Goal: Task Accomplishment & Management: Manage account settings

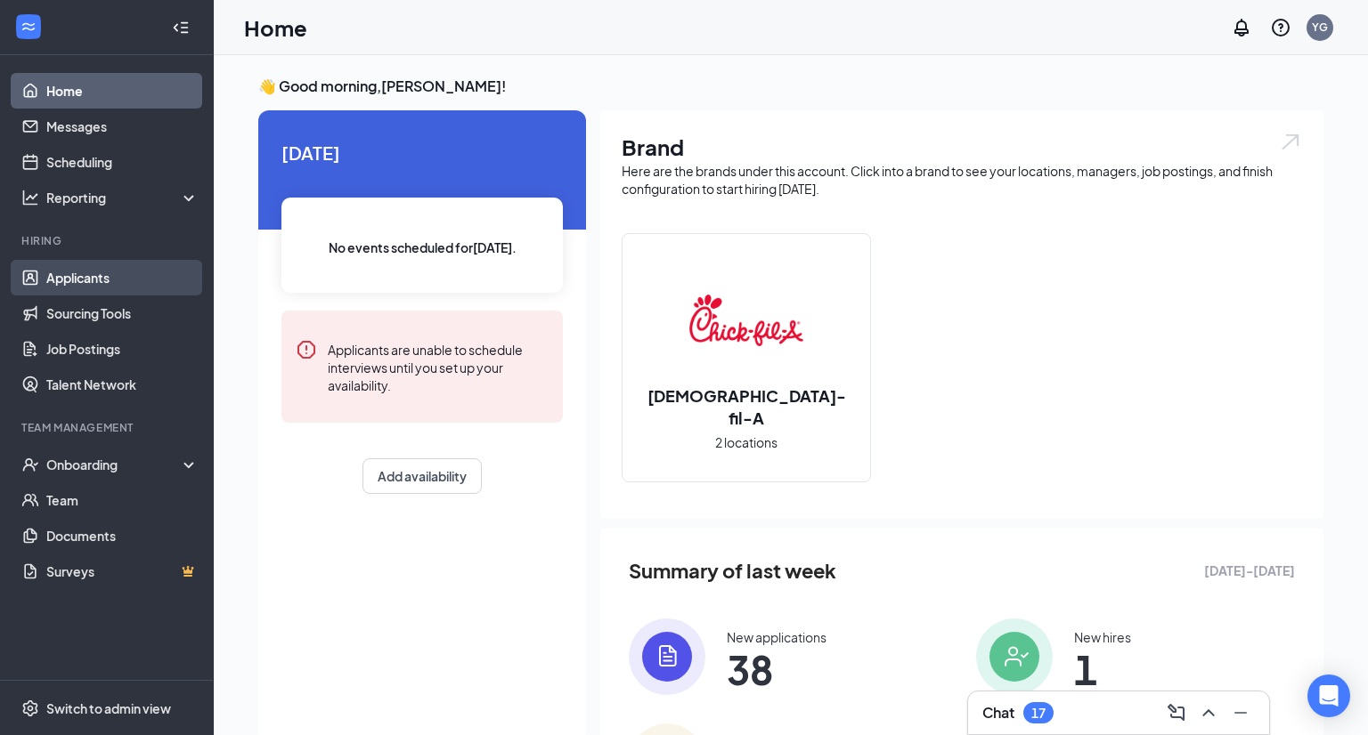
click at [105, 272] on link "Applicants" at bounding box center [122, 278] width 152 height 36
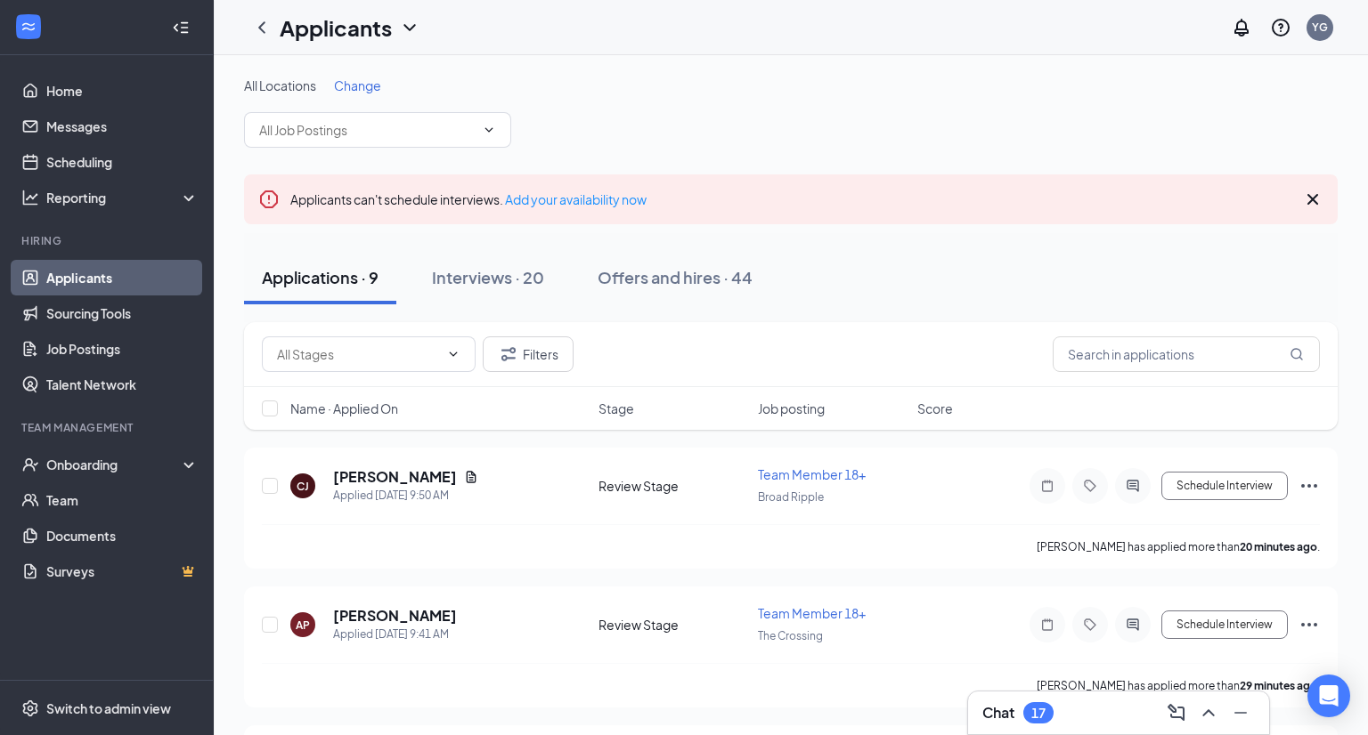
click at [371, 91] on span "Change" at bounding box center [357, 85] width 47 height 16
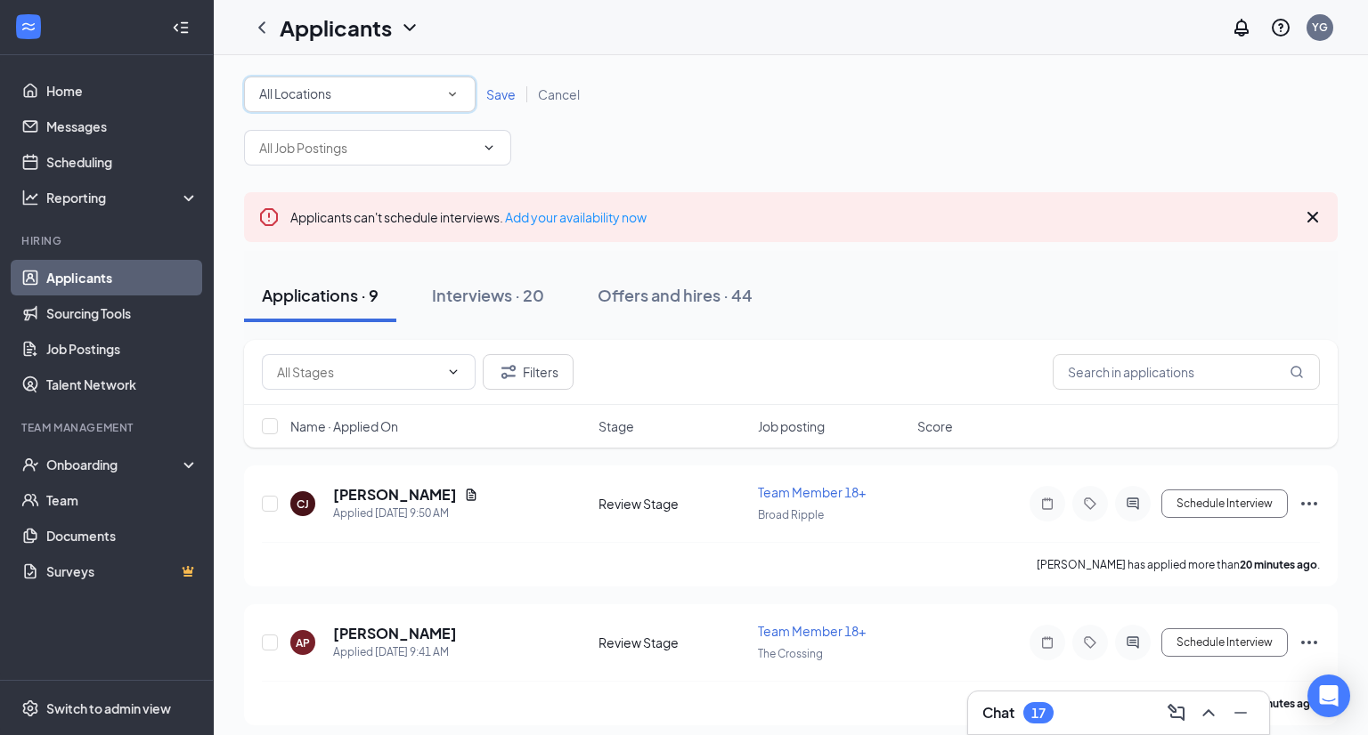
click at [428, 95] on div "All Locations" at bounding box center [359, 94] width 201 height 21
click at [351, 187] on div "Broad Ripple" at bounding box center [359, 186] width 203 height 21
click at [499, 101] on span "Save" at bounding box center [500, 94] width 29 height 16
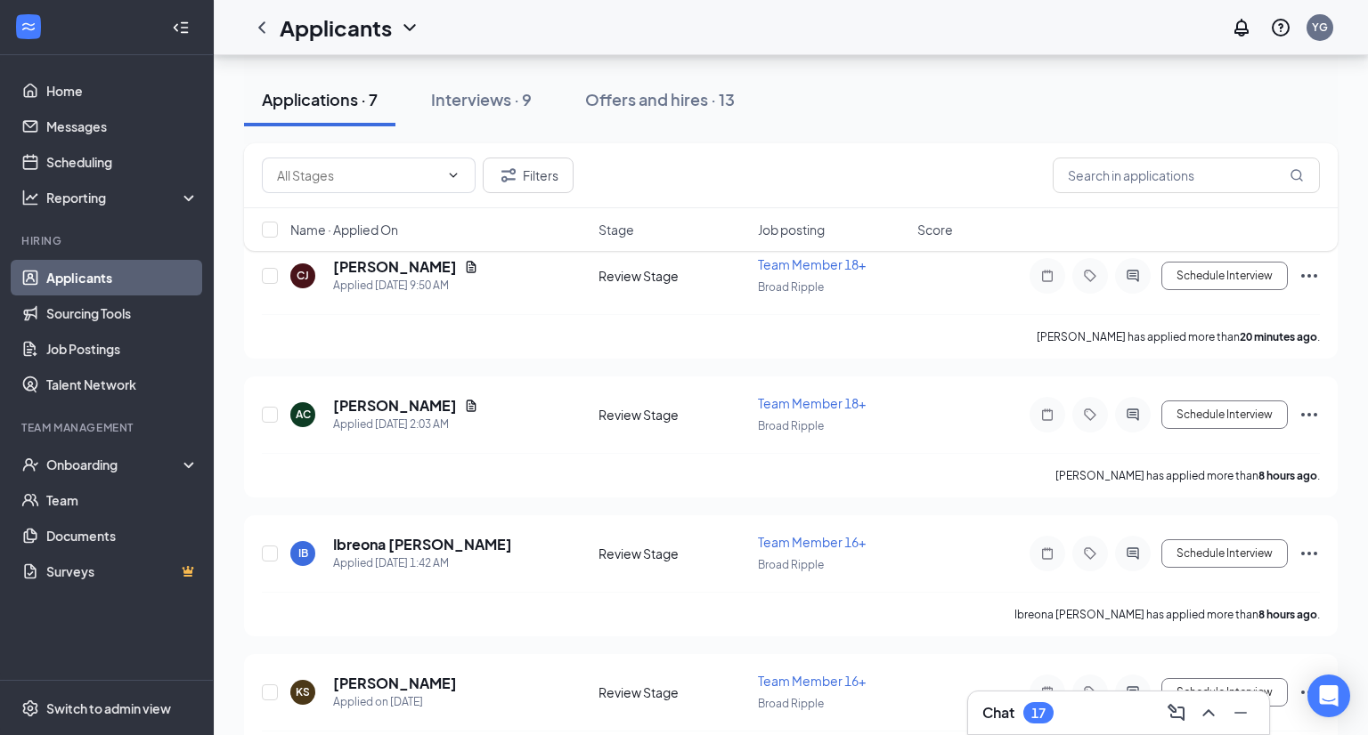
scroll to position [208, 0]
click at [386, 229] on span "Name · Applied On" at bounding box center [344, 230] width 108 height 18
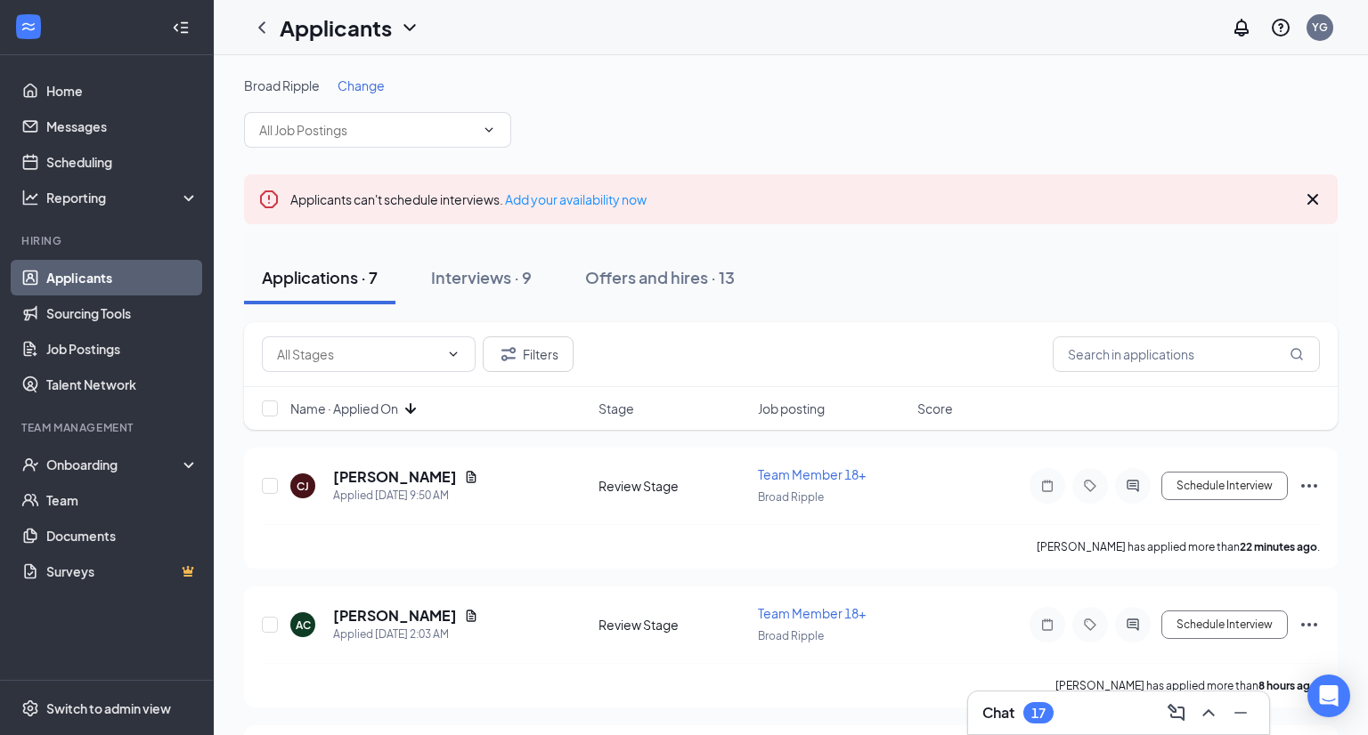
click at [378, 402] on span "Name · Applied On" at bounding box center [344, 409] width 108 height 18
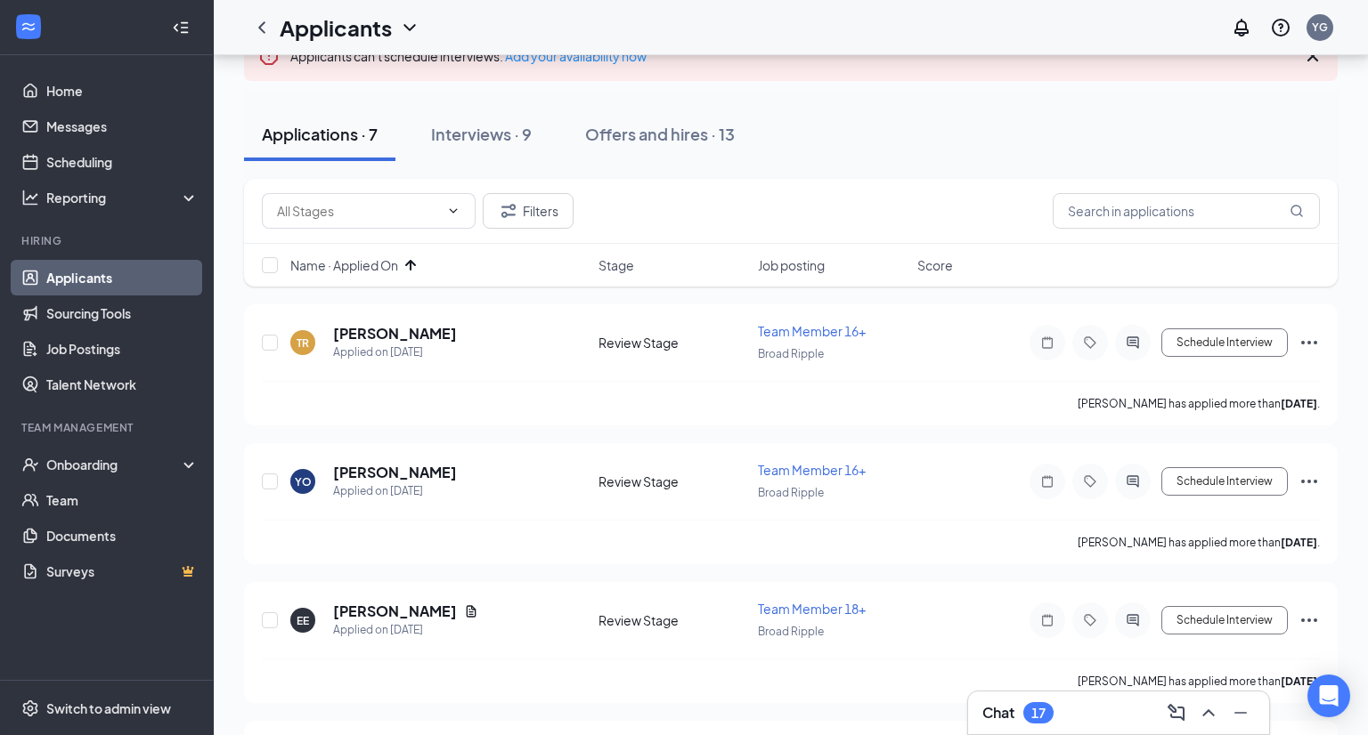
scroll to position [144, 0]
click at [373, 345] on div "Applied on [DATE]" at bounding box center [395, 352] width 124 height 18
click at [373, 339] on h5 "[PERSON_NAME]" at bounding box center [395, 333] width 124 height 20
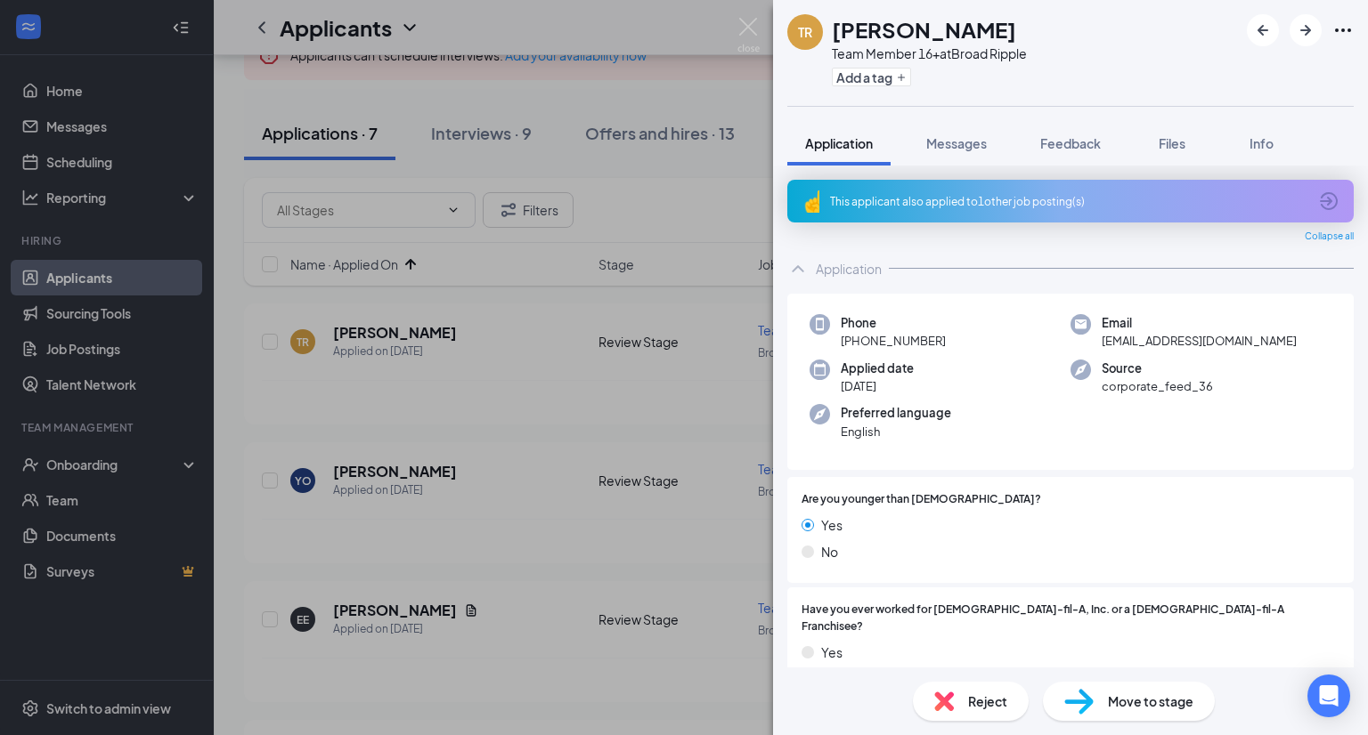
click at [1045, 197] on div "This applicant also applied to 1 other job posting(s)" at bounding box center [1068, 201] width 477 height 15
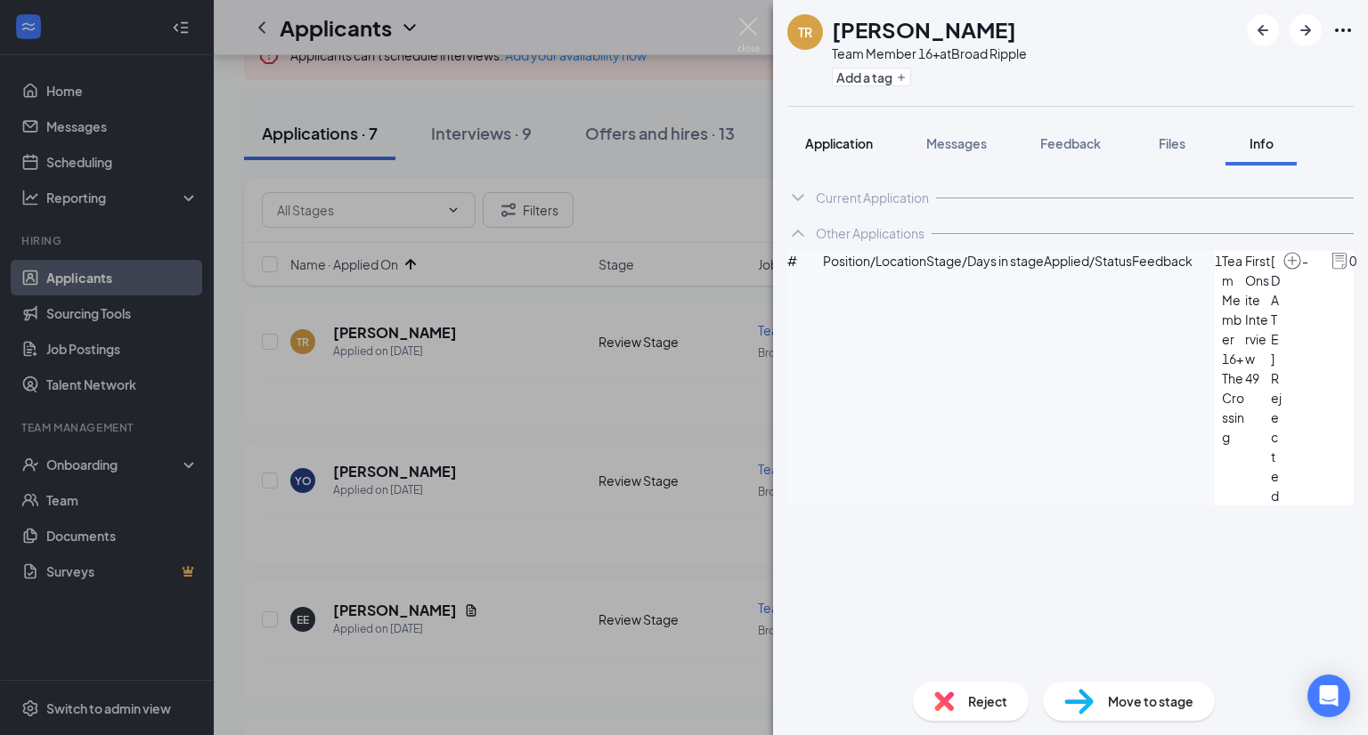
click at [846, 156] on button "Application" at bounding box center [838, 143] width 103 height 45
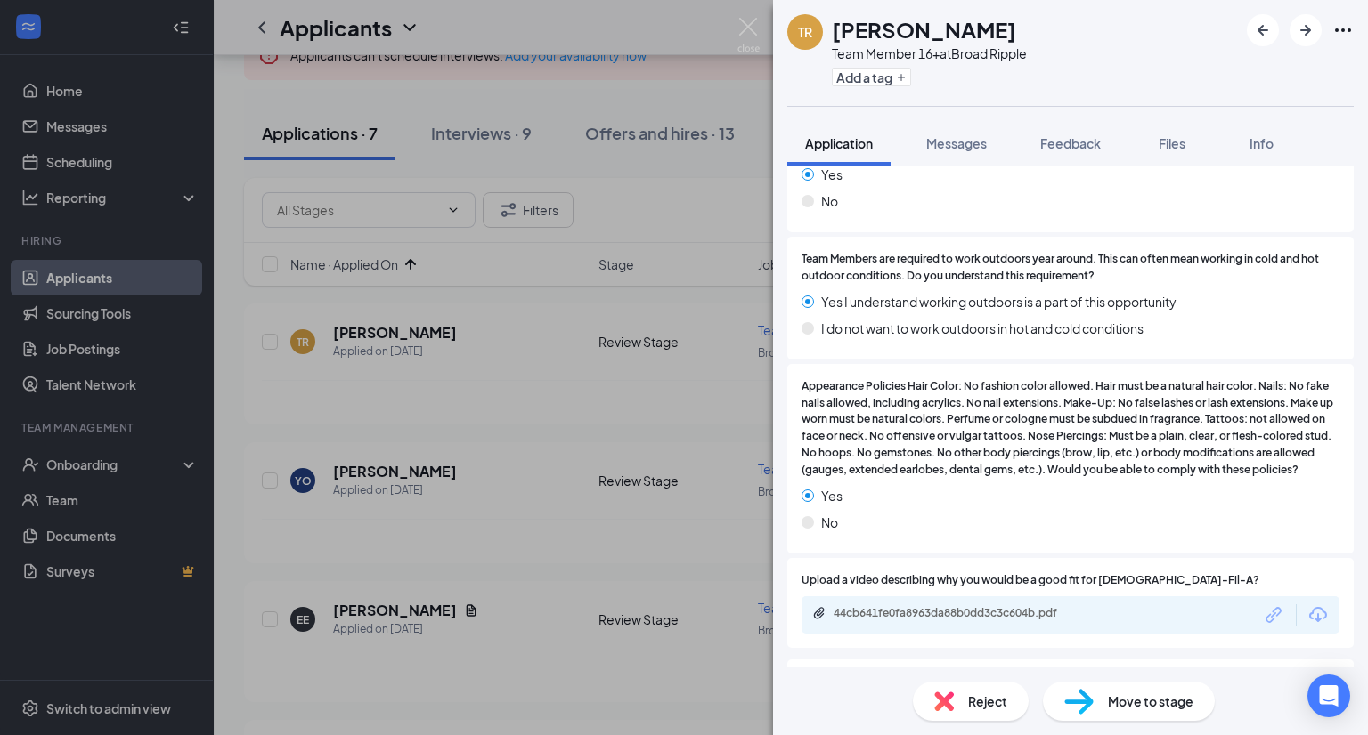
scroll to position [1891, 0]
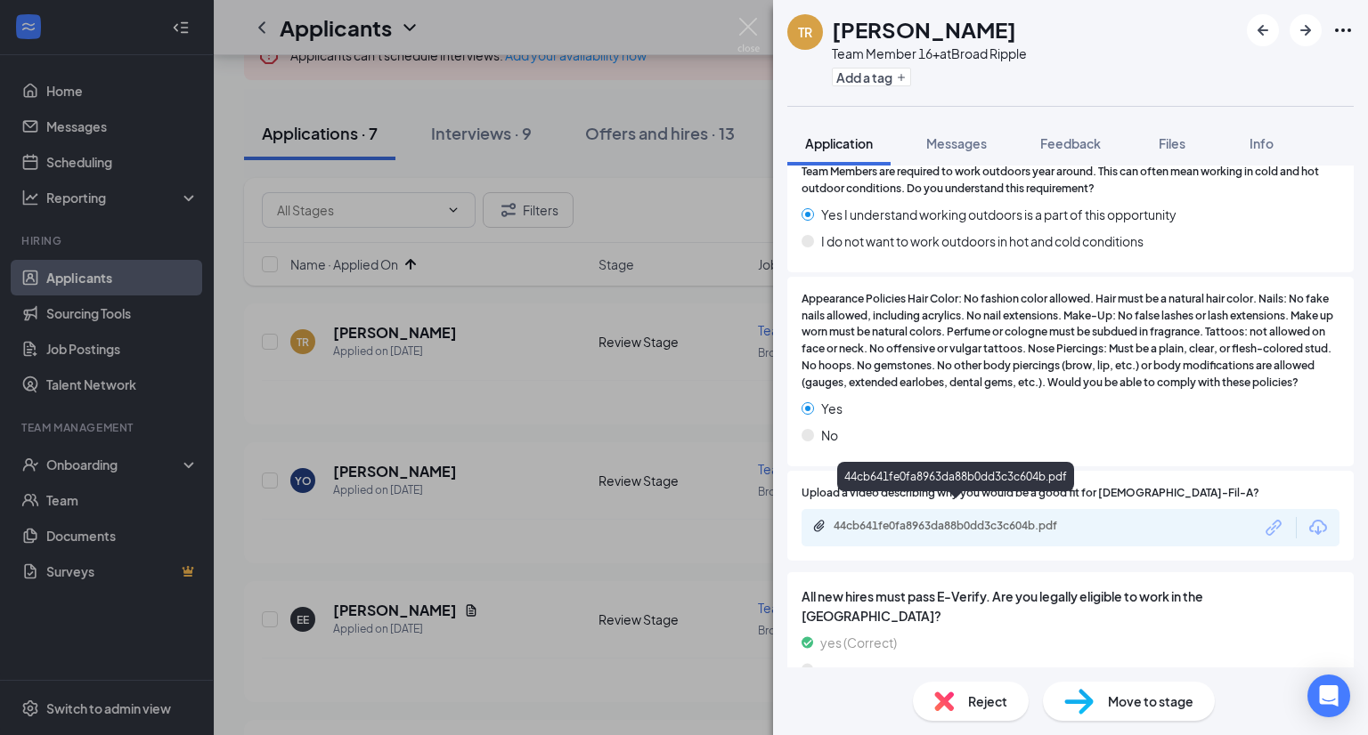
click at [918, 519] on div "44cb641fe0fa8963da88b0dd3c3c604b.pdf" at bounding box center [956, 527] width 288 height 17
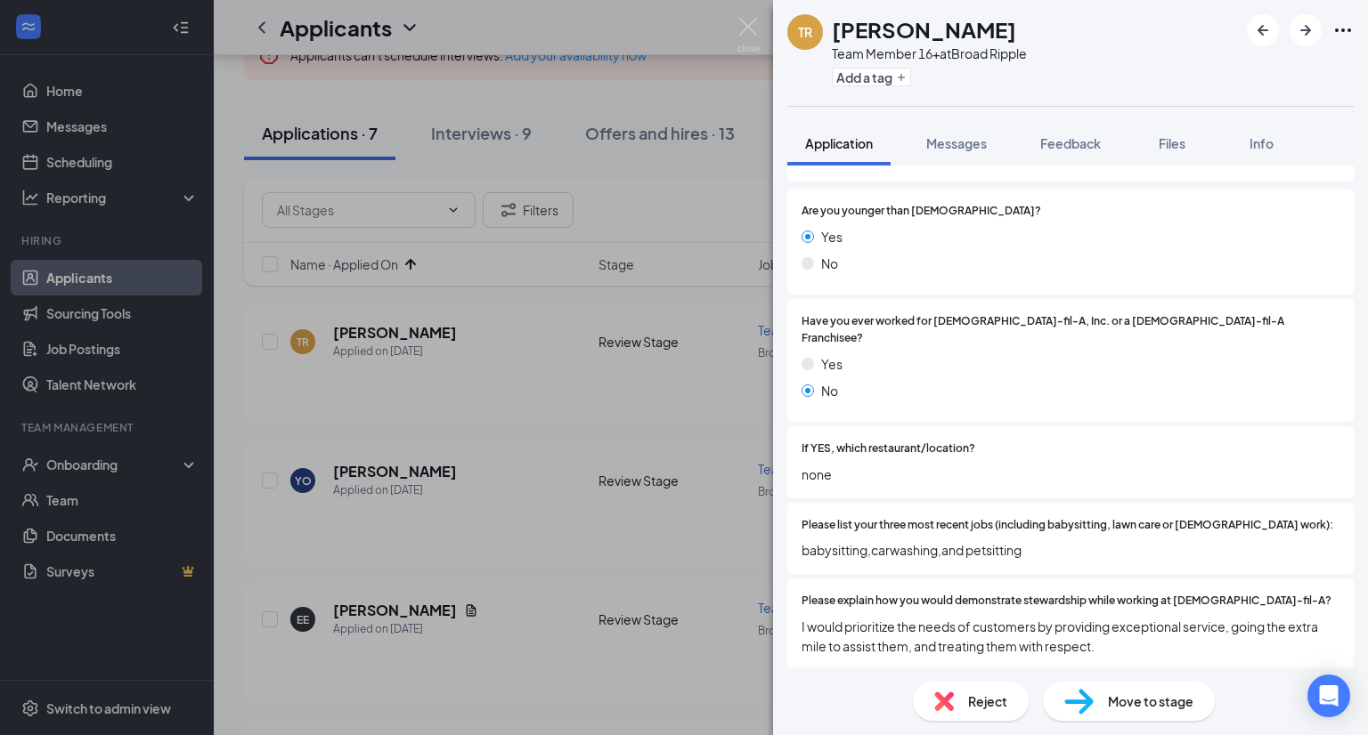
scroll to position [281, 0]
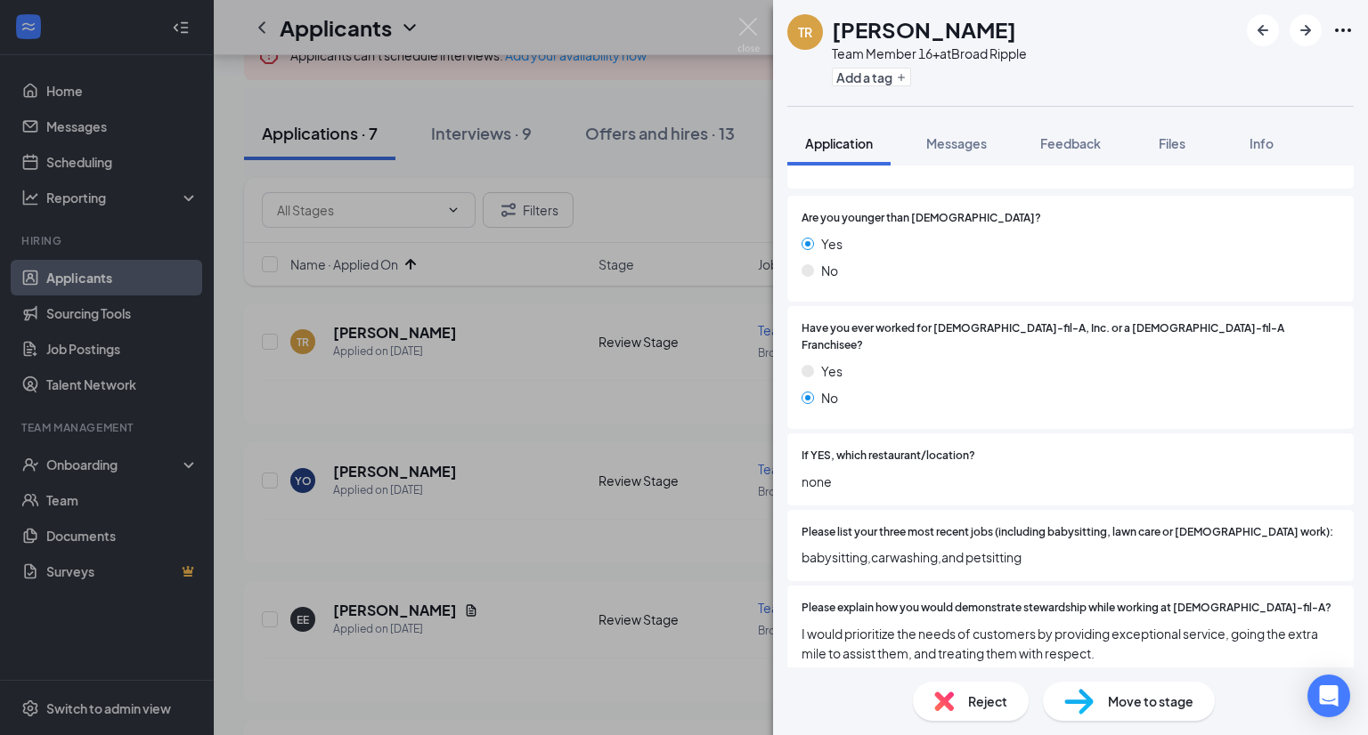
click at [972, 698] on span "Reject" at bounding box center [987, 702] width 39 height 20
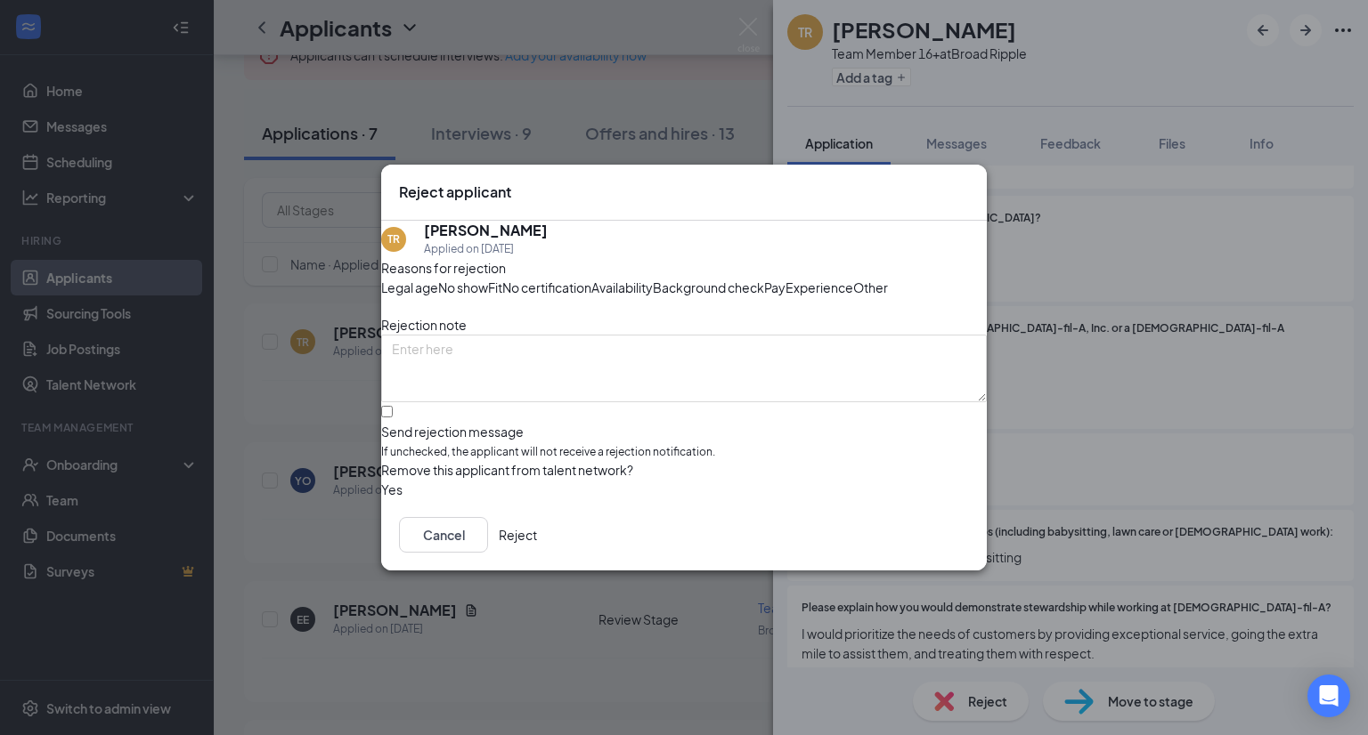
click at [502, 278] on span "Fit" at bounding box center [495, 288] width 14 height 20
click at [393, 418] on input "Send rejection message If unchecked, the applicant will not receive a rejection…" at bounding box center [387, 412] width 12 height 12
checkbox input "true"
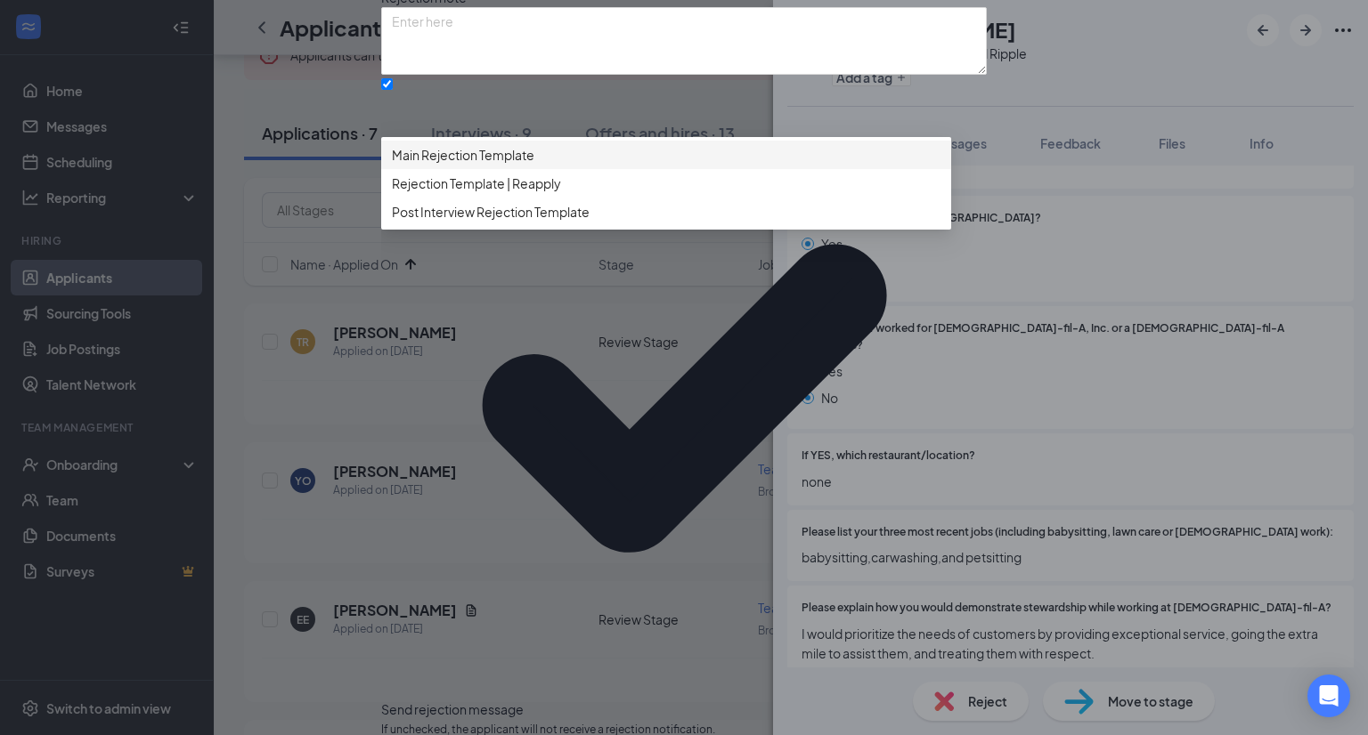
click at [482, 165] on span "Main Rejection Template" at bounding box center [463, 155] width 142 height 20
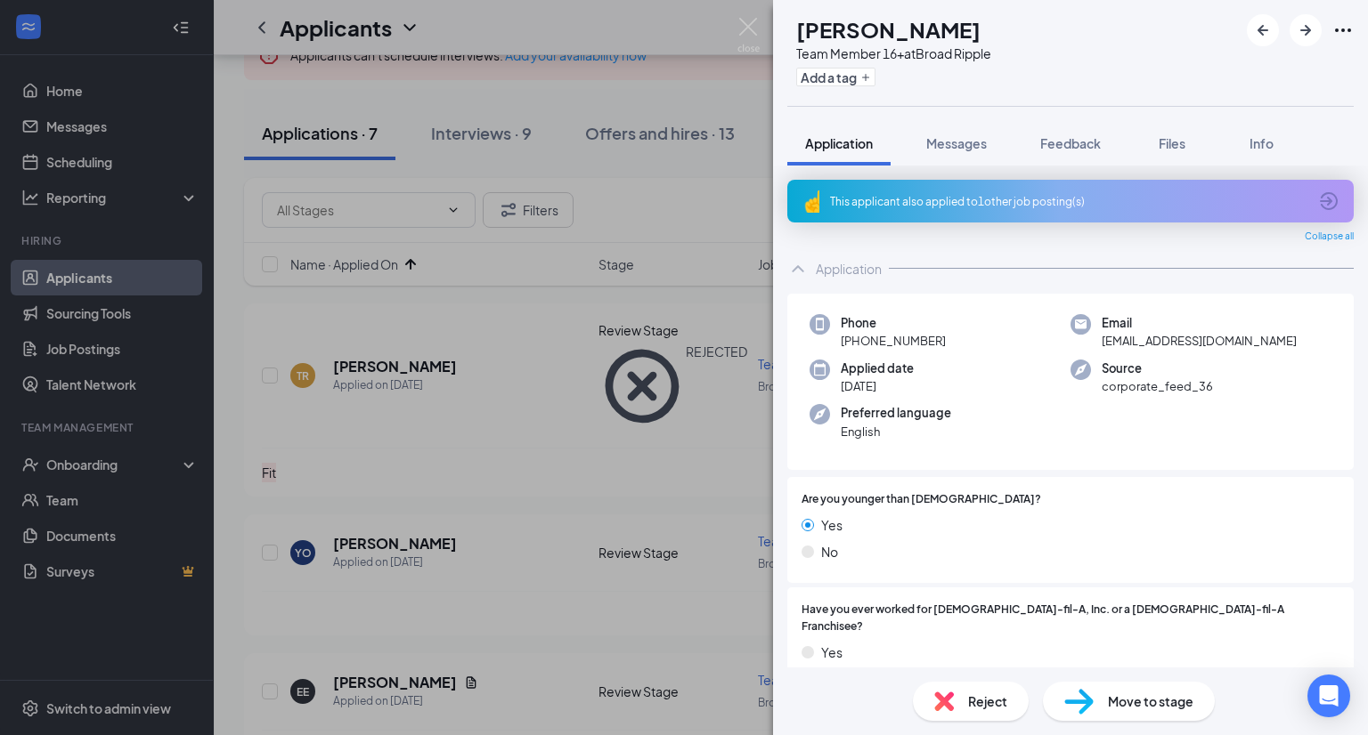
click at [418, 489] on div "YO [PERSON_NAME] Team Member 16+ at Broad Ripple Add a tag Application Messages…" at bounding box center [684, 367] width 1368 height 735
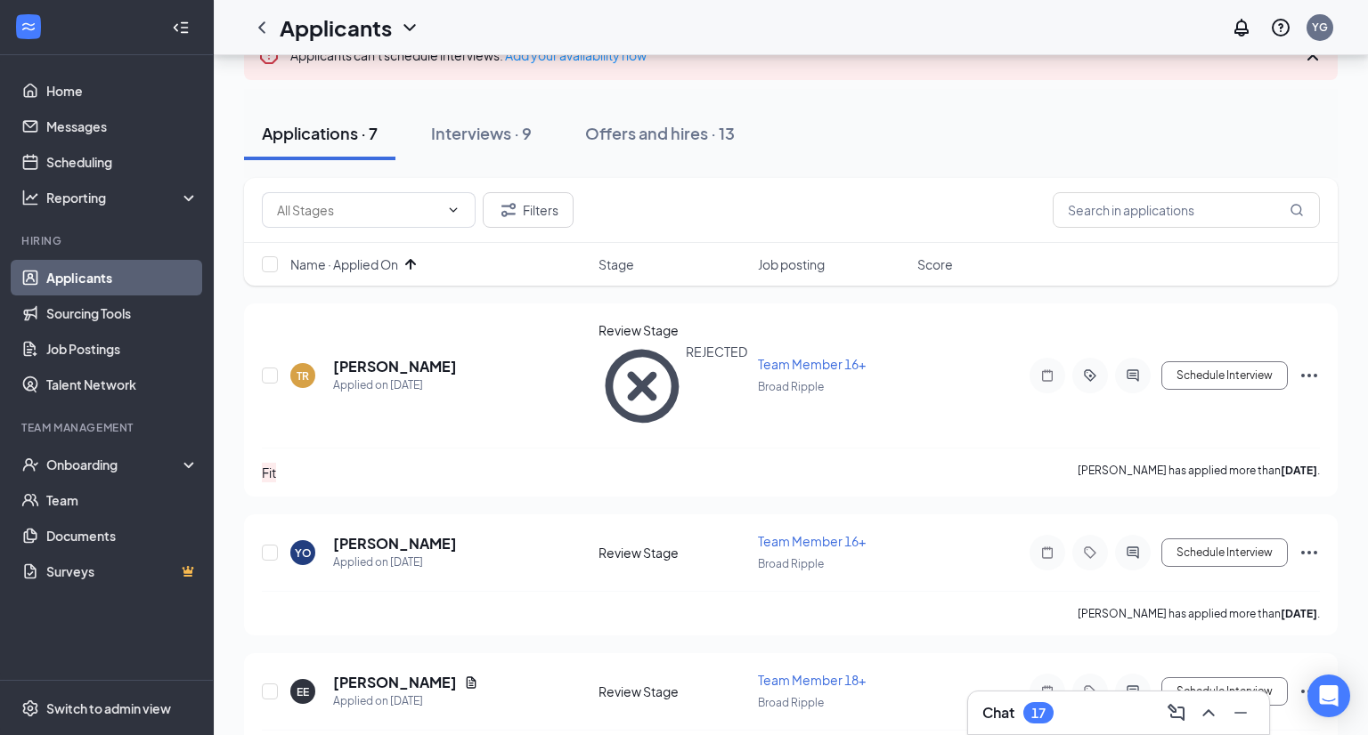
click at [418, 554] on div "Applied on [DATE]" at bounding box center [395, 563] width 124 height 18
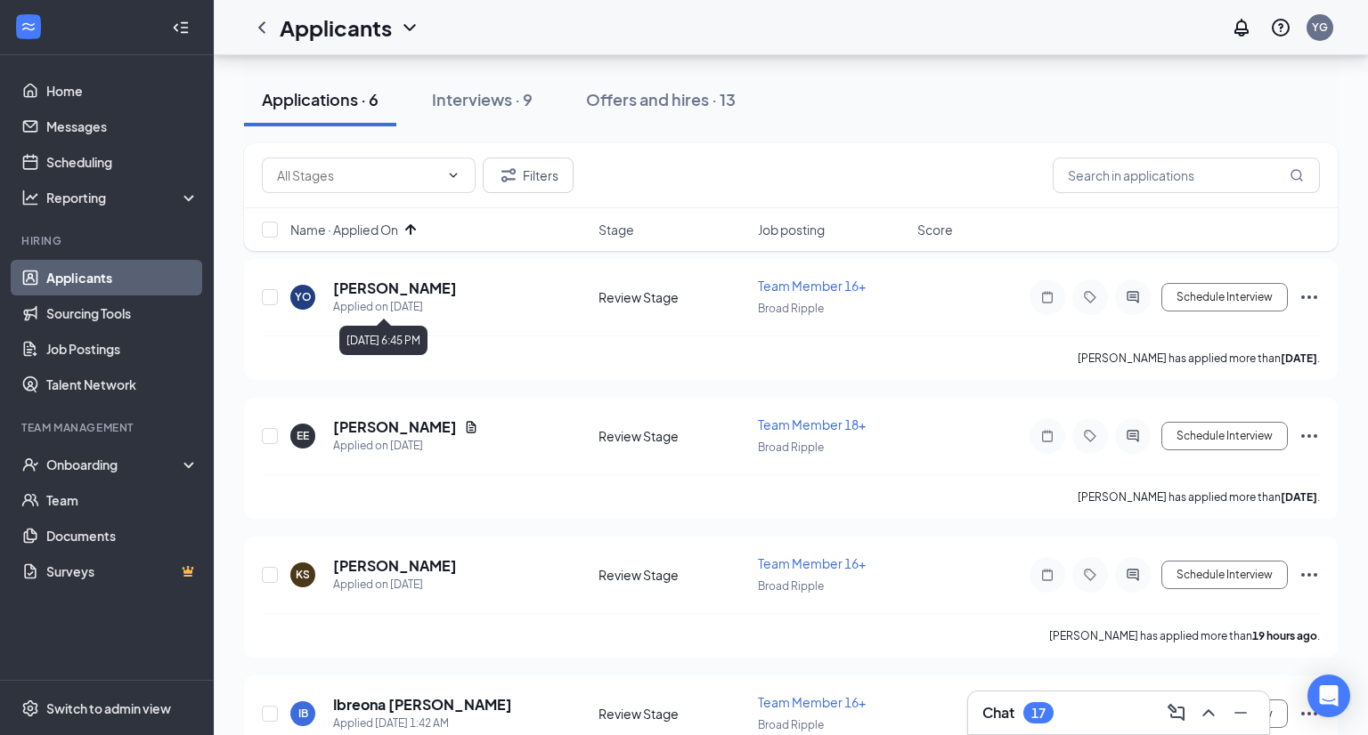
scroll to position [192, 0]
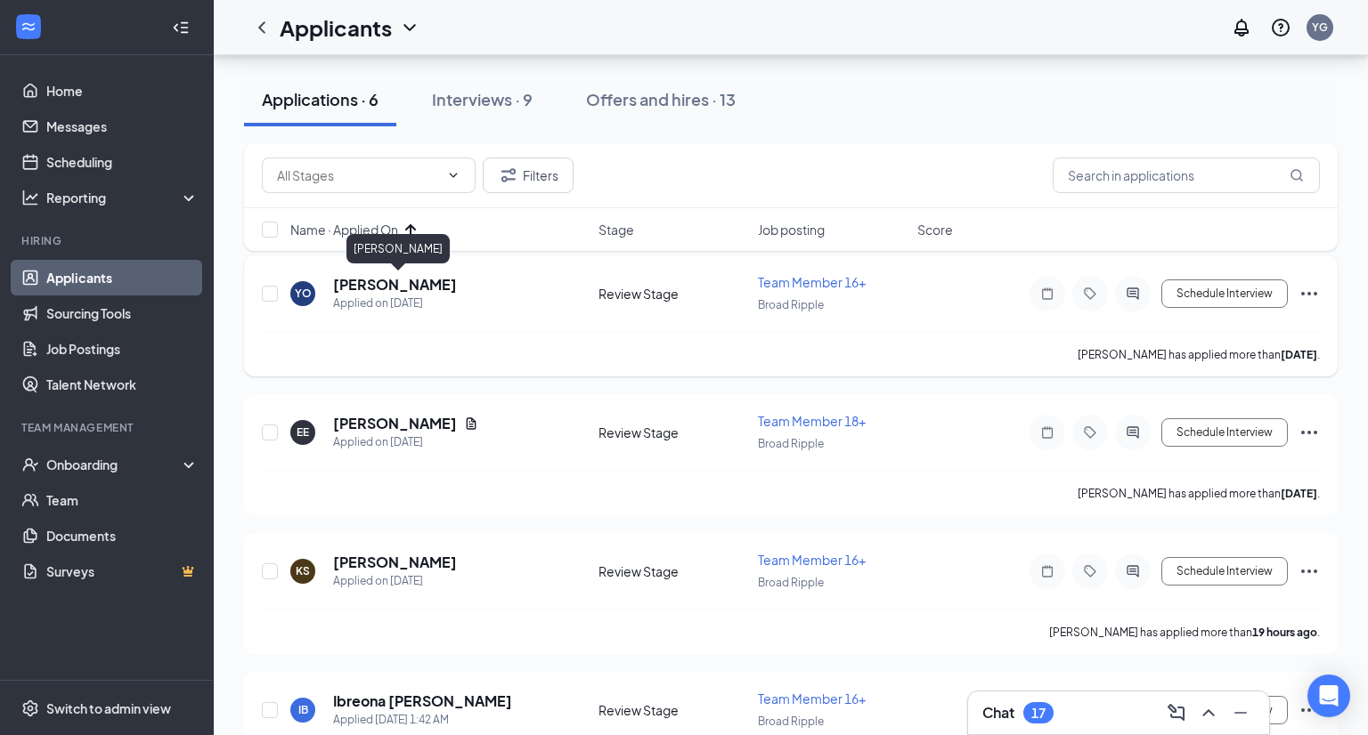
click at [406, 288] on h5 "[PERSON_NAME]" at bounding box center [395, 285] width 124 height 20
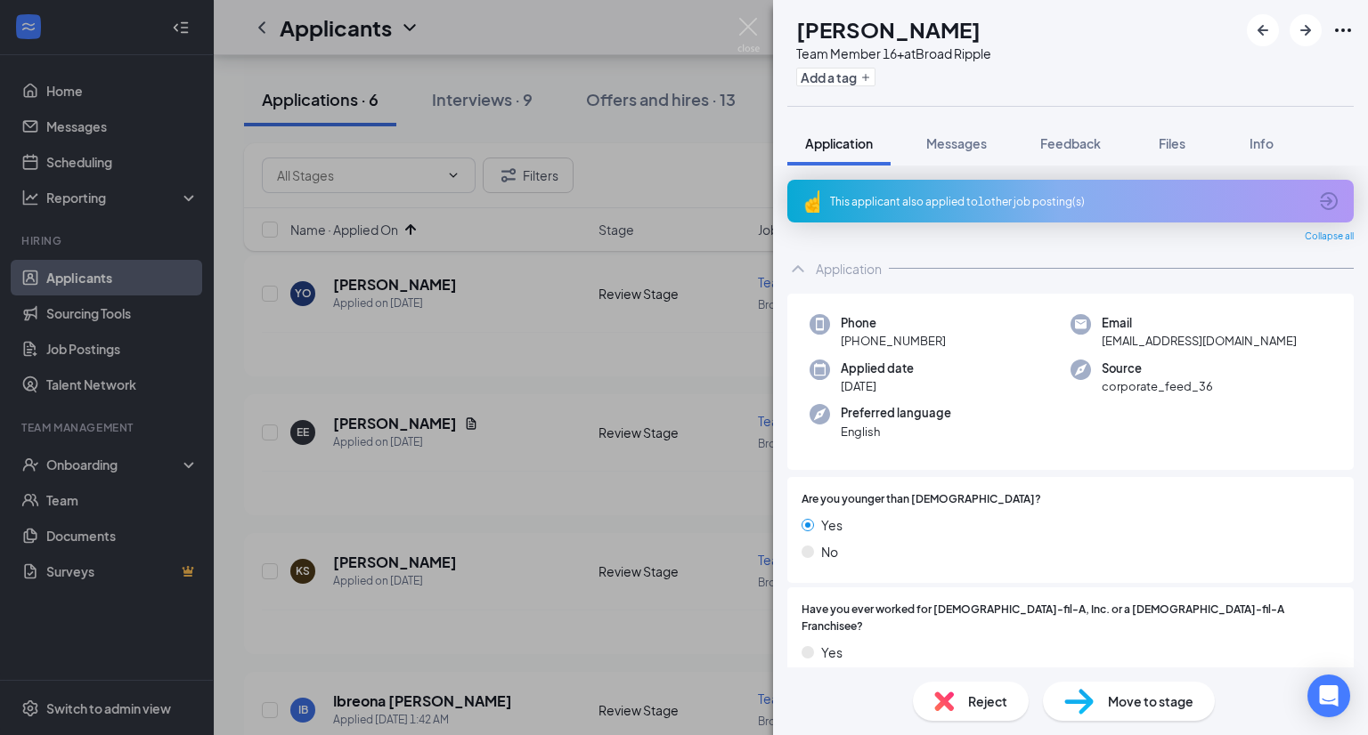
click at [1107, 210] on div "This applicant also applied to 1 other job posting(s)" at bounding box center [1070, 201] width 566 height 43
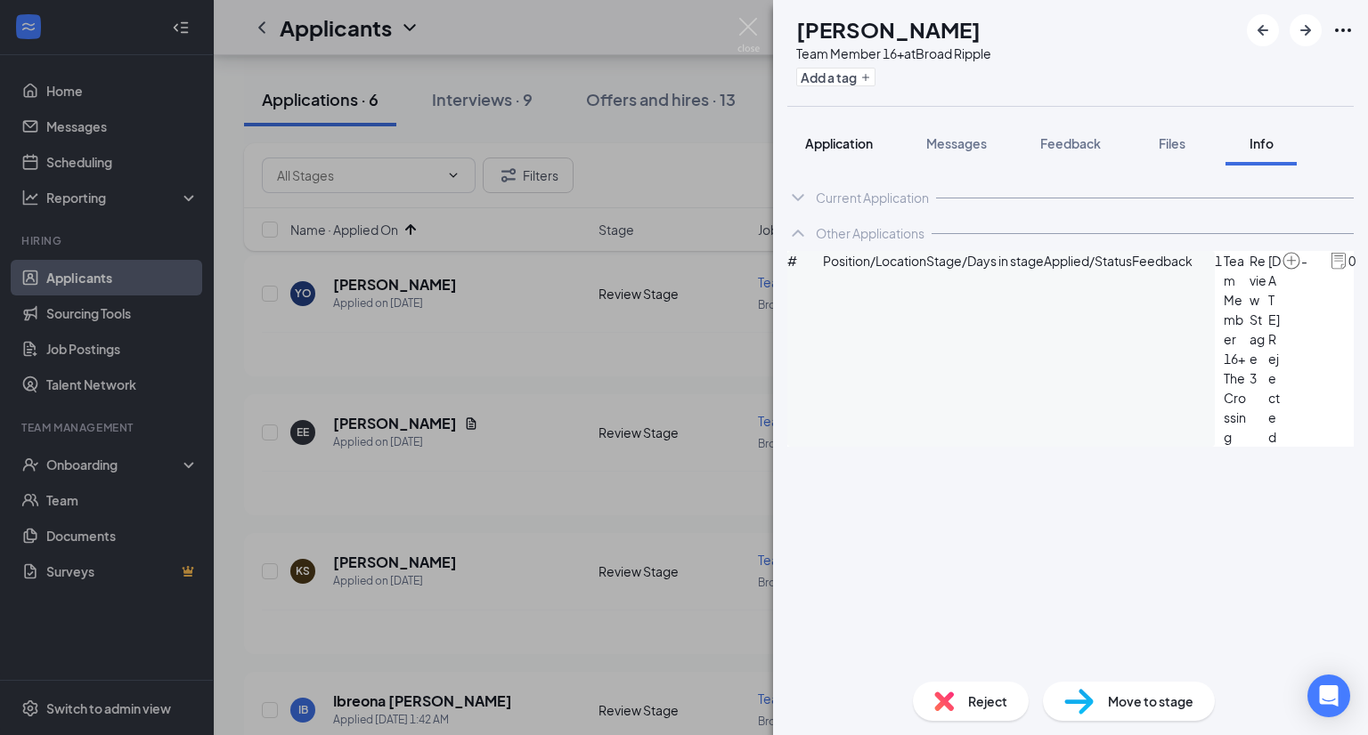
click at [844, 142] on span "Application" at bounding box center [839, 143] width 68 height 16
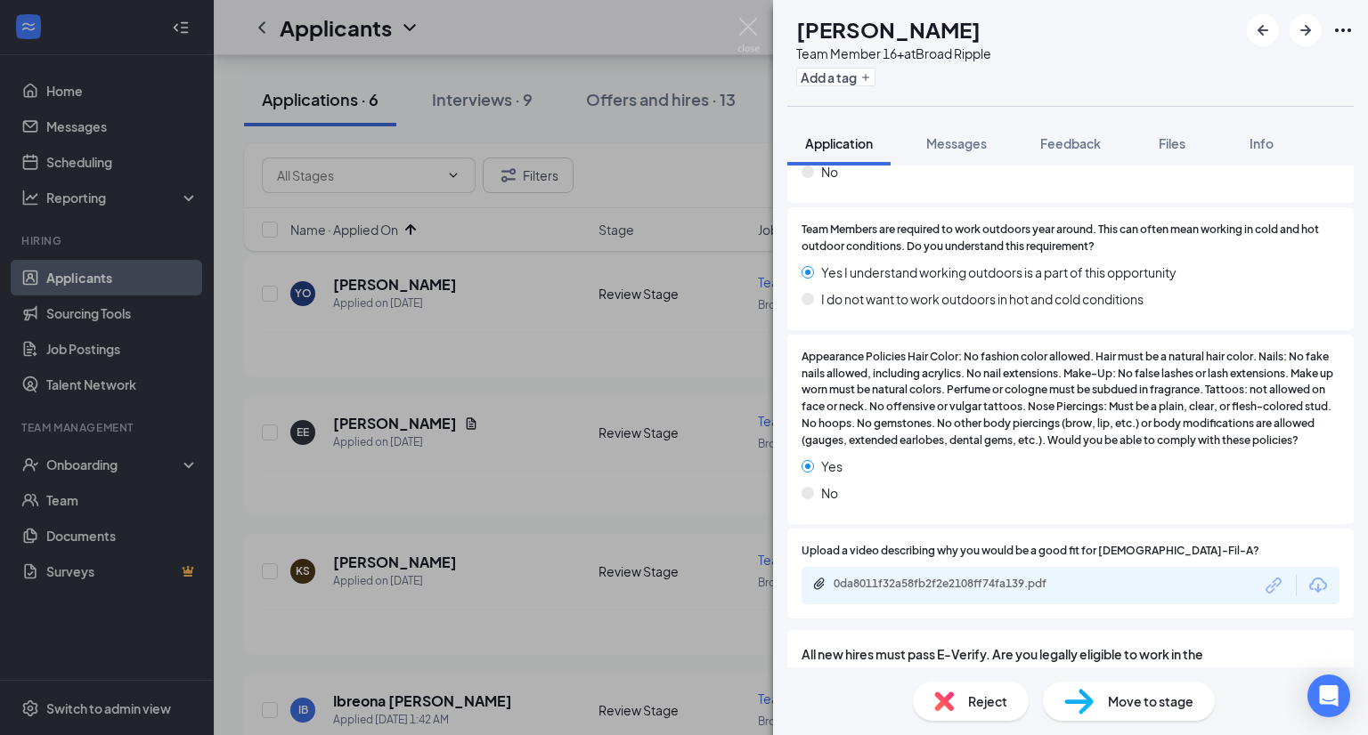
scroll to position [1912, 0]
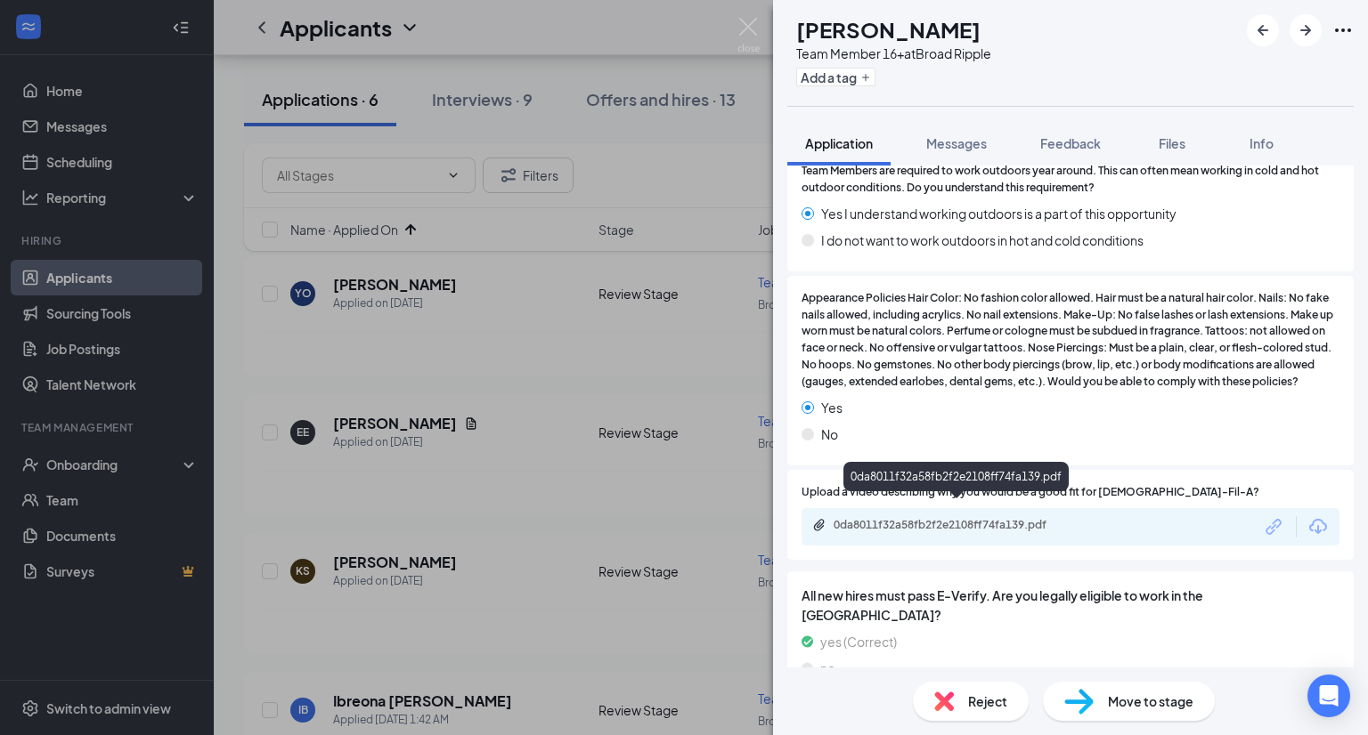
click at [858, 518] on div "0da8011f32a58fb2f2e2108ff74fa139.pdf" at bounding box center [957, 525] width 249 height 14
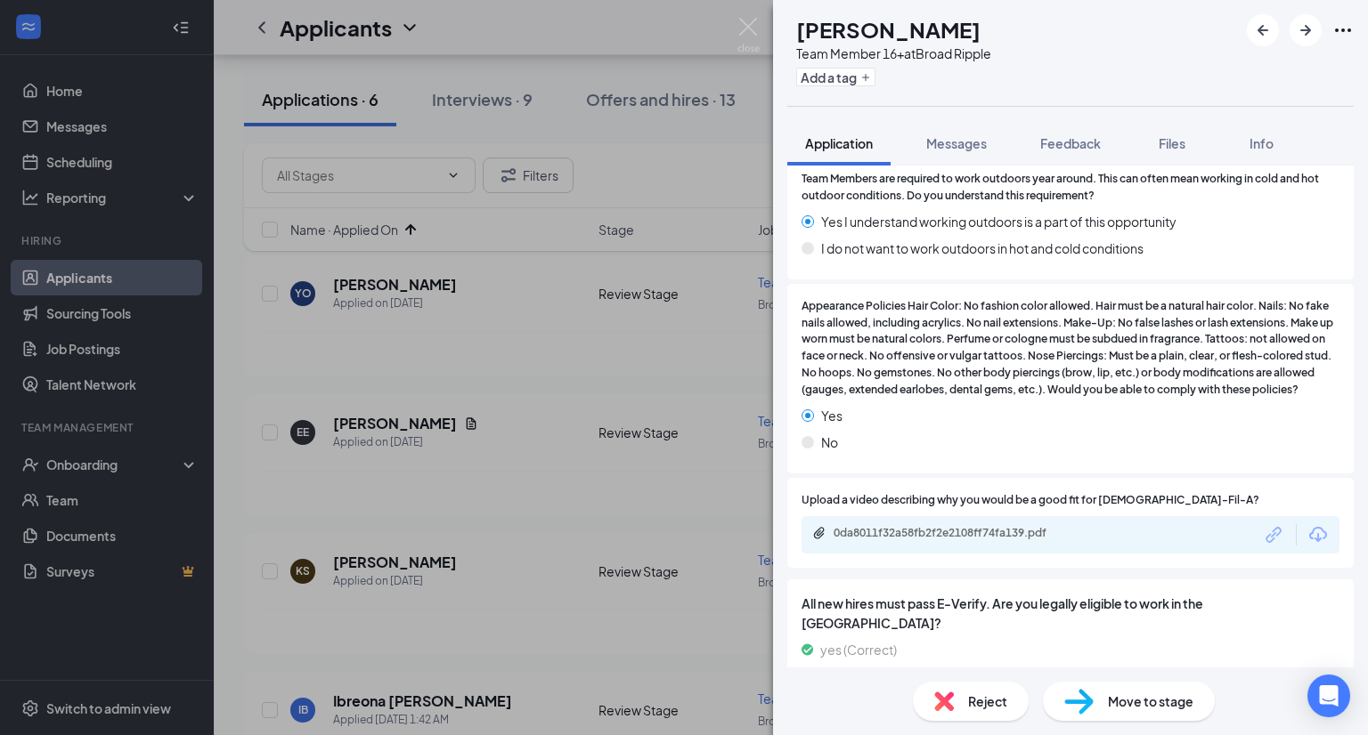
click at [945, 709] on img at bounding box center [944, 702] width 20 height 20
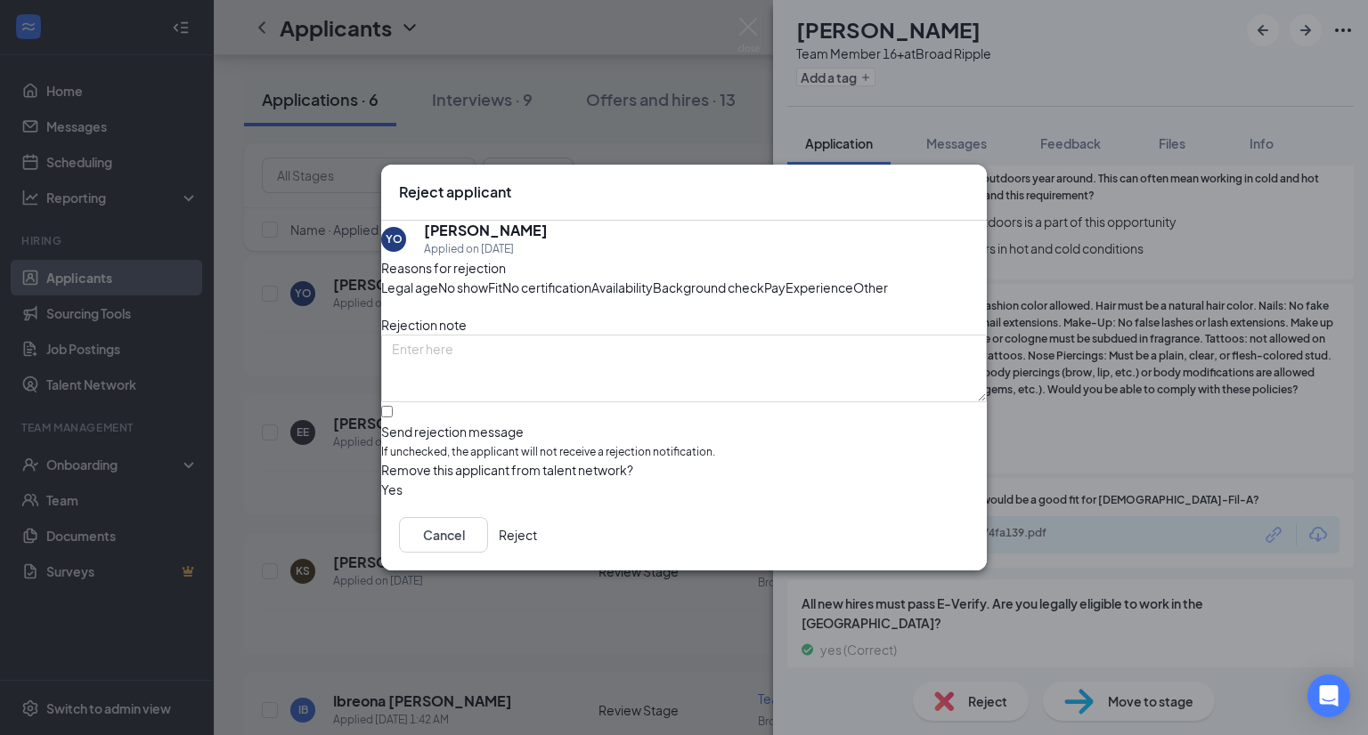
click at [502, 278] on span "Fit" at bounding box center [495, 288] width 14 height 20
click at [393, 418] on input "Send rejection message If unchecked, the applicant will not receive a rejection…" at bounding box center [387, 412] width 12 height 12
checkbox input "true"
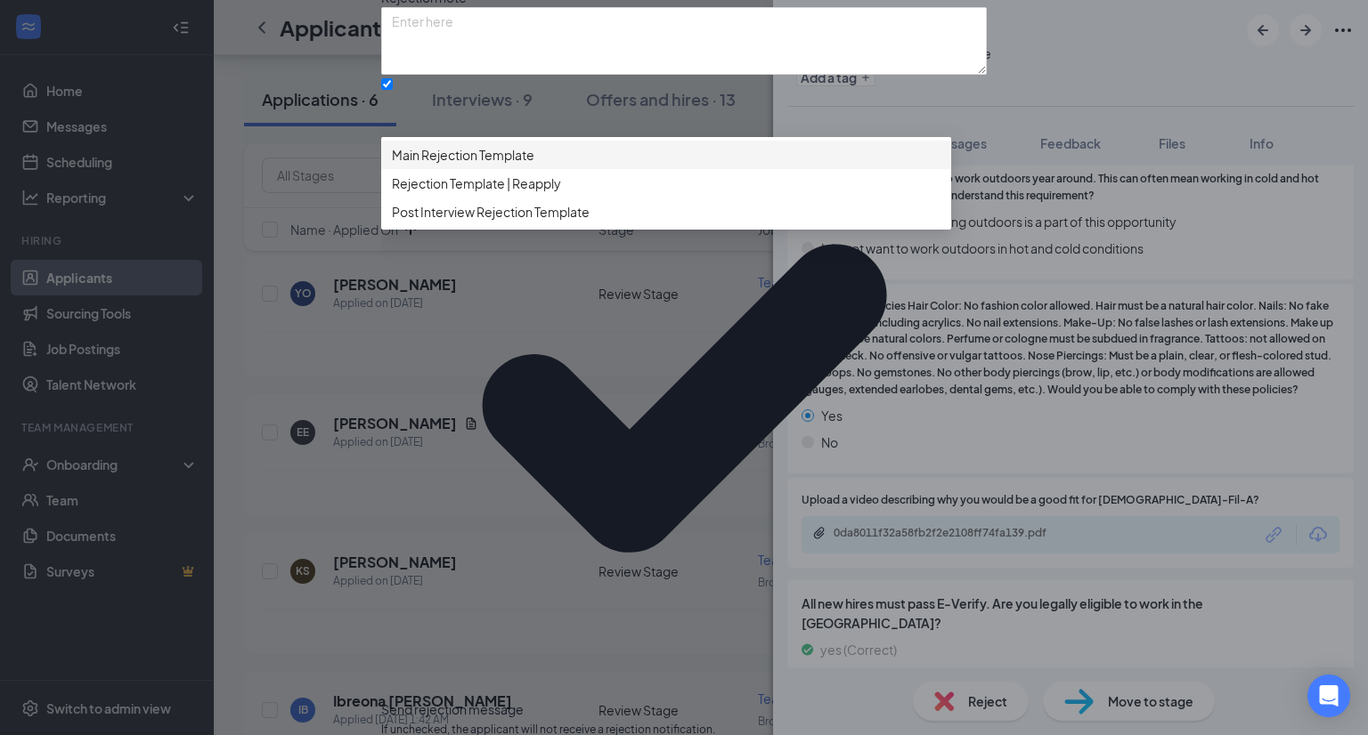
click at [460, 165] on span "Main Rejection Template" at bounding box center [463, 155] width 142 height 20
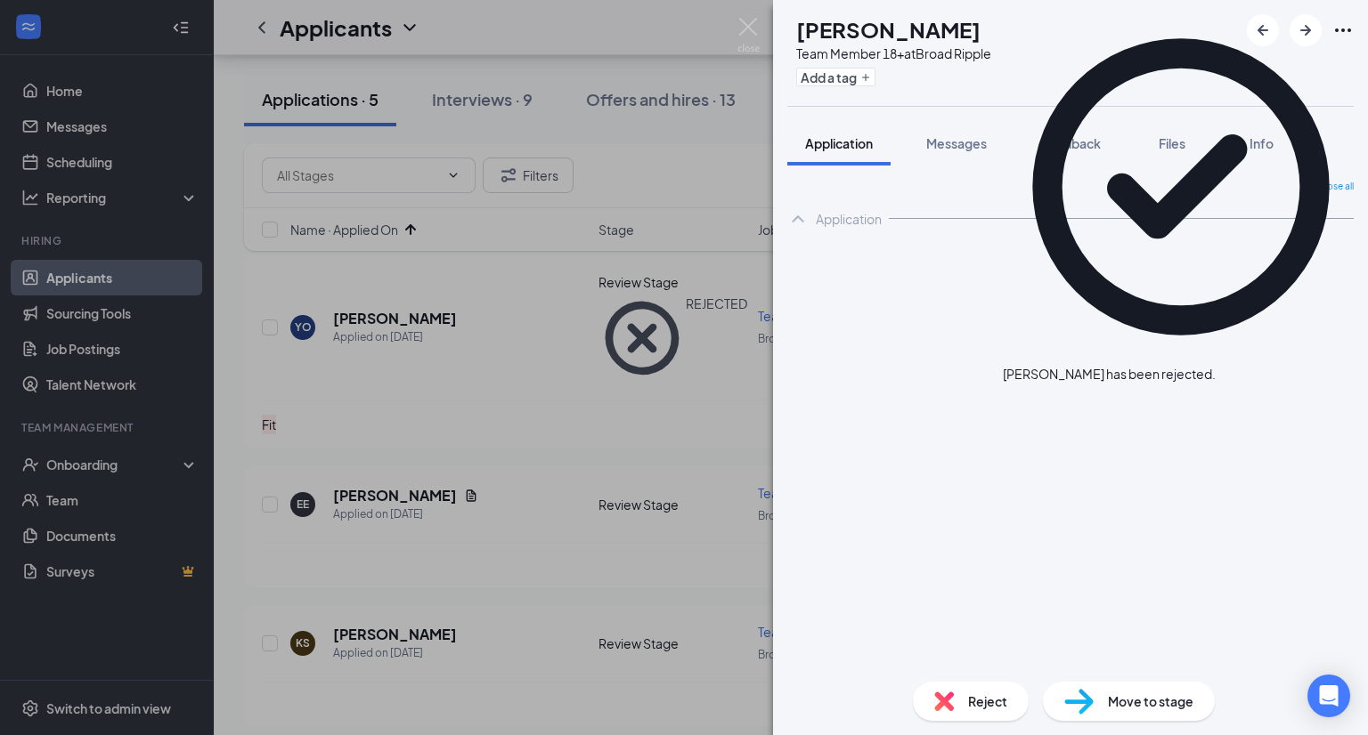
click at [392, 434] on div "EE [PERSON_NAME] Team Member 18+ at Broad Ripple Add a tag Application Messages…" at bounding box center [684, 367] width 1368 height 735
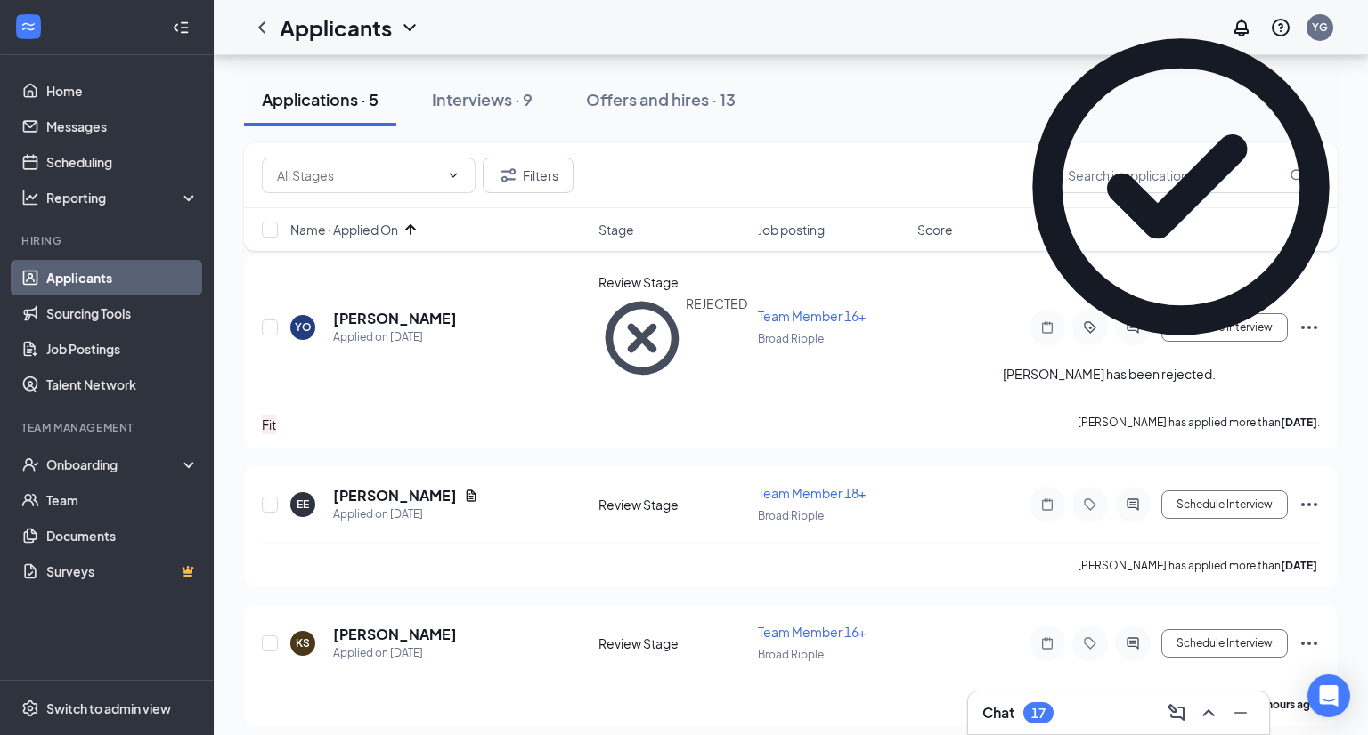
click at [392, 486] on h5 "[PERSON_NAME]" at bounding box center [395, 496] width 124 height 20
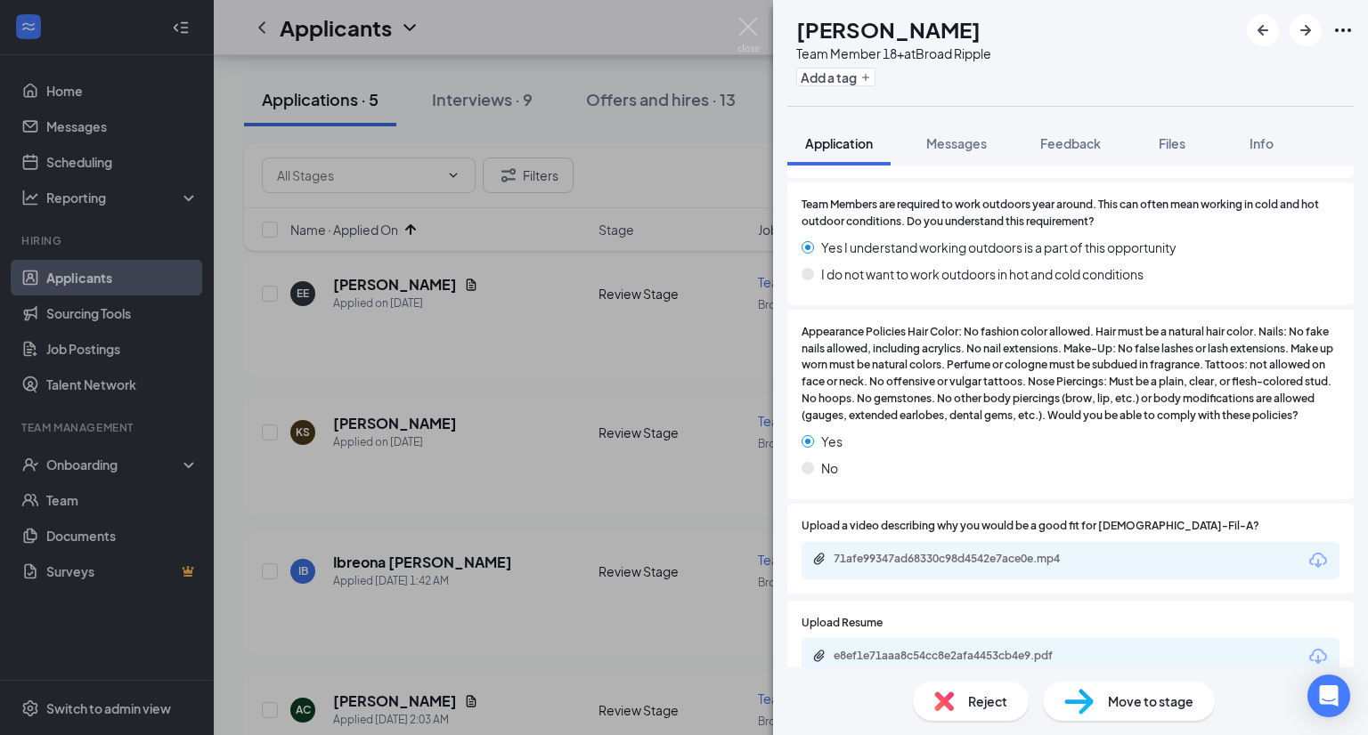
scroll to position [1938, 0]
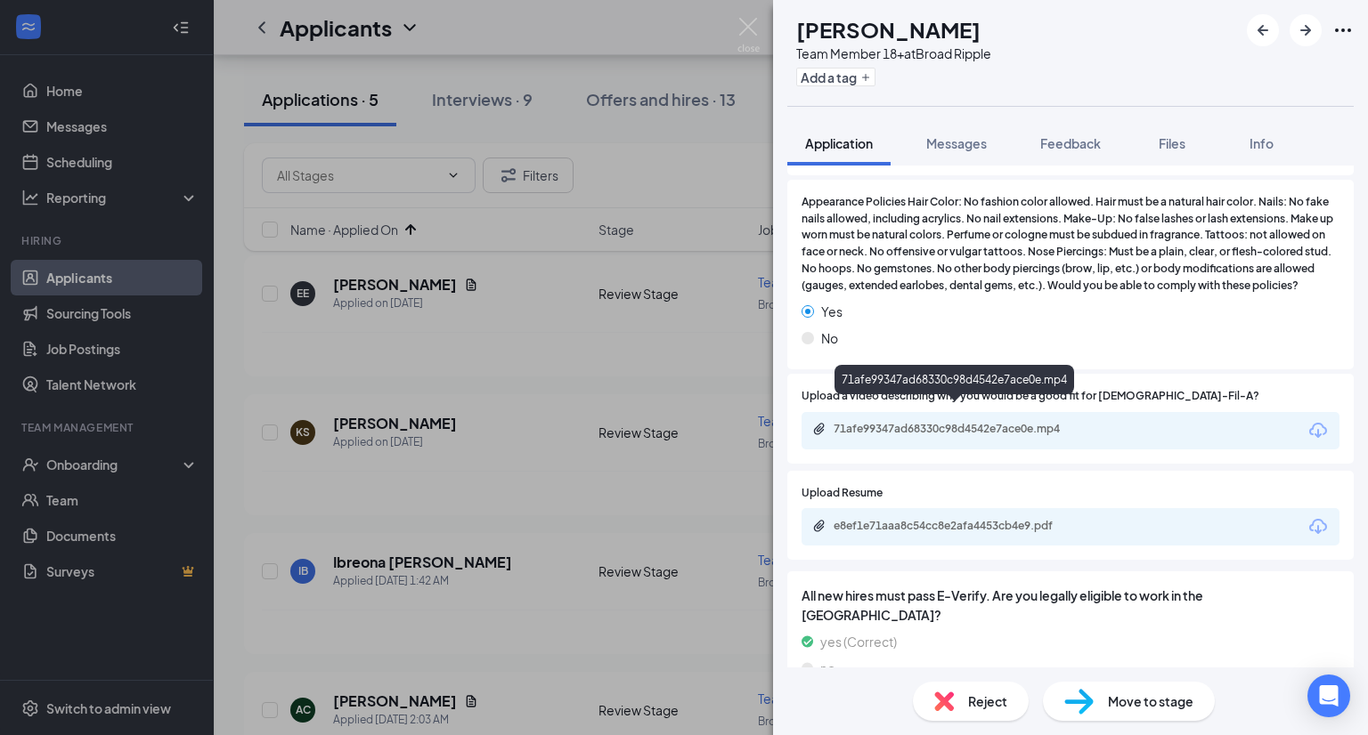
click at [912, 422] on div "71afe99347ad68330c98d4542e7ace0e.mp4" at bounding box center [957, 429] width 249 height 14
click at [1141, 710] on span "Move to stage" at bounding box center [1150, 702] width 85 height 20
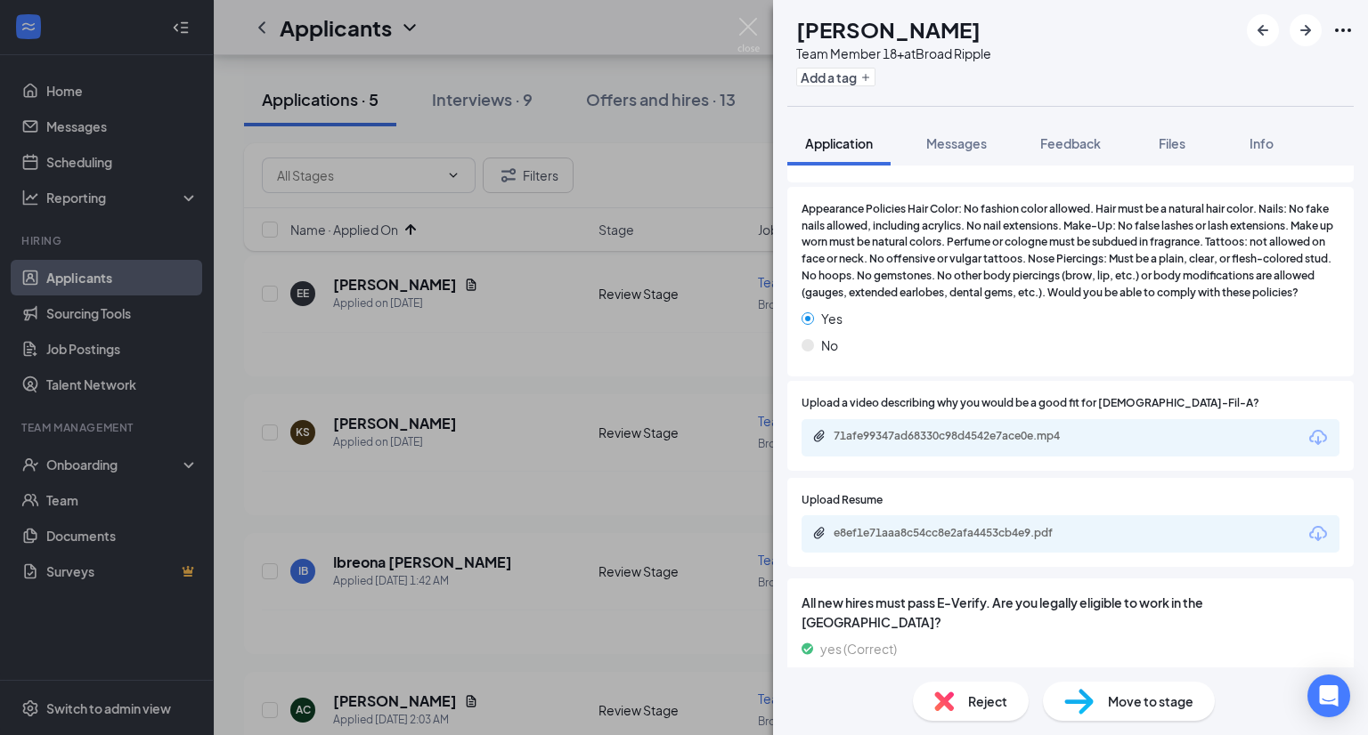
click at [1095, 717] on div "Move to stage" at bounding box center [1129, 701] width 172 height 39
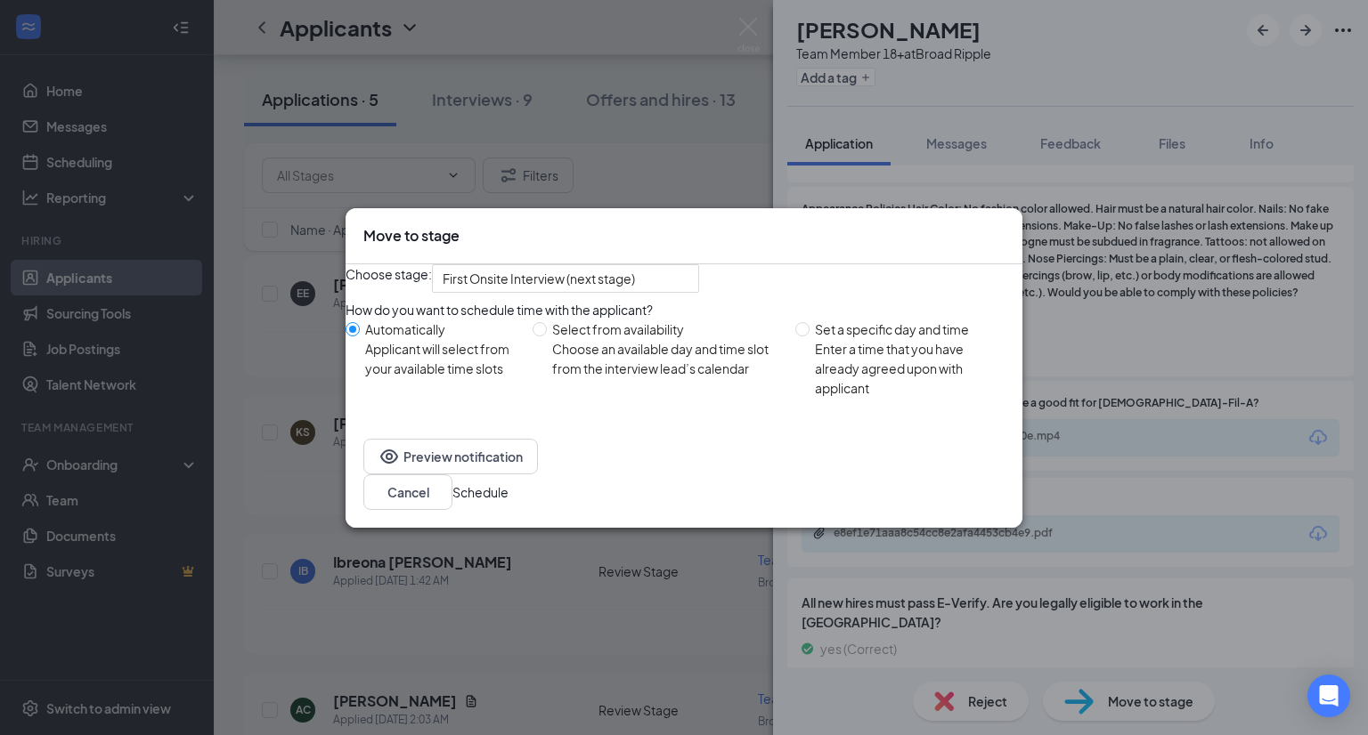
click at [508, 502] on button "Schedule" at bounding box center [480, 493] width 56 height 20
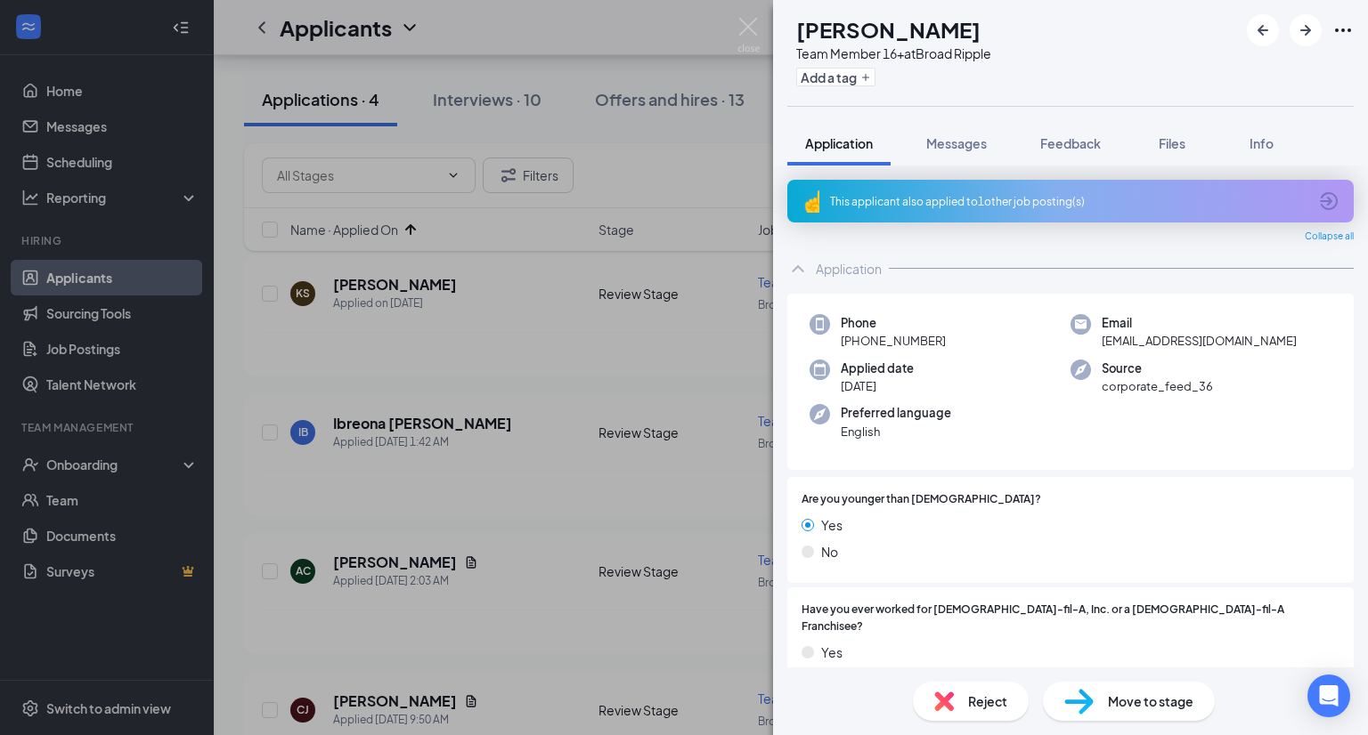
click at [1213, 194] on div "This applicant also applied to 1 other job posting(s)" at bounding box center [1068, 201] width 477 height 15
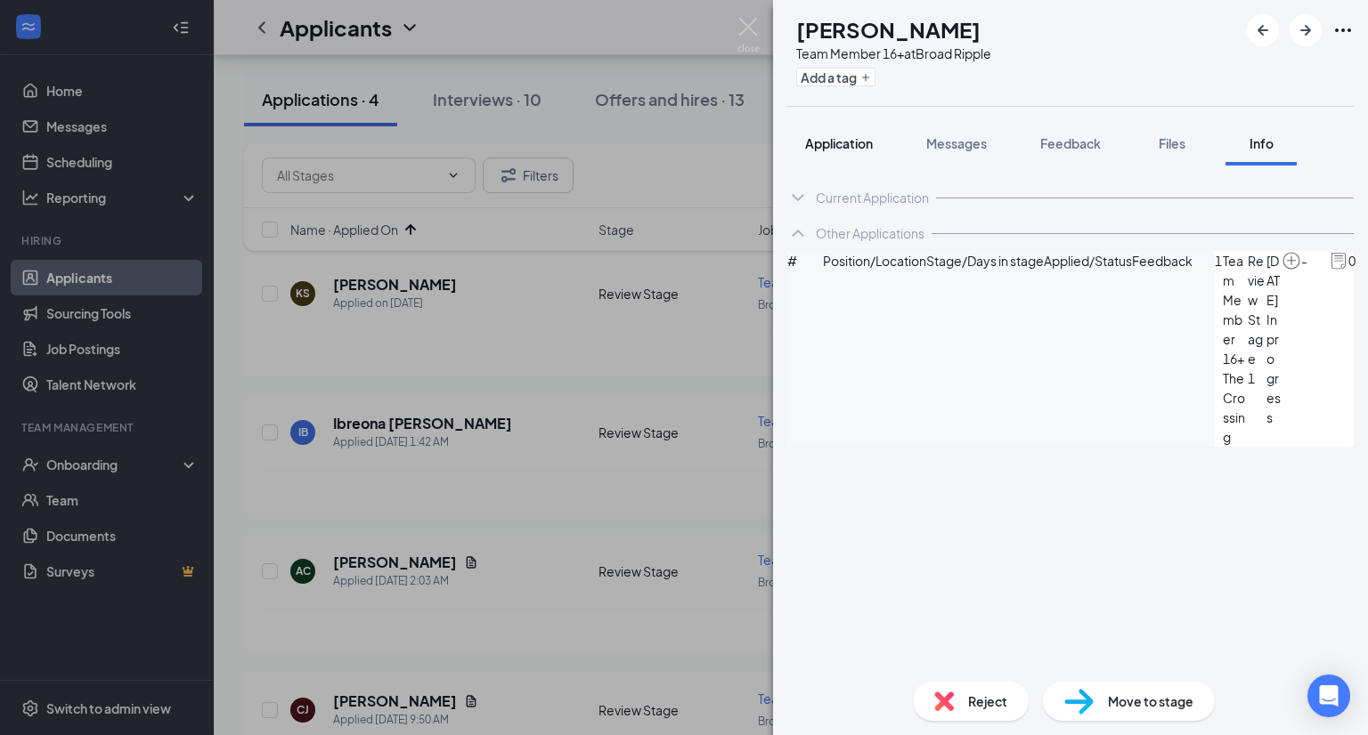
click at [851, 147] on span "Application" at bounding box center [839, 143] width 68 height 16
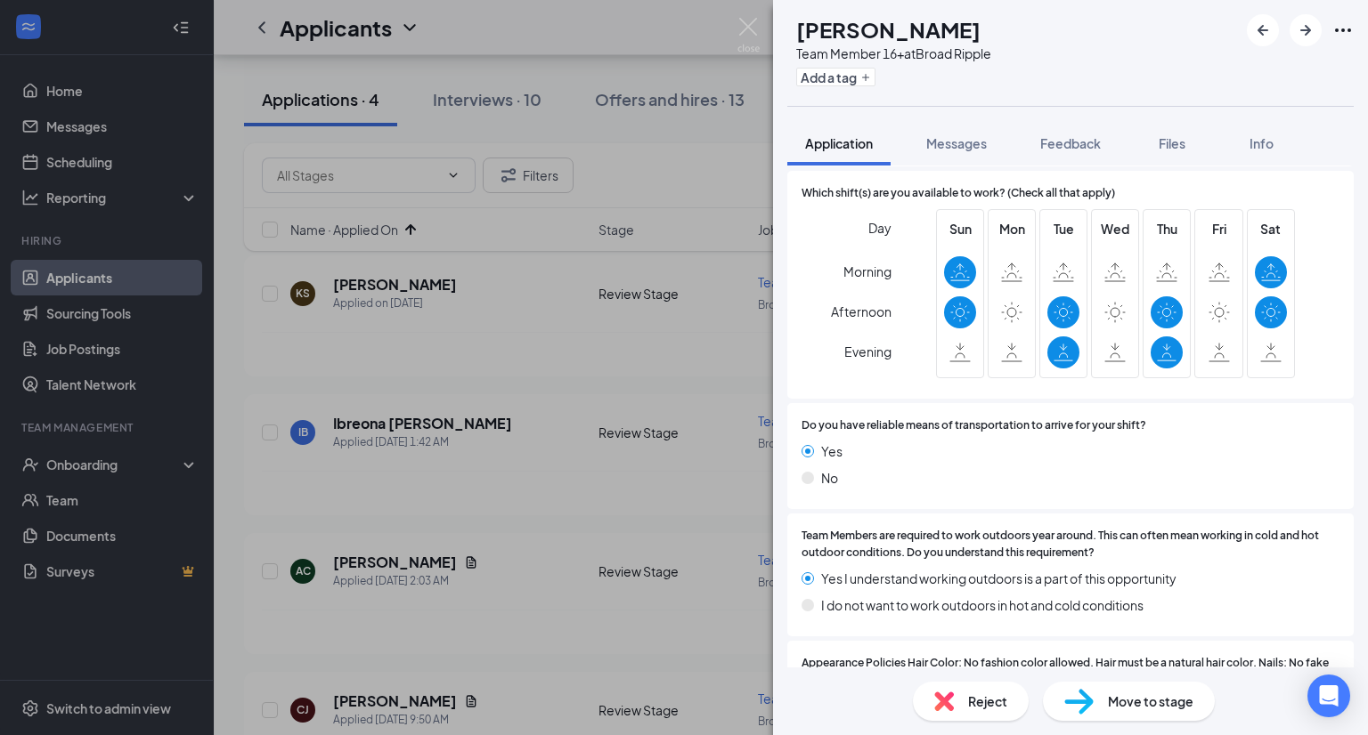
scroll to position [1912, 0]
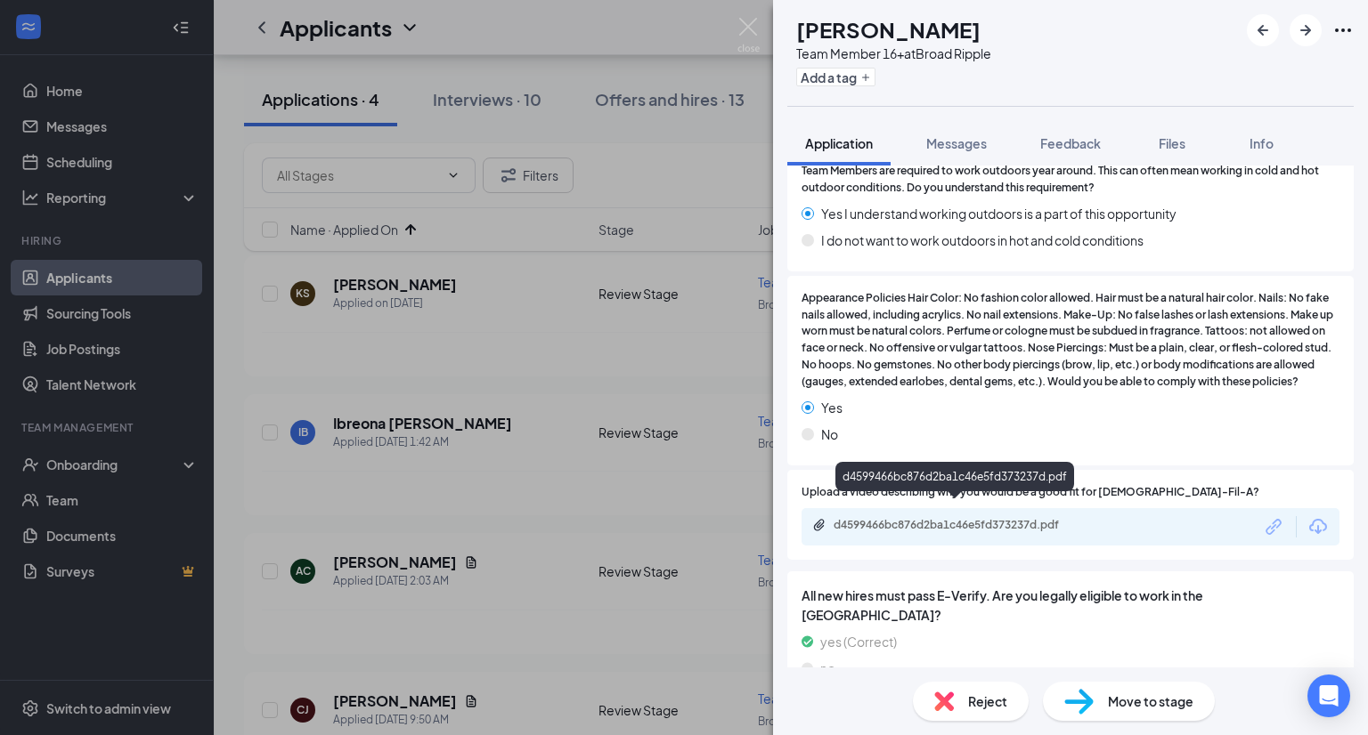
click at [863, 518] on div "d4599466bc876d2ba1c46e5fd373237d.pdf" at bounding box center [956, 526] width 288 height 17
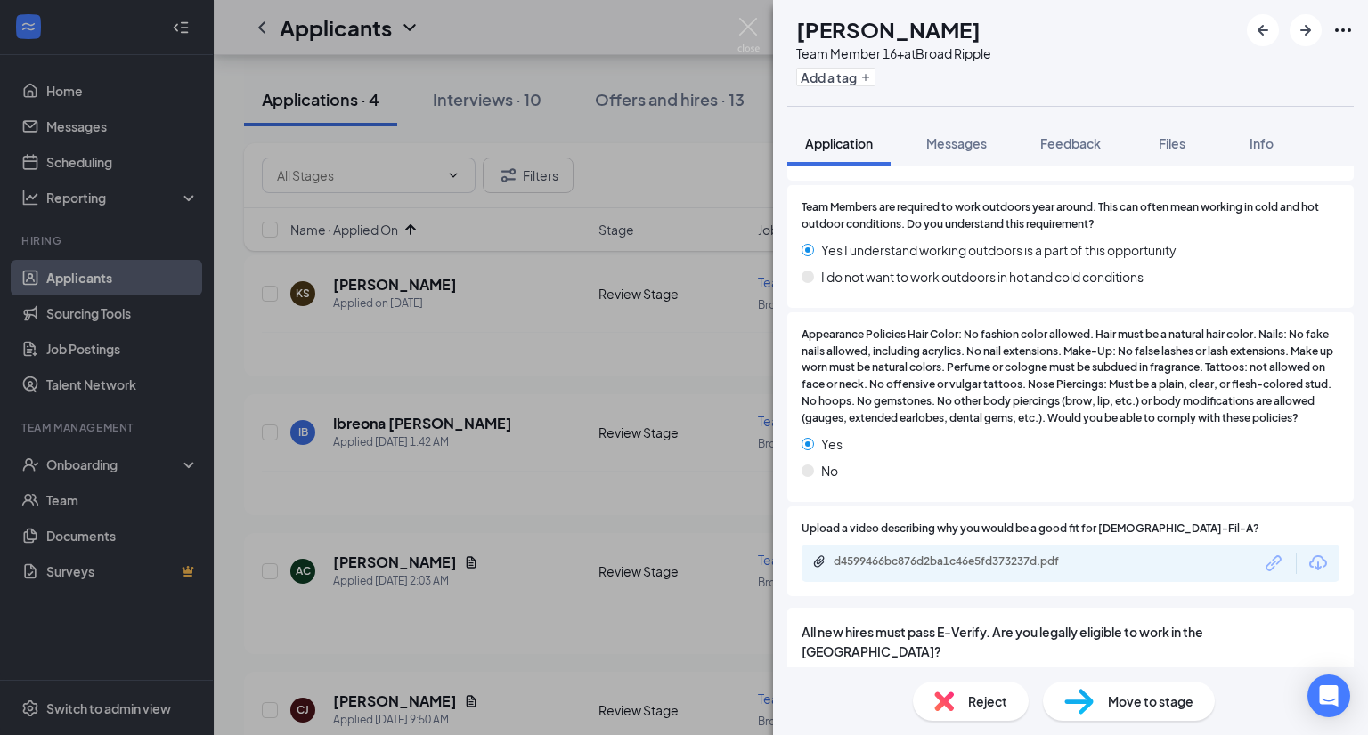
scroll to position [1874, 0]
click at [970, 692] on span "Reject" at bounding box center [987, 702] width 39 height 20
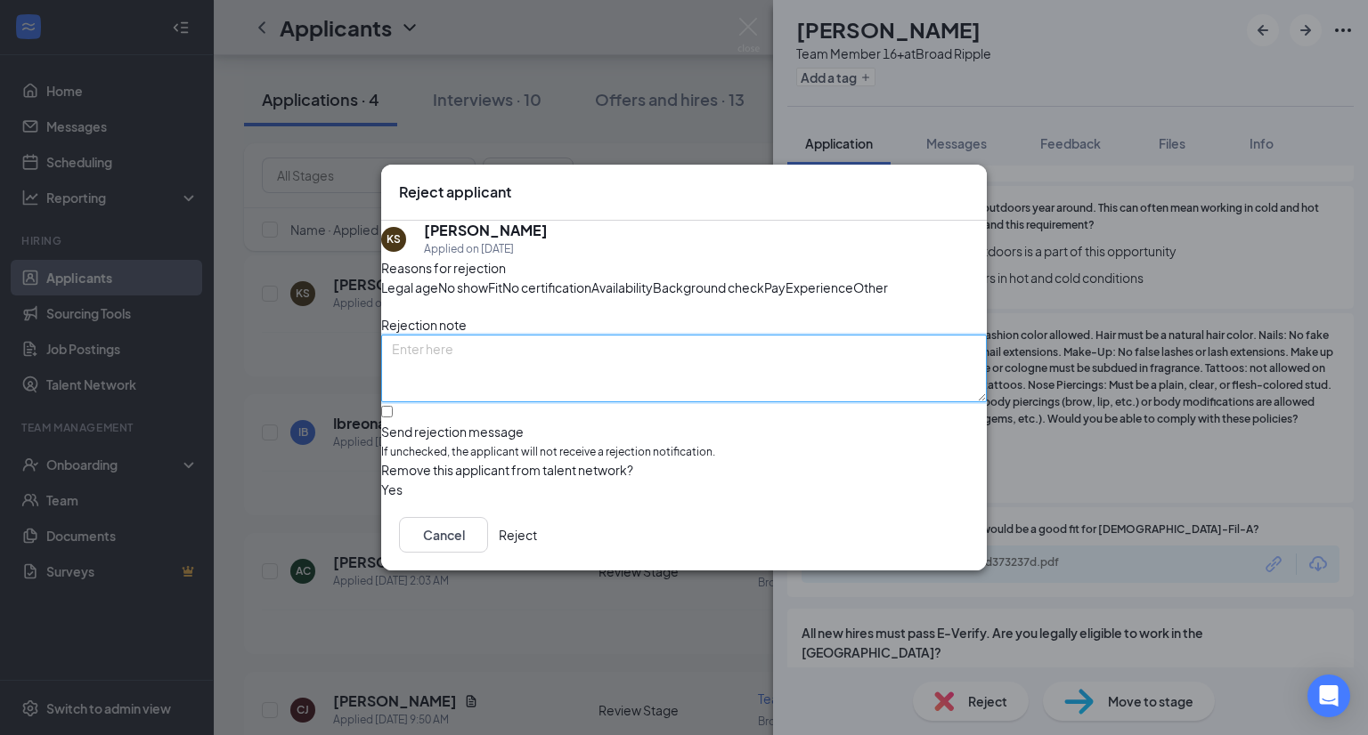
click at [536, 402] on textarea at bounding box center [683, 369] width 605 height 68
click at [617, 374] on textarea "Poor availability, doesn't meet businness needs" at bounding box center [683, 369] width 605 height 68
click at [591, 375] on textarea "Poor availability, doesn't meet business needs" at bounding box center [683, 369] width 605 height 68
click at [717, 374] on textarea "Poor availability, doesn't meet the business needs" at bounding box center [683, 369] width 605 height 68
type textarea "Poor availability, doesn't meet the business needs"
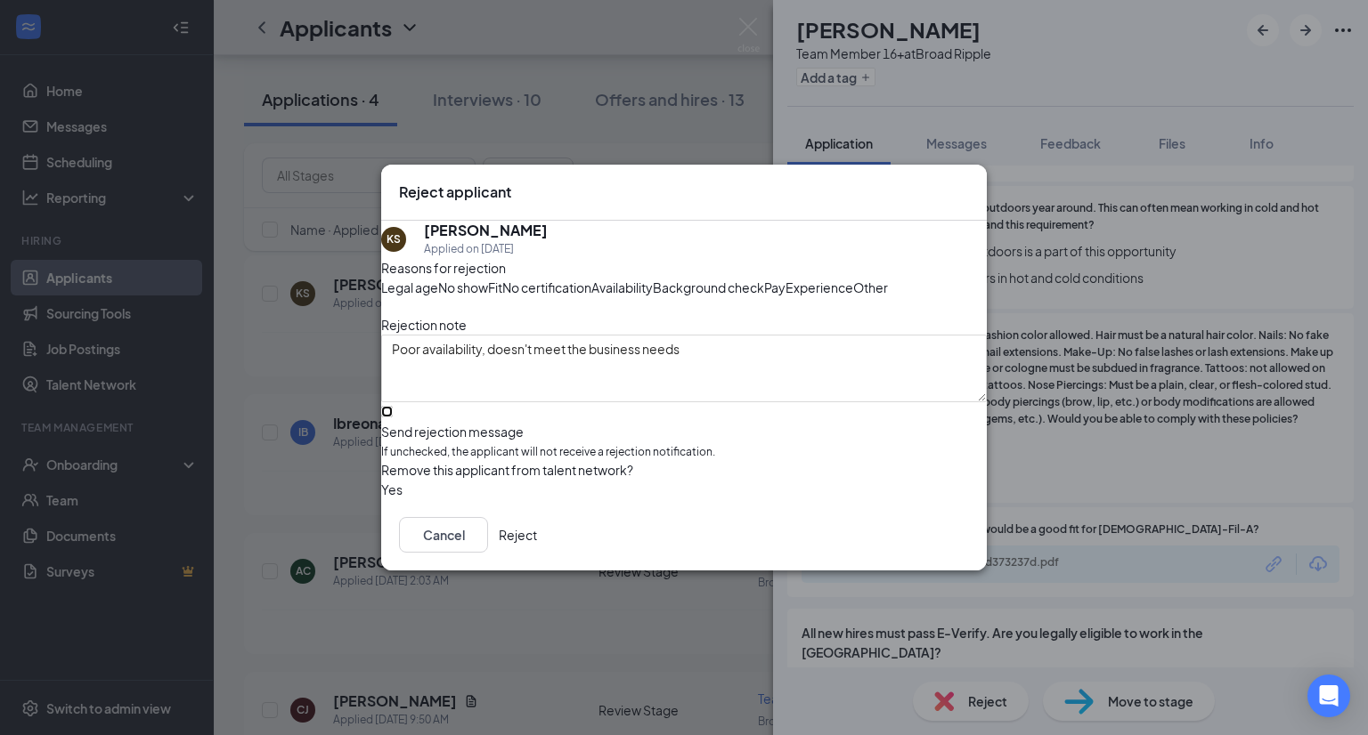
click at [393, 418] on input "Send rejection message If unchecked, the applicant will not receive a rejection…" at bounding box center [387, 412] width 12 height 12
checkbox input "true"
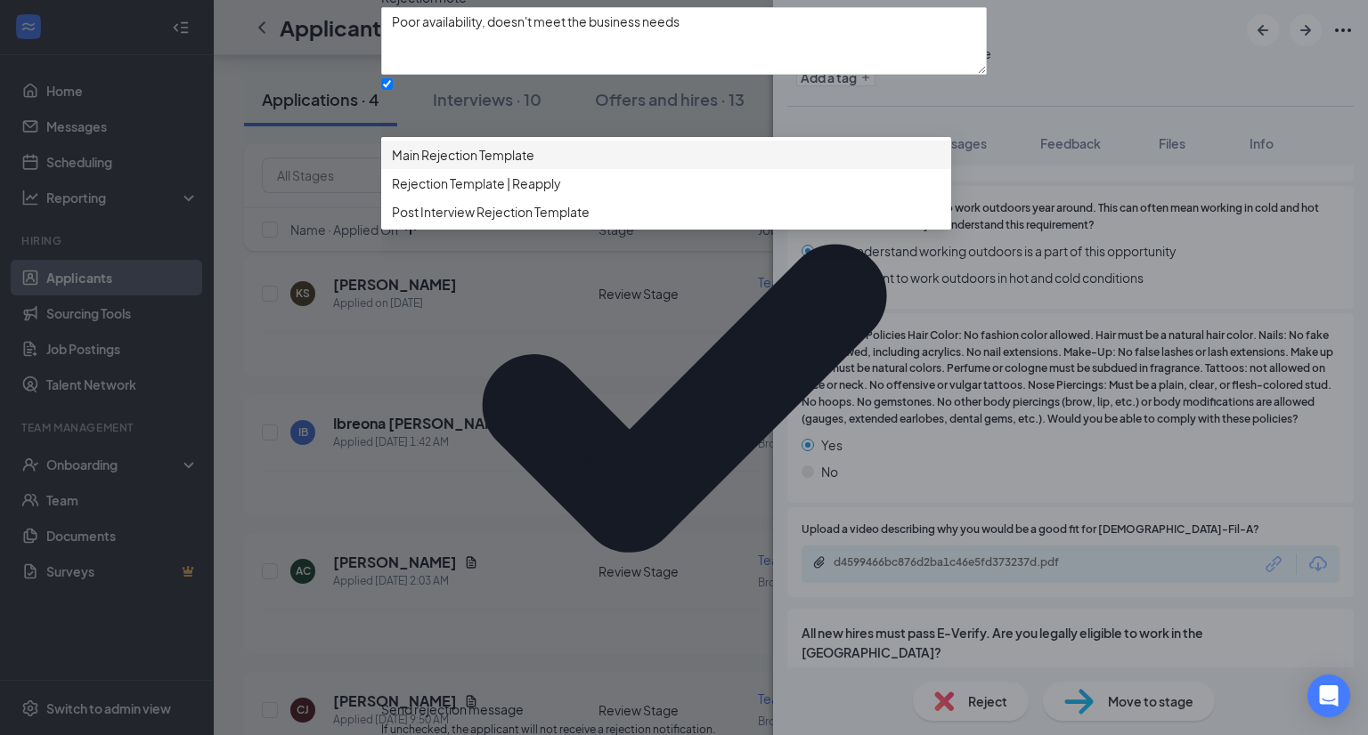
click at [488, 165] on span "Main Rejection Template" at bounding box center [463, 155] width 142 height 20
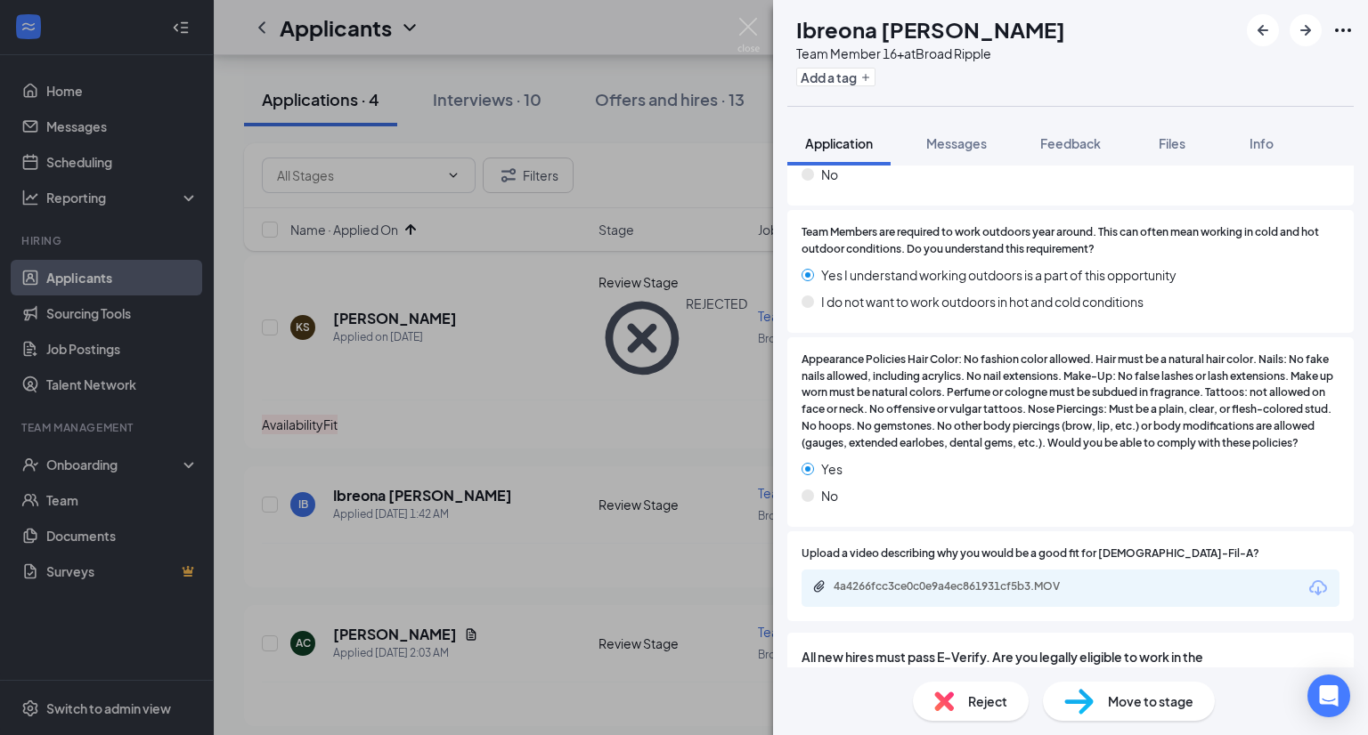
scroll to position [1841, 0]
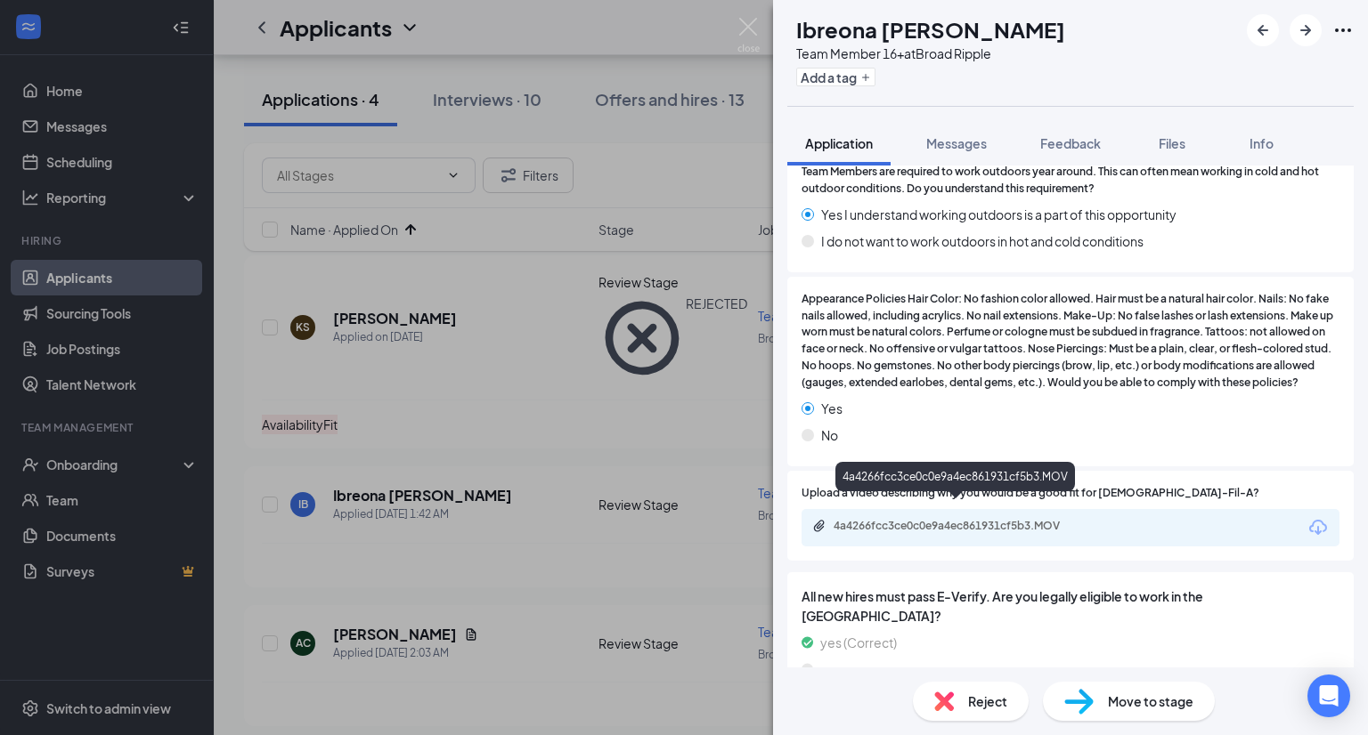
click at [881, 519] on div "4a4266fcc3ce0c0e9a4ec861931cf5b3.MOV" at bounding box center [957, 526] width 249 height 14
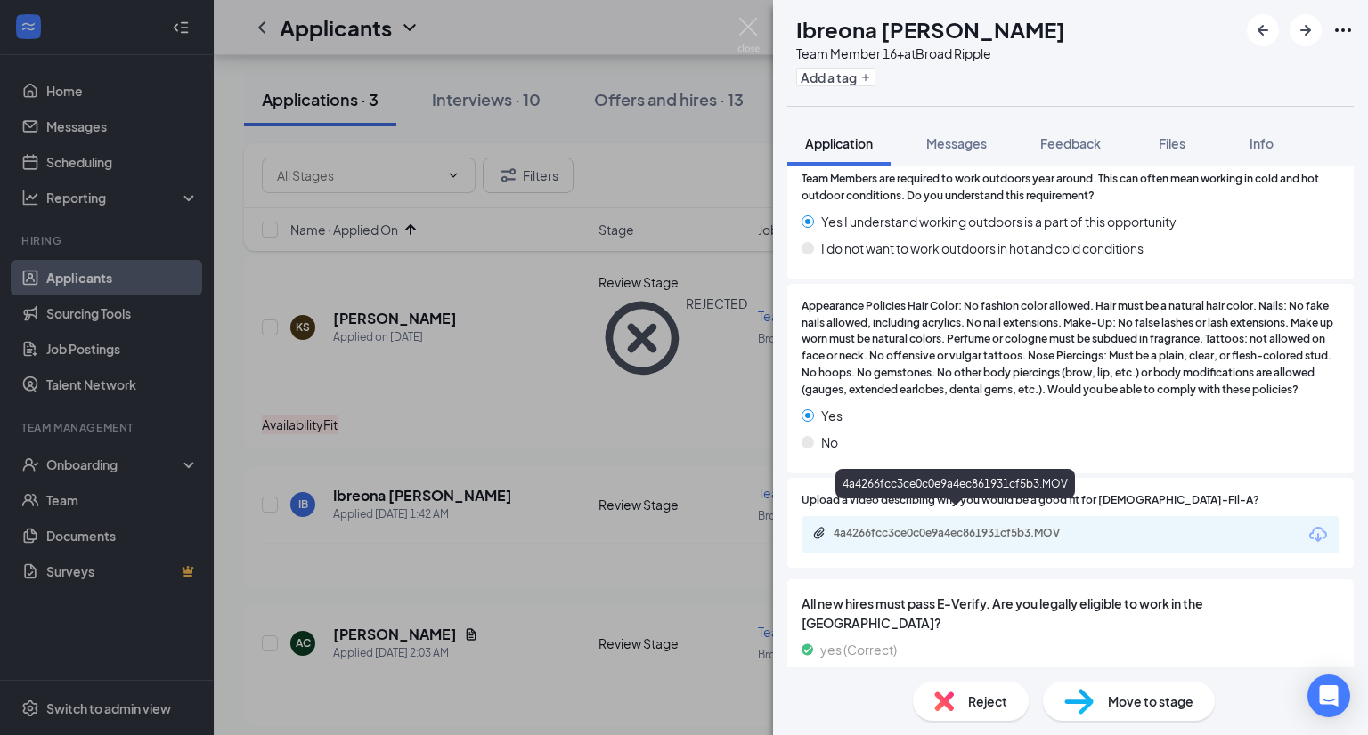
click at [992, 526] on div "4a4266fcc3ce0c0e9a4ec861931cf5b3.MOV" at bounding box center [957, 533] width 249 height 14
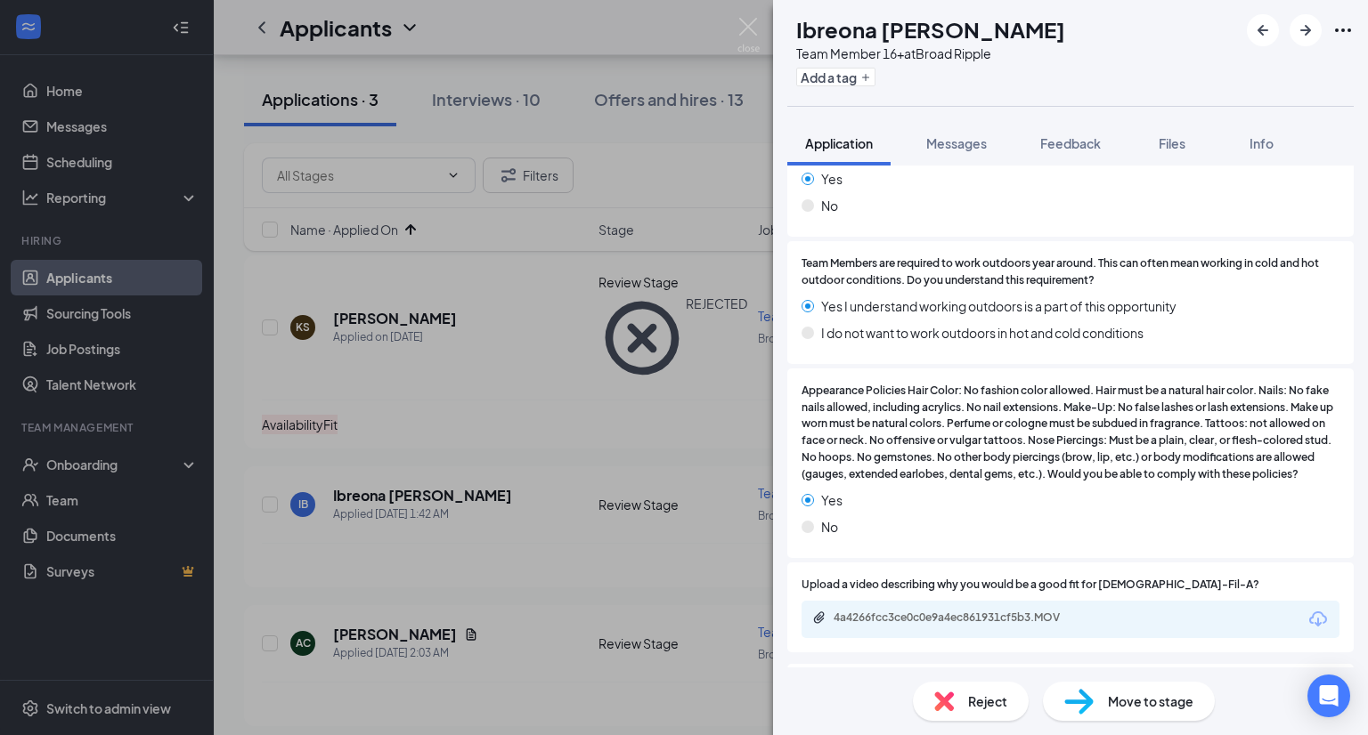
scroll to position [1841, 0]
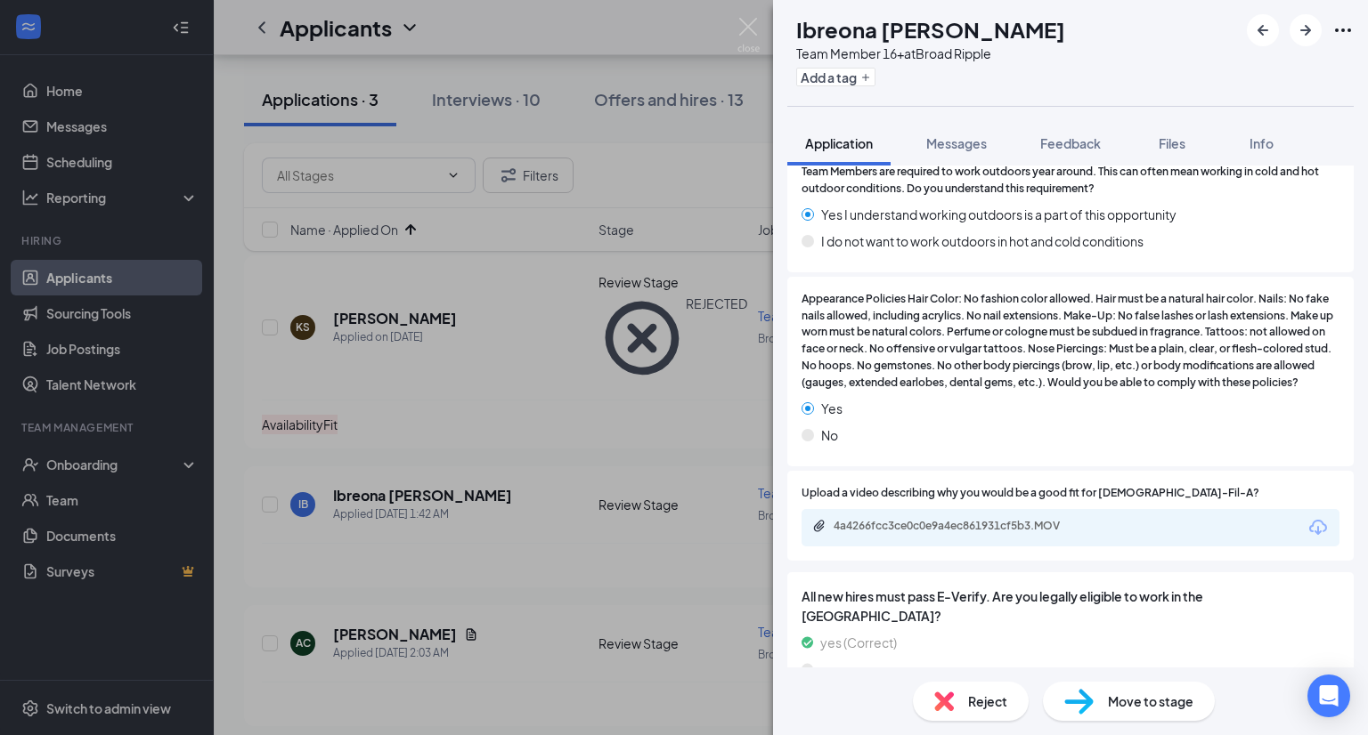
click at [956, 702] on div "Reject" at bounding box center [971, 701] width 116 height 39
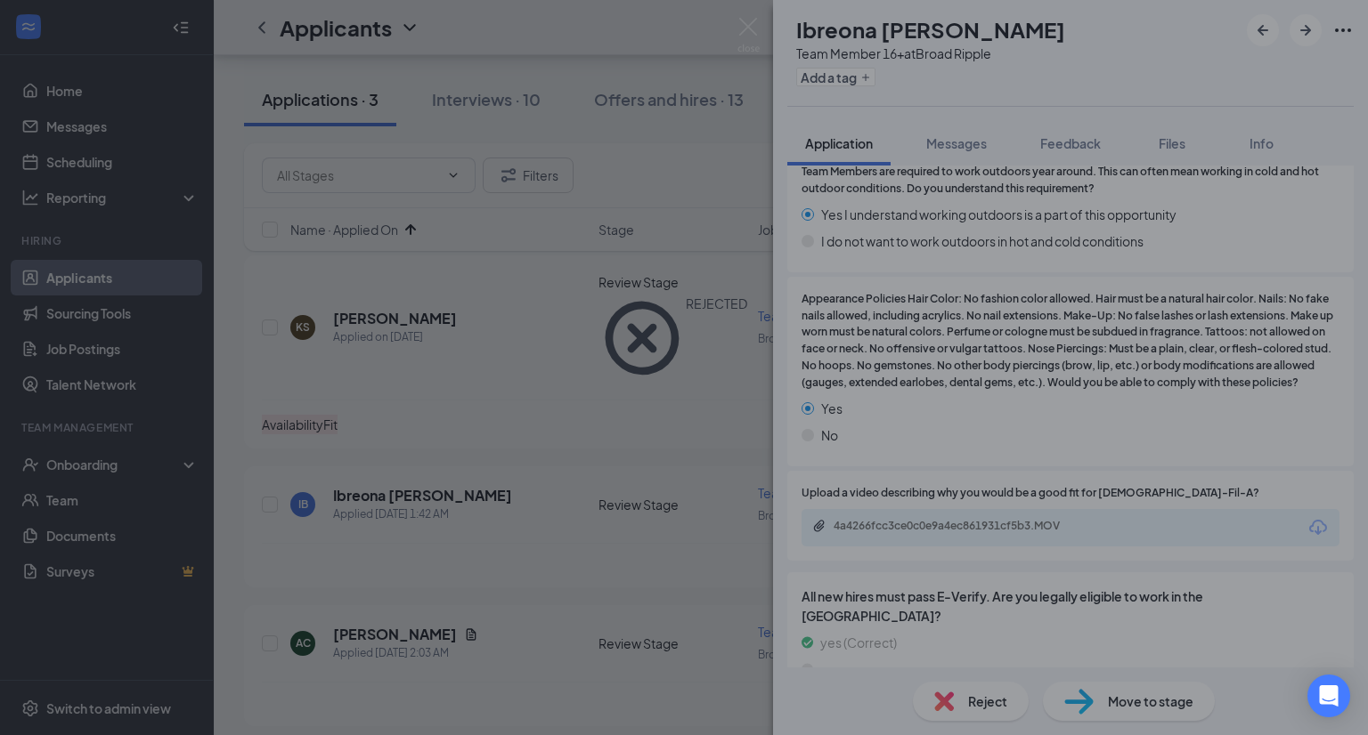
scroll to position [1834, 0]
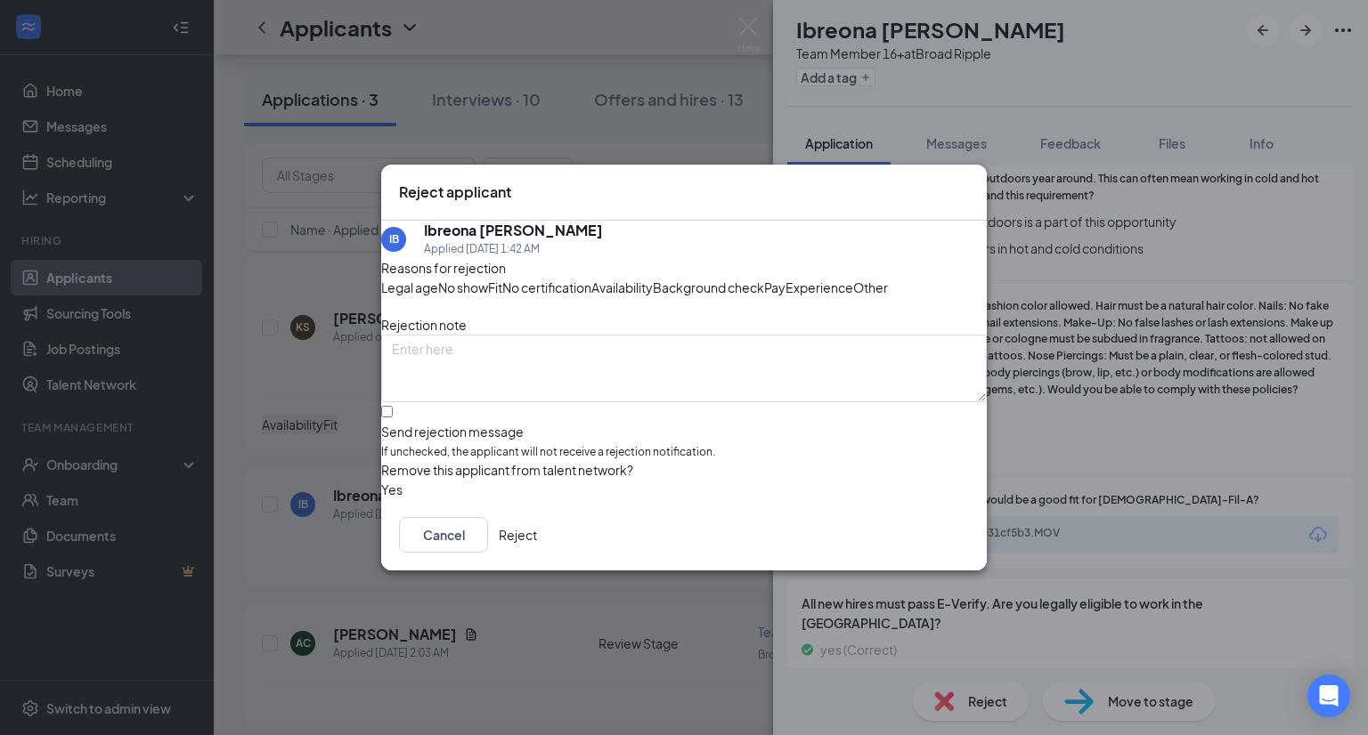
click at [502, 278] on span "Fit" at bounding box center [495, 288] width 14 height 20
click at [653, 278] on span "Availability" at bounding box center [621, 288] width 61 height 20
click at [974, 188] on icon "Cross" at bounding box center [979, 193] width 11 height 11
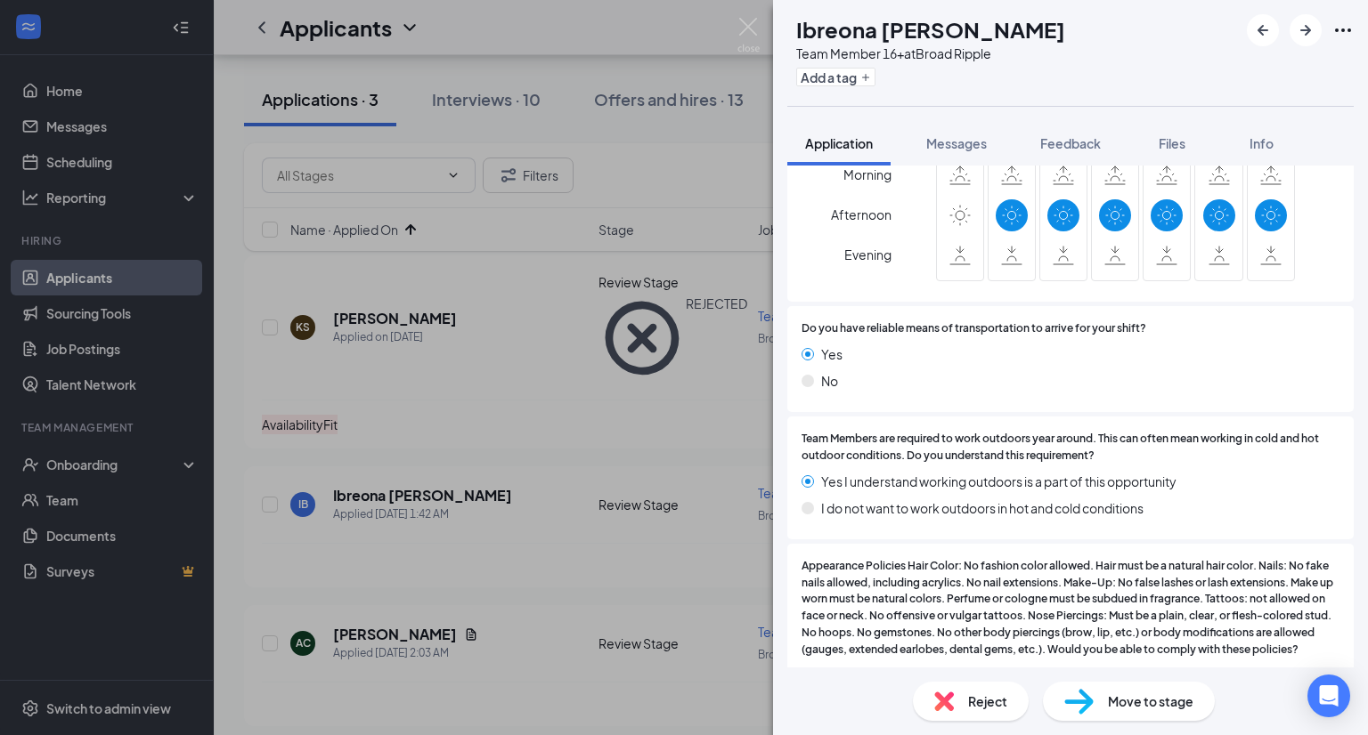
scroll to position [1575, 0]
click at [944, 715] on div "Reject" at bounding box center [971, 701] width 116 height 39
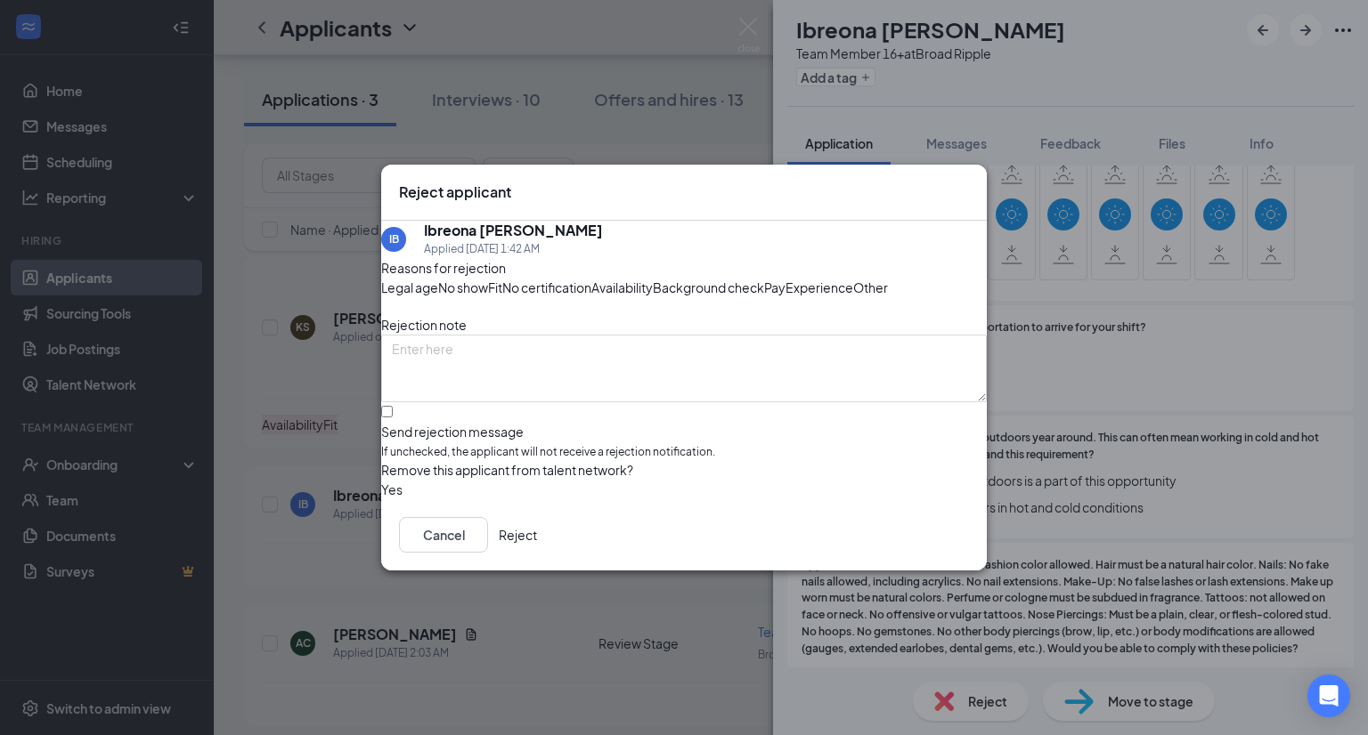
click at [502, 278] on div "Fit" at bounding box center [495, 288] width 14 height 20
click at [653, 278] on span "Availability" at bounding box center [621, 288] width 61 height 20
click at [393, 418] on input "Send rejection message If unchecked, the applicant will not receive a rejection…" at bounding box center [387, 412] width 12 height 12
checkbox input "true"
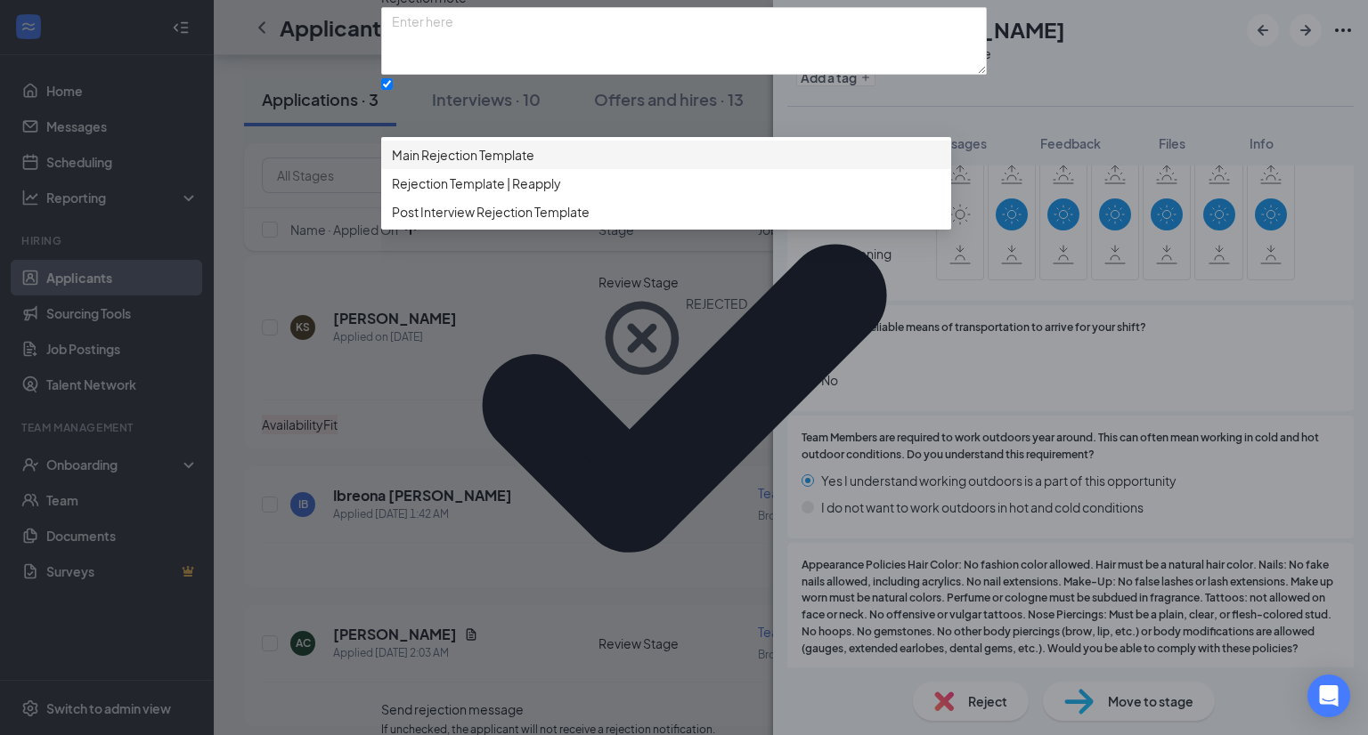
click at [491, 165] on span "Main Rejection Template" at bounding box center [463, 155] width 142 height 20
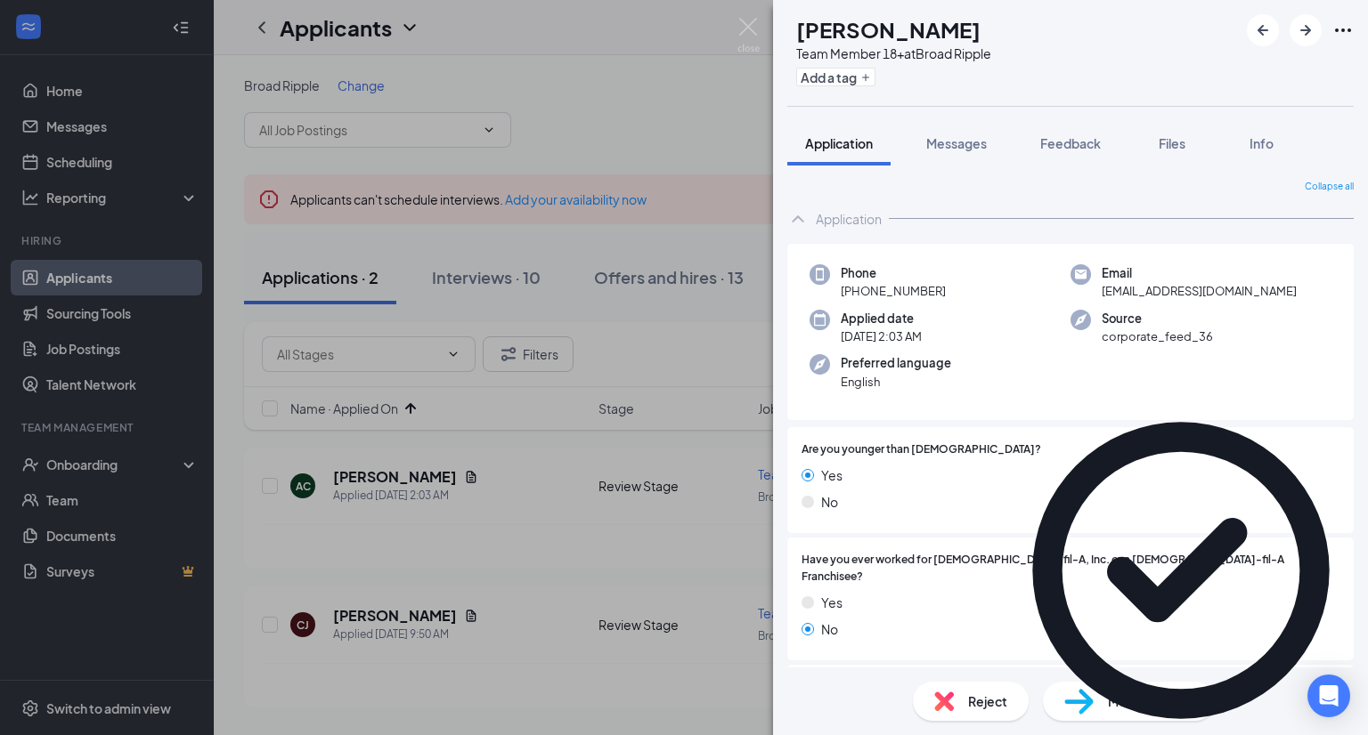
click at [445, 493] on div "AC [PERSON_NAME] Team Member 18+ at Broad Ripple Add a tag Application Messages…" at bounding box center [684, 367] width 1368 height 735
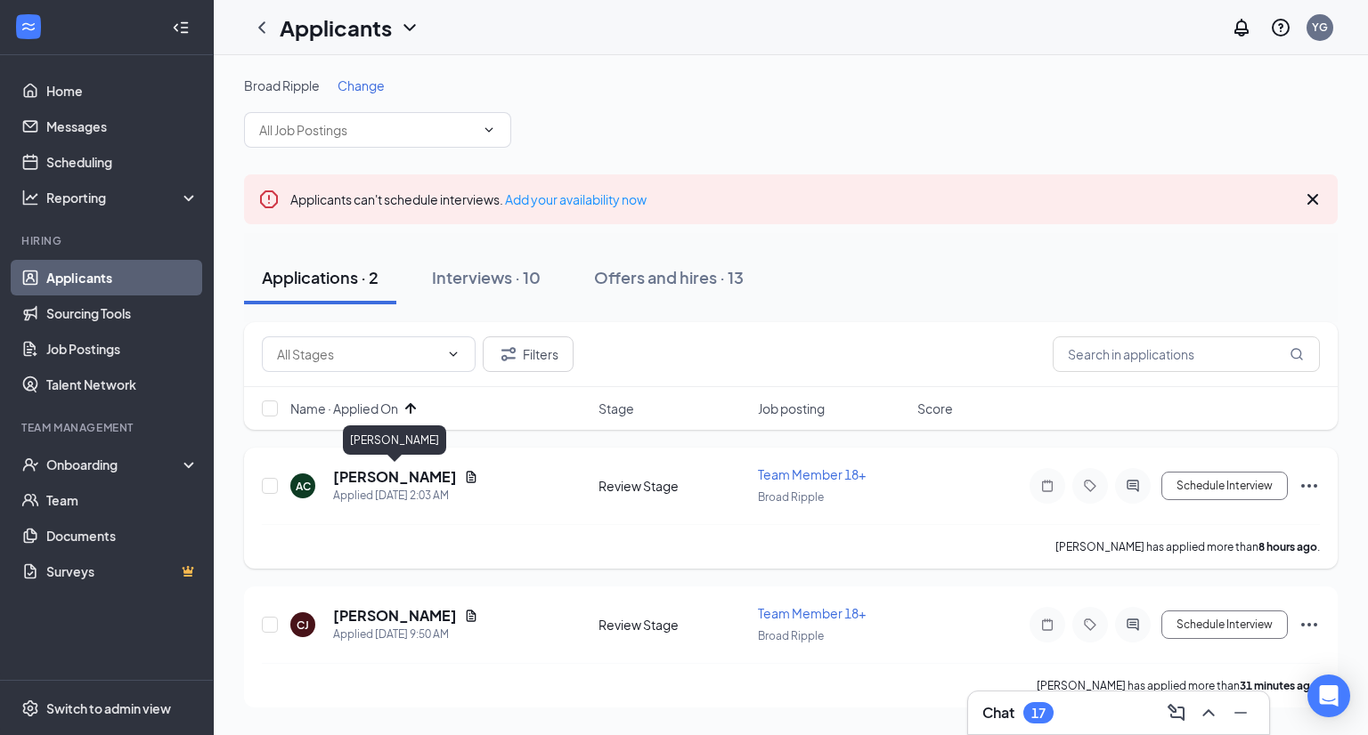
click at [407, 481] on h5 "[PERSON_NAME]" at bounding box center [395, 477] width 124 height 20
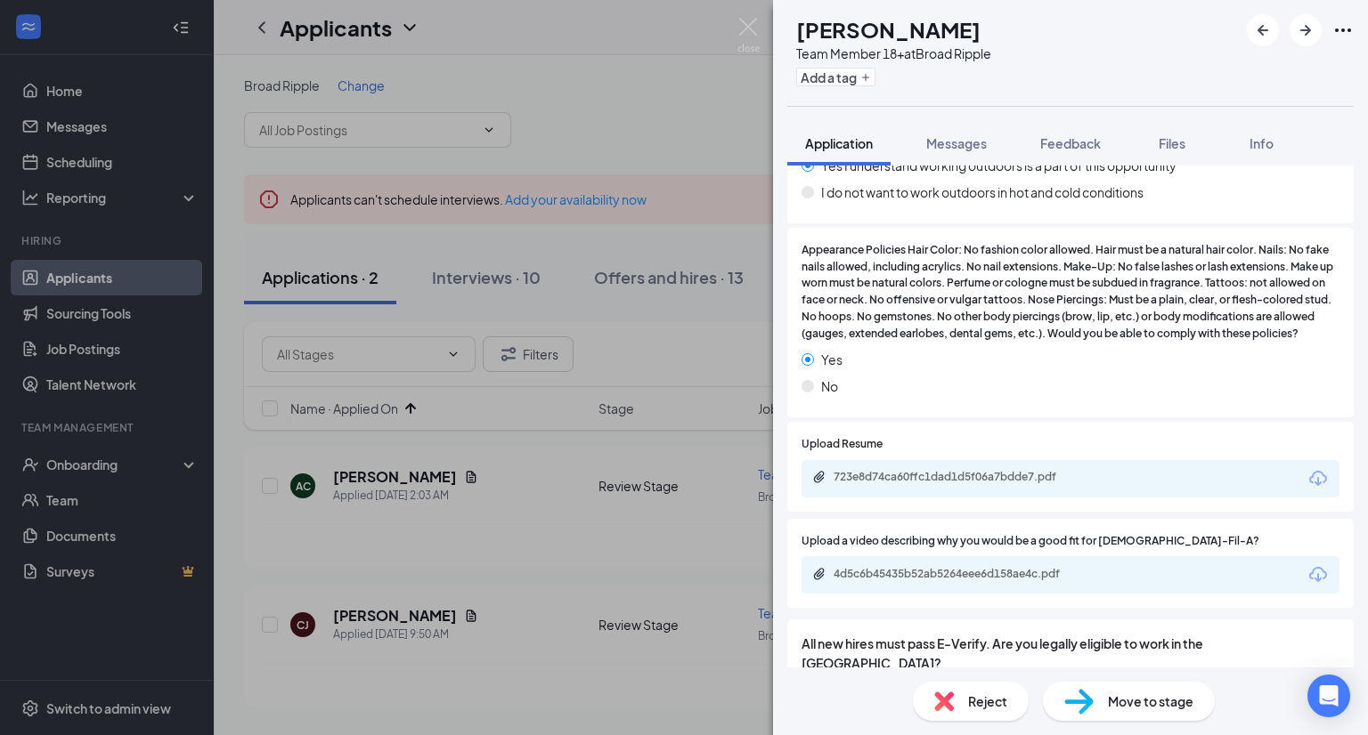
scroll to position [1981, 0]
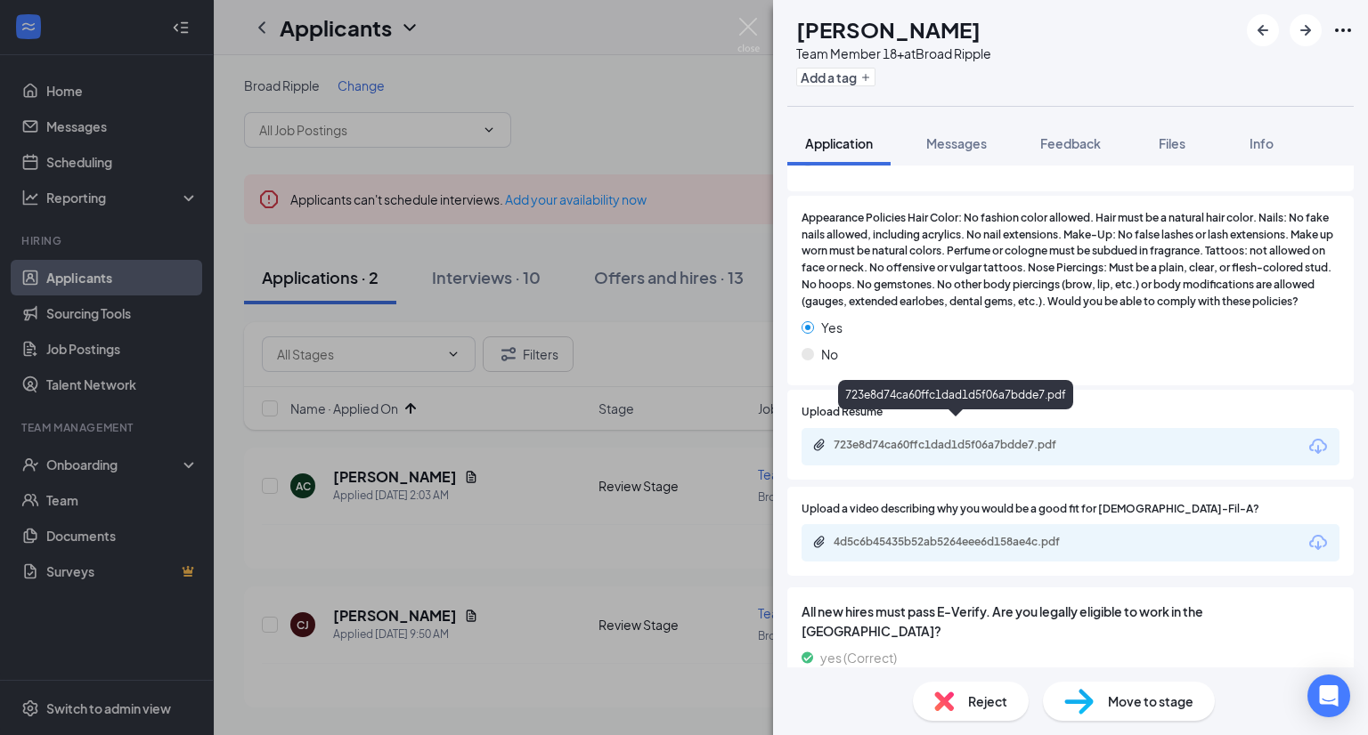
click at [905, 438] on div "723e8d74ca60ffc1dad1d5f06a7bdde7.pdf" at bounding box center [957, 445] width 249 height 14
click at [959, 708] on div "Reject" at bounding box center [971, 701] width 116 height 39
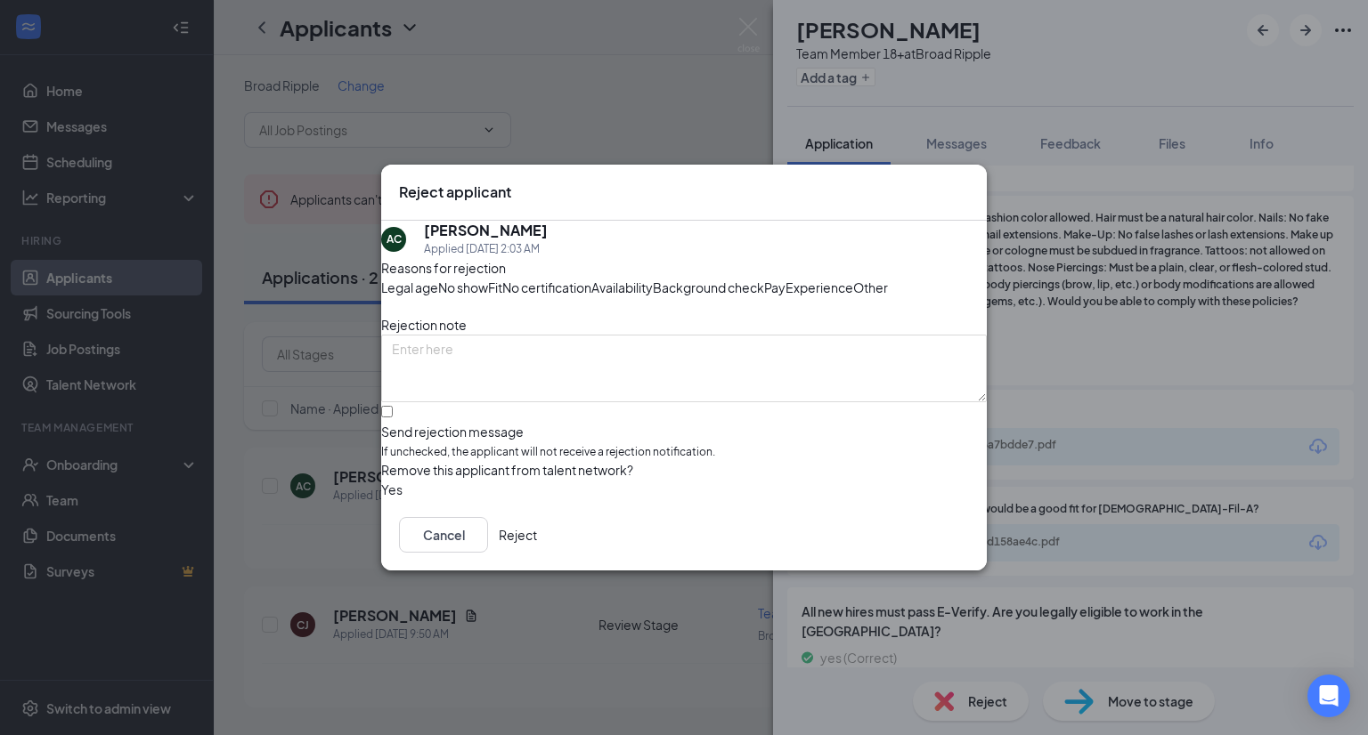
click at [502, 278] on span "Fit" at bounding box center [495, 288] width 14 height 20
click at [653, 278] on span "Availability" at bounding box center [621, 288] width 61 height 20
click at [393, 418] on input "Send rejection message If unchecked, the applicant will not receive a rejection…" at bounding box center [387, 412] width 12 height 12
checkbox input "true"
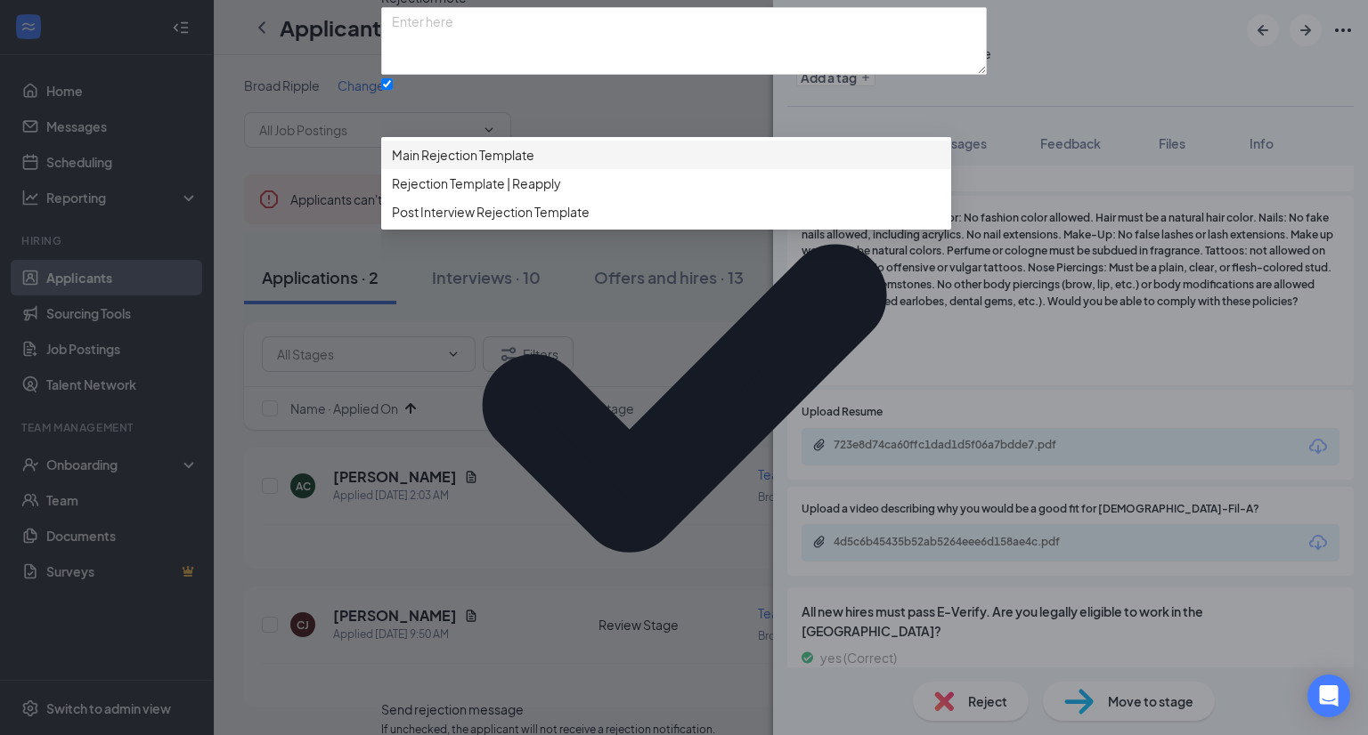
click at [490, 165] on span "Main Rejection Template" at bounding box center [463, 155] width 142 height 20
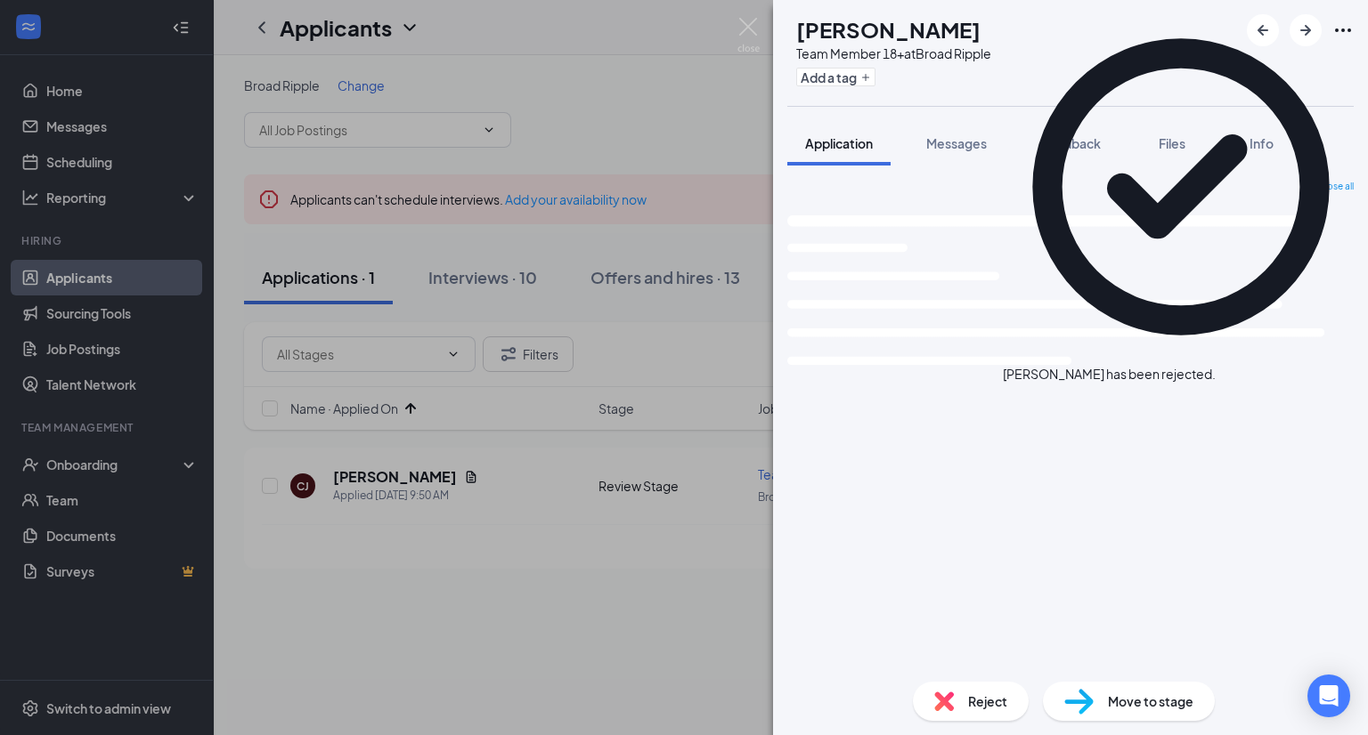
click at [620, 407] on div "[PERSON_NAME] Team Member 18+ at Broad Ripple Add a tag Application Messages Fe…" at bounding box center [684, 367] width 1368 height 735
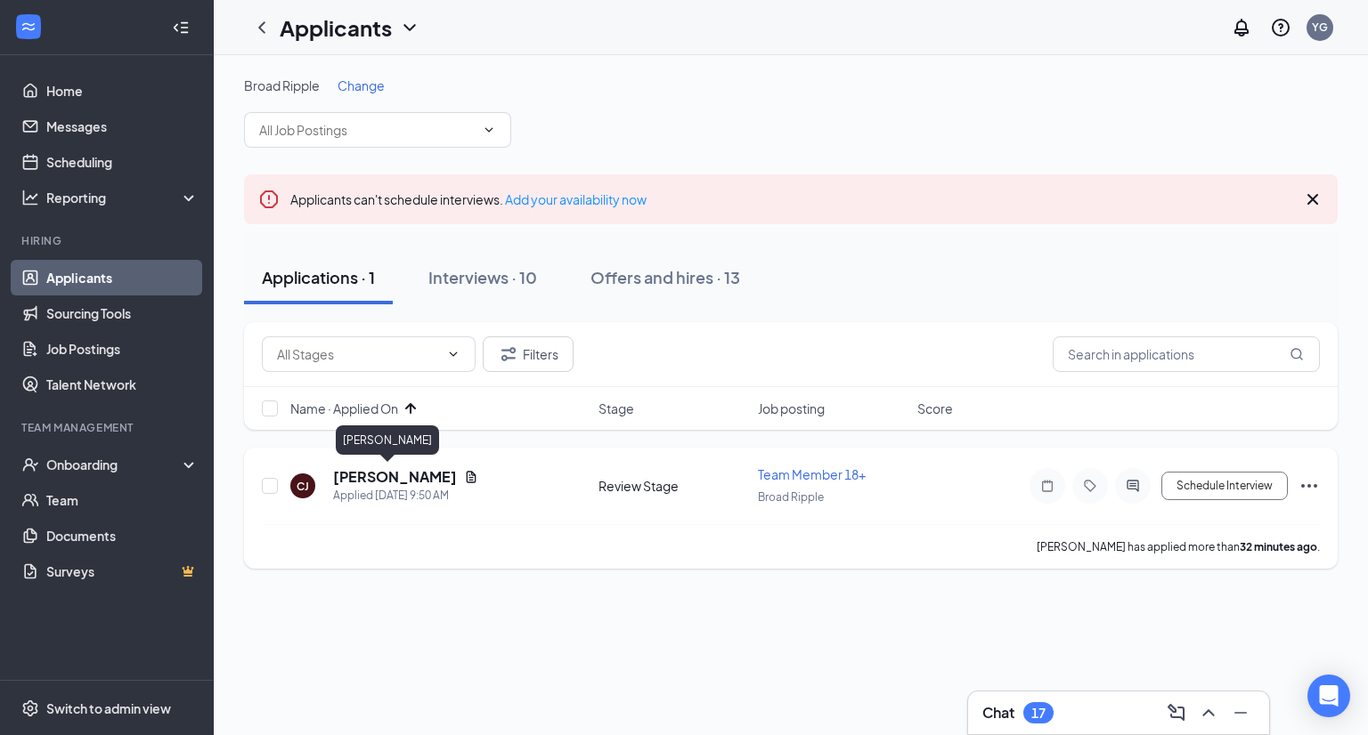
click at [375, 476] on h5 "[PERSON_NAME]" at bounding box center [395, 477] width 124 height 20
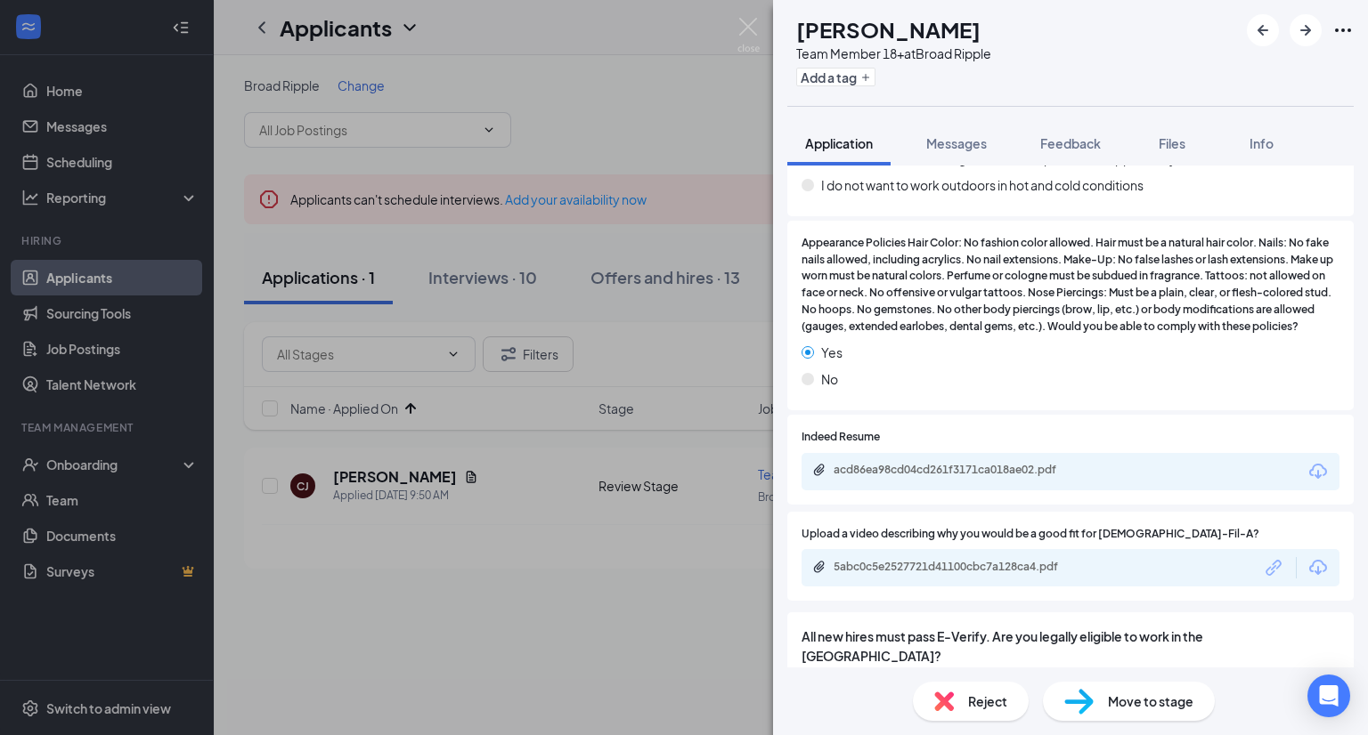
scroll to position [1938, 0]
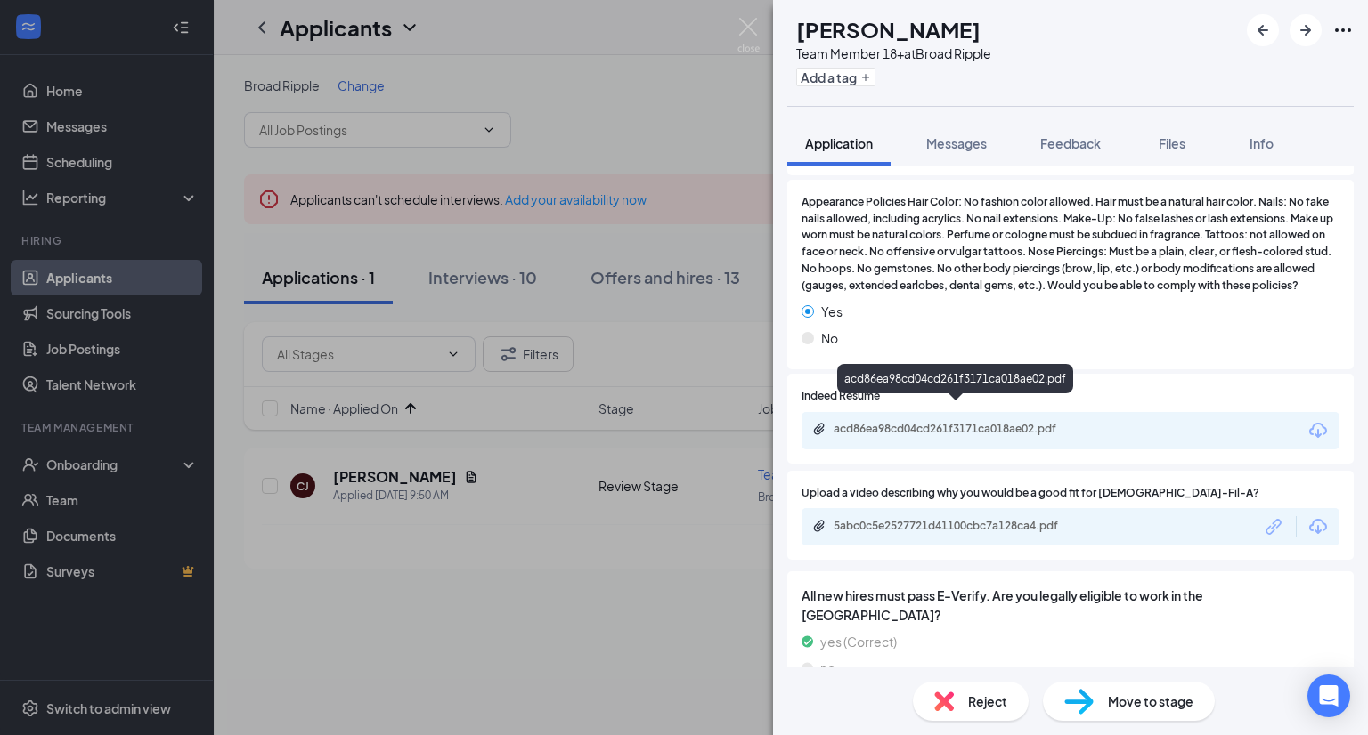
click at [907, 422] on div "acd86ea98cd04cd261f3171ca018ae02.pdf" at bounding box center [957, 429] width 249 height 14
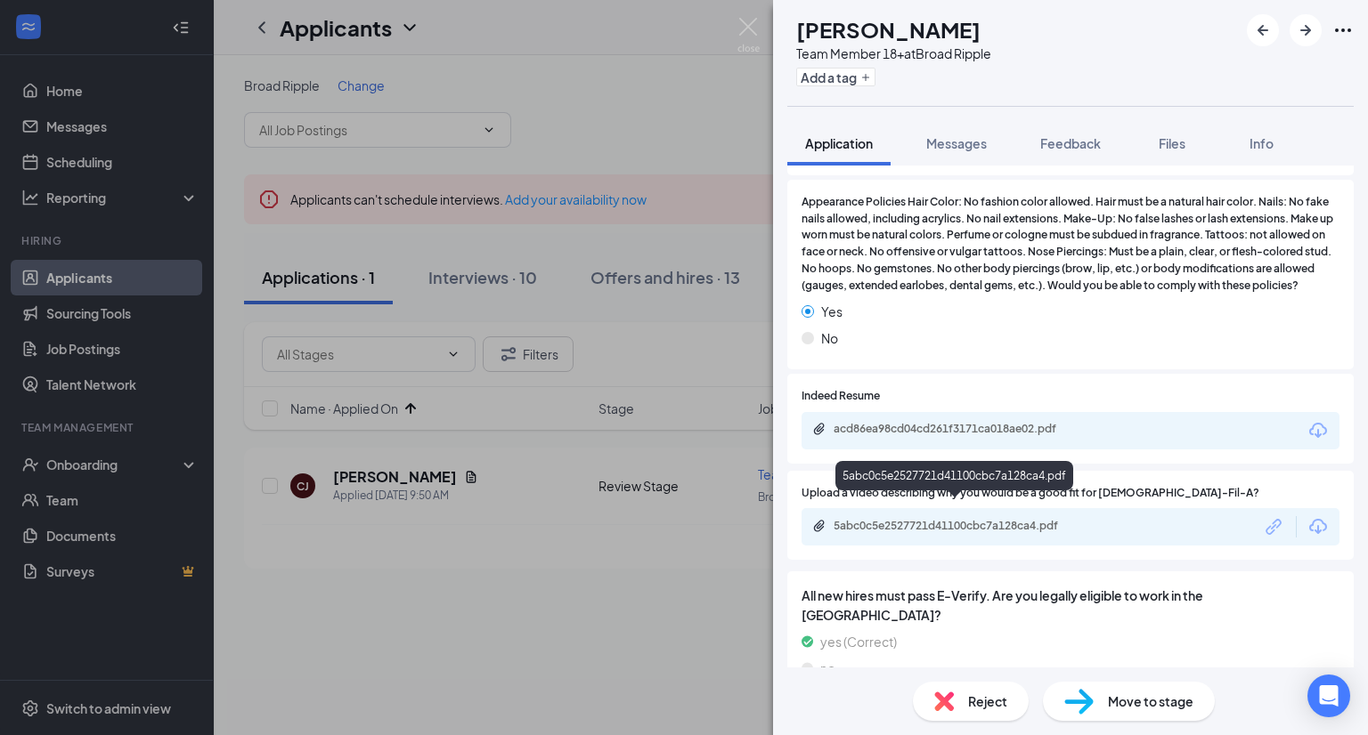
click at [989, 519] on div "5abc0c5e2527721d41100cbc7a128ca4.pdf" at bounding box center [957, 526] width 249 height 14
click at [540, 532] on div "[PERSON_NAME] Team Member 18+ at Broad Ripple Add a tag Application Messages Fe…" at bounding box center [684, 367] width 1368 height 735
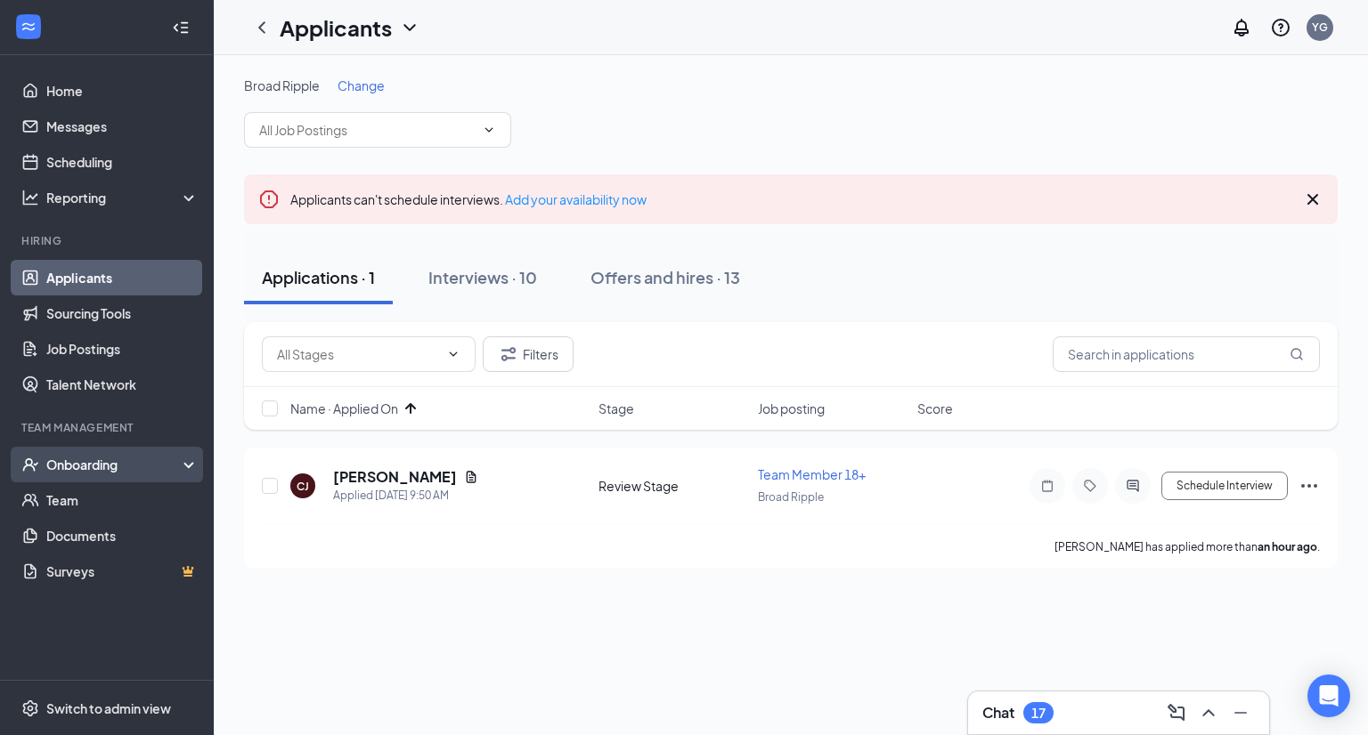
click at [115, 460] on div "Onboarding" at bounding box center [114, 465] width 137 height 18
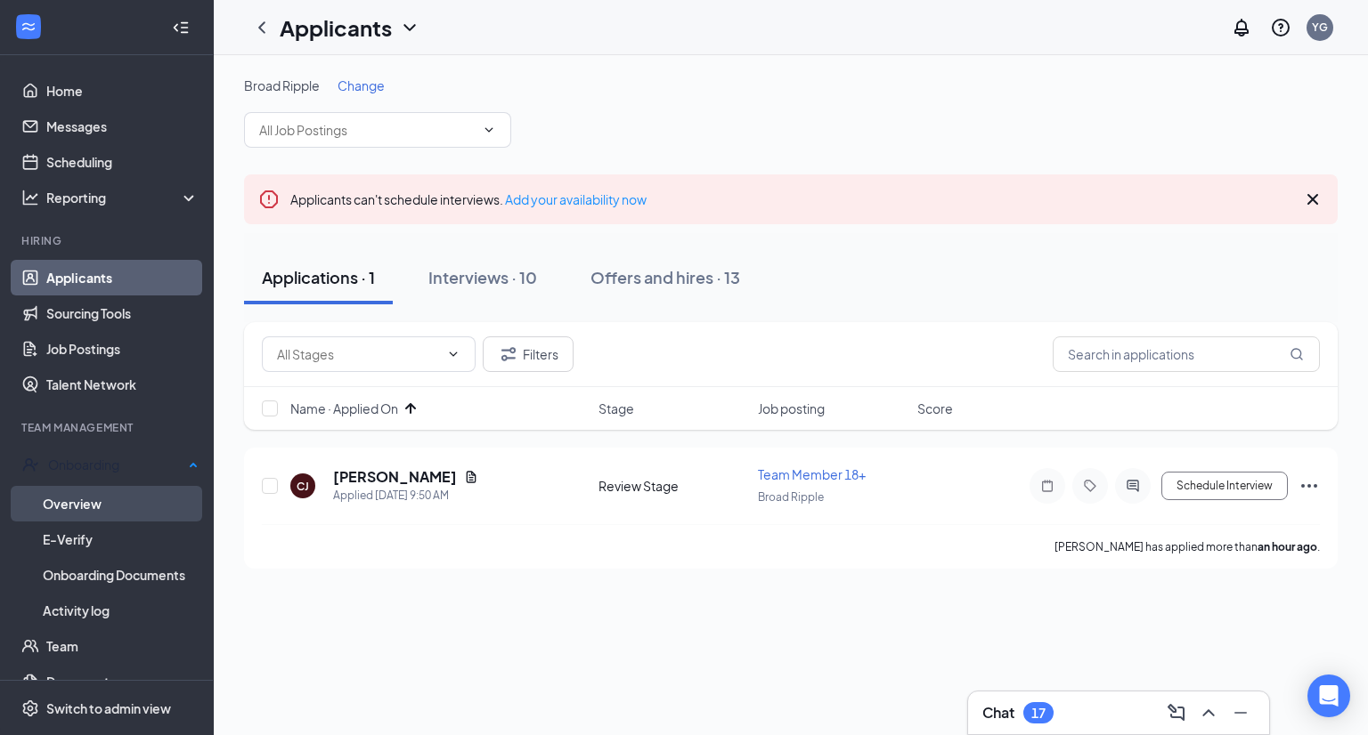
click at [167, 501] on link "Overview" at bounding box center [121, 504] width 156 height 36
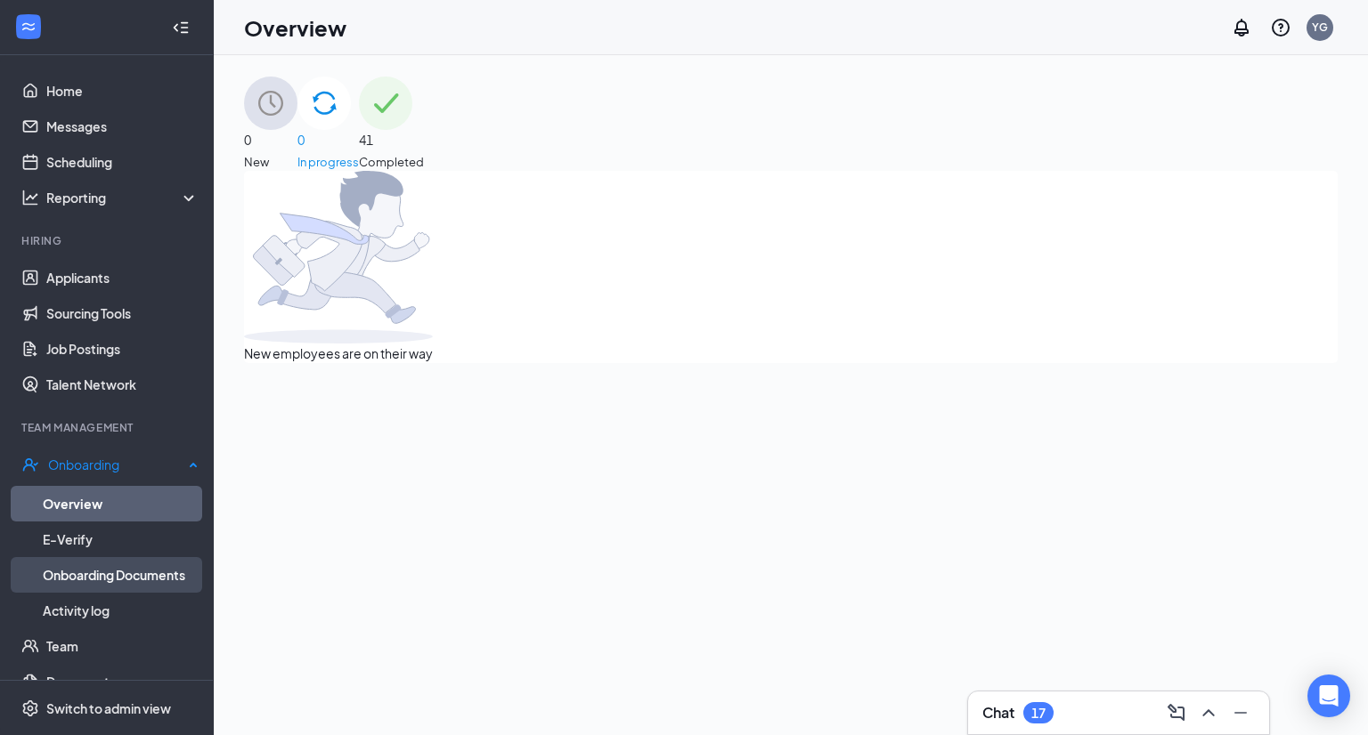
click at [100, 571] on link "Onboarding Documents" at bounding box center [121, 575] width 156 height 36
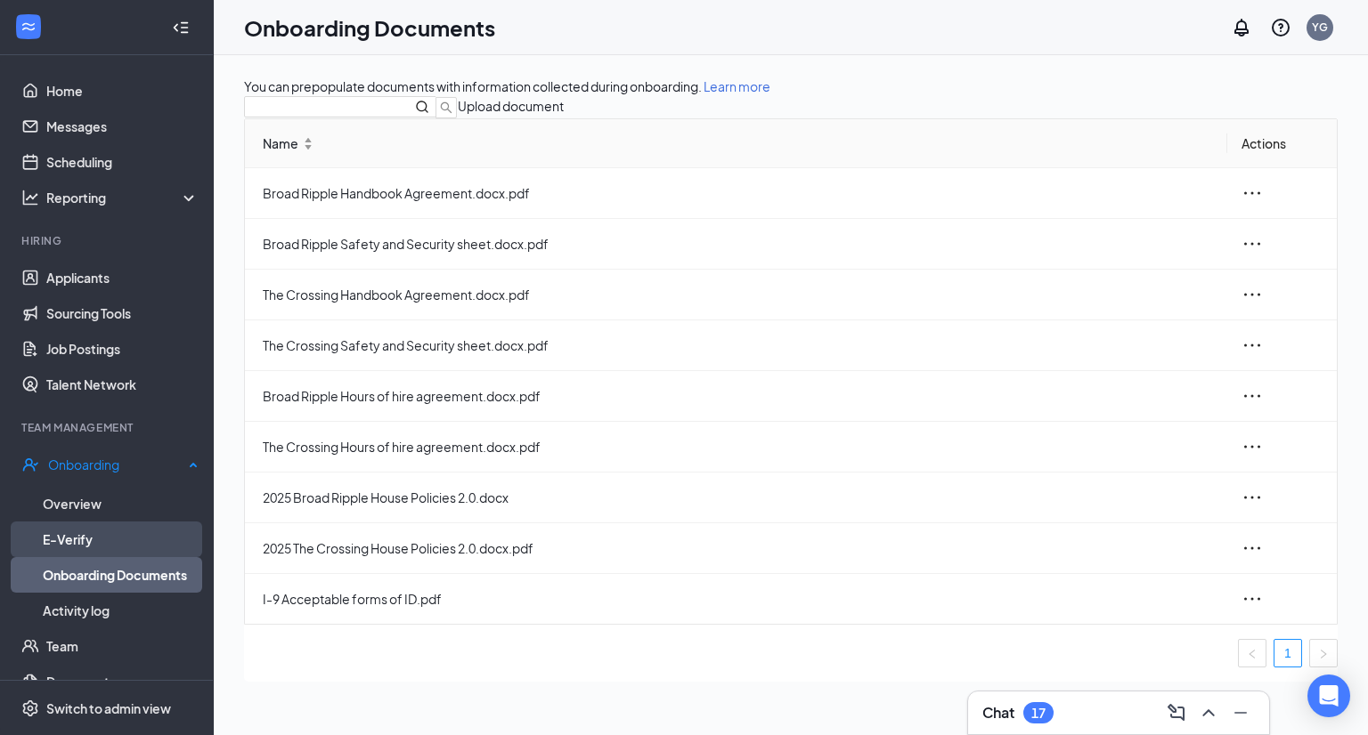
click at [73, 532] on link "E-Verify" at bounding box center [121, 540] width 156 height 36
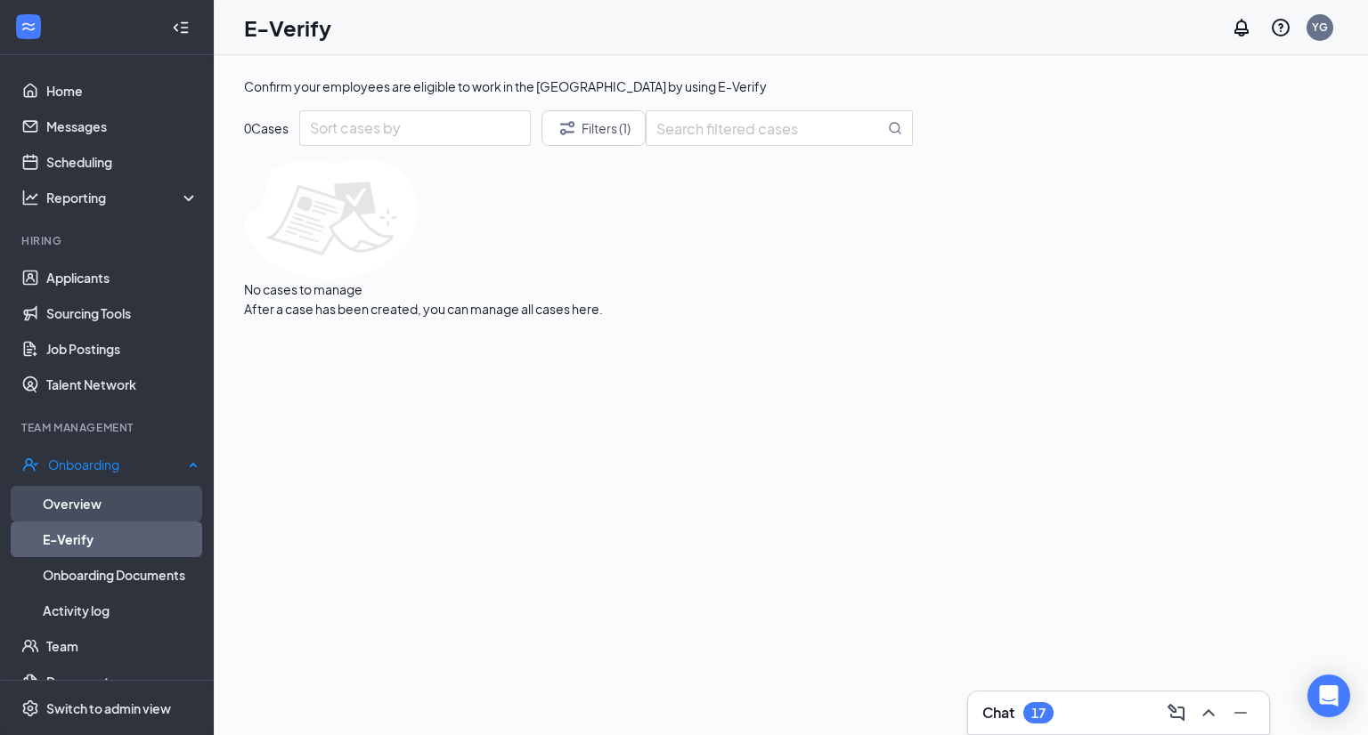
click at [82, 509] on link "Overview" at bounding box center [121, 504] width 156 height 36
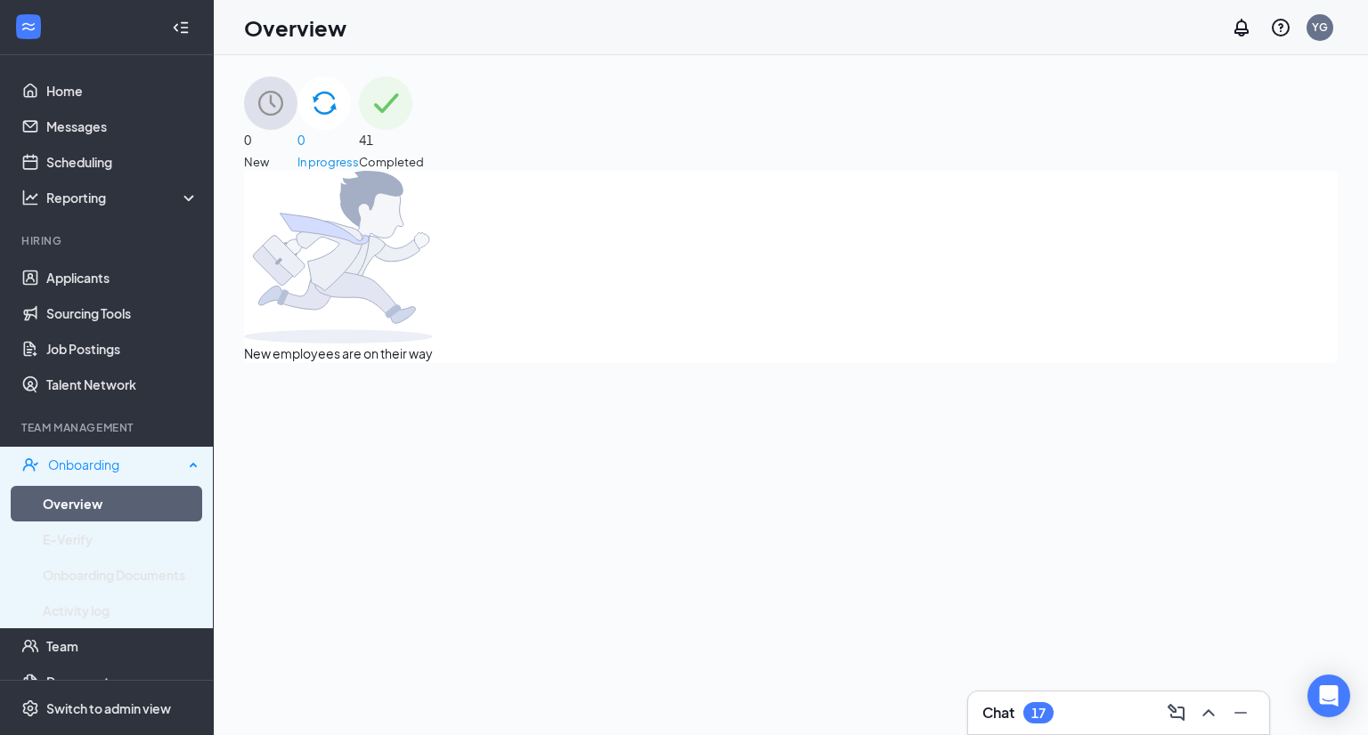
click at [91, 459] on div "Onboarding" at bounding box center [115, 465] width 135 height 18
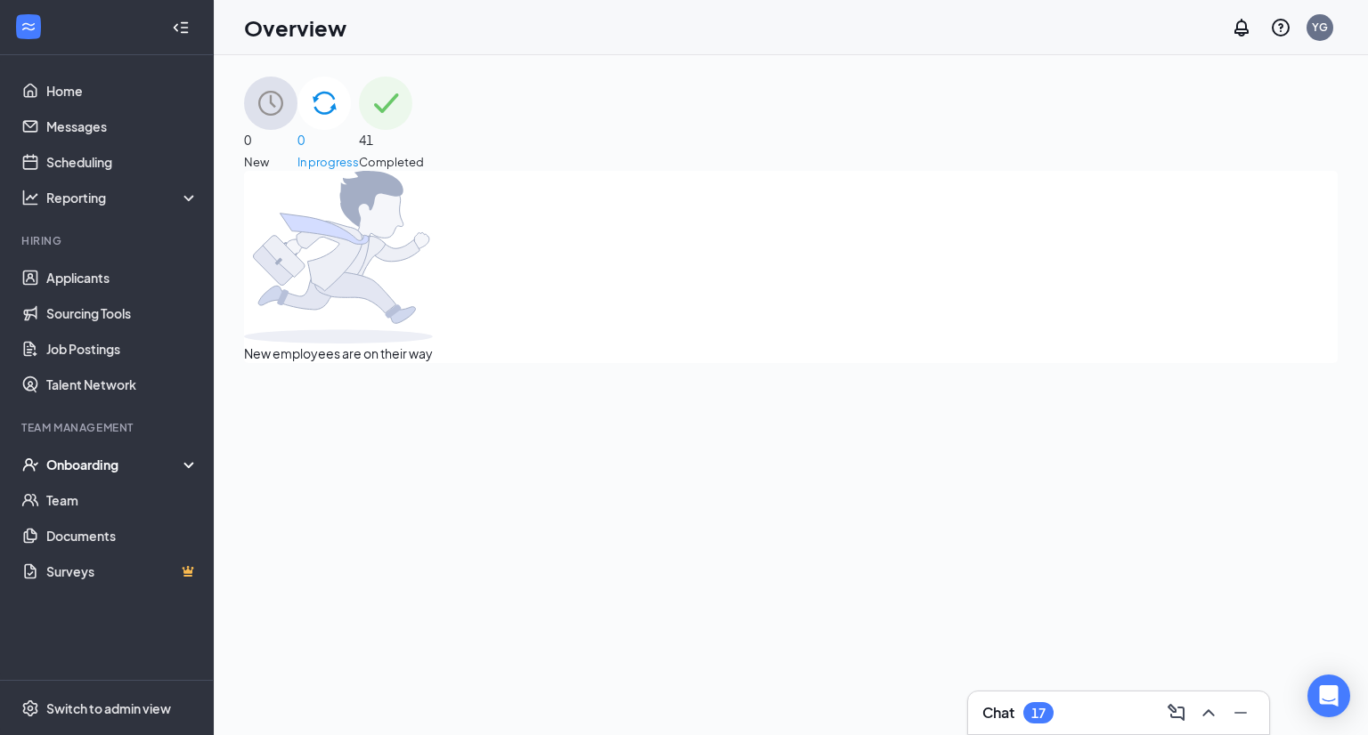
click at [424, 130] on span "41" at bounding box center [391, 140] width 65 height 20
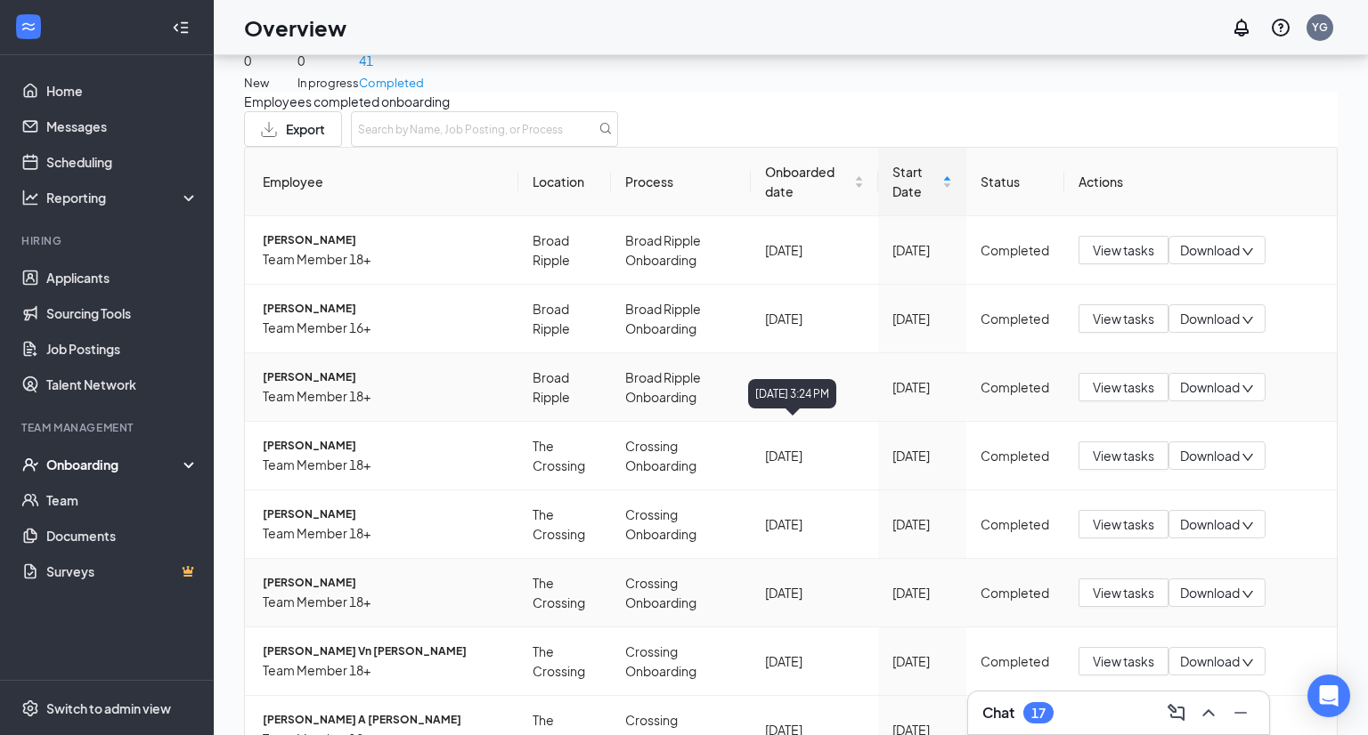
scroll to position [328, 0]
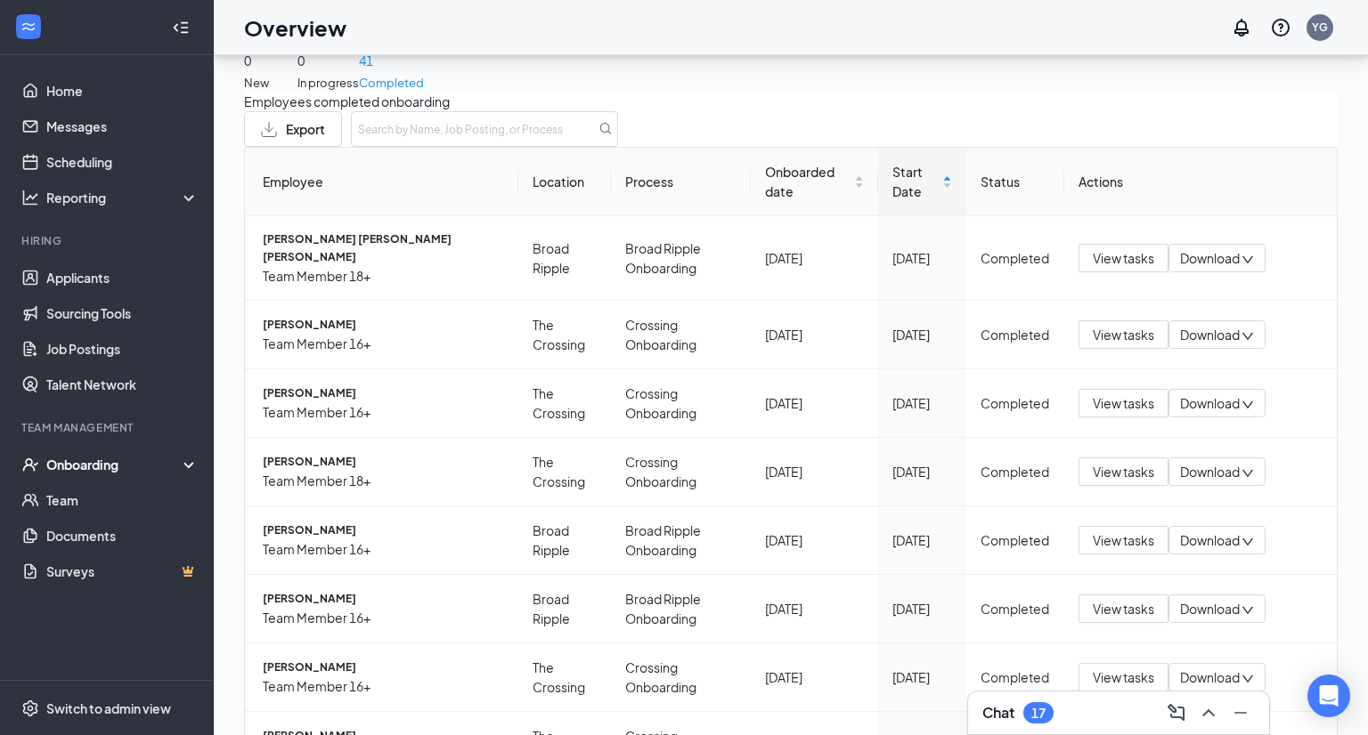
scroll to position [329, 0]
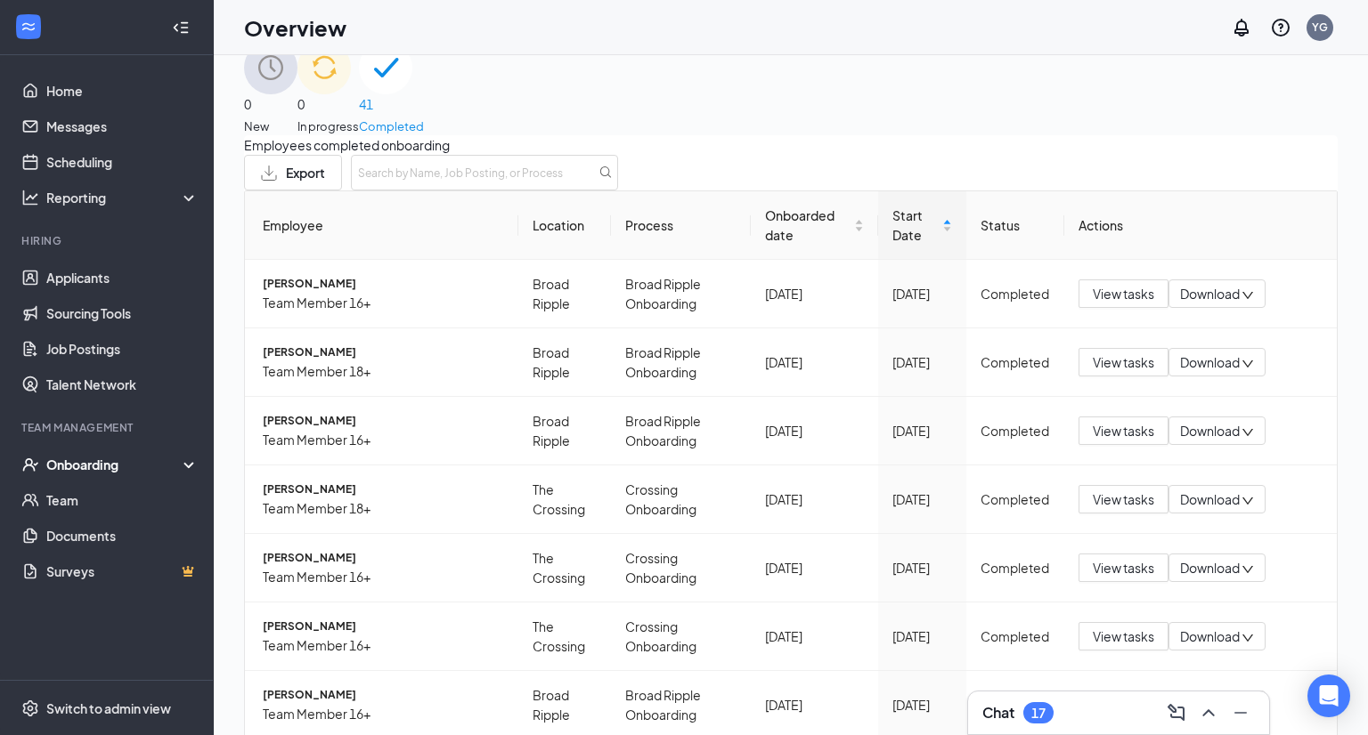
scroll to position [79, 0]
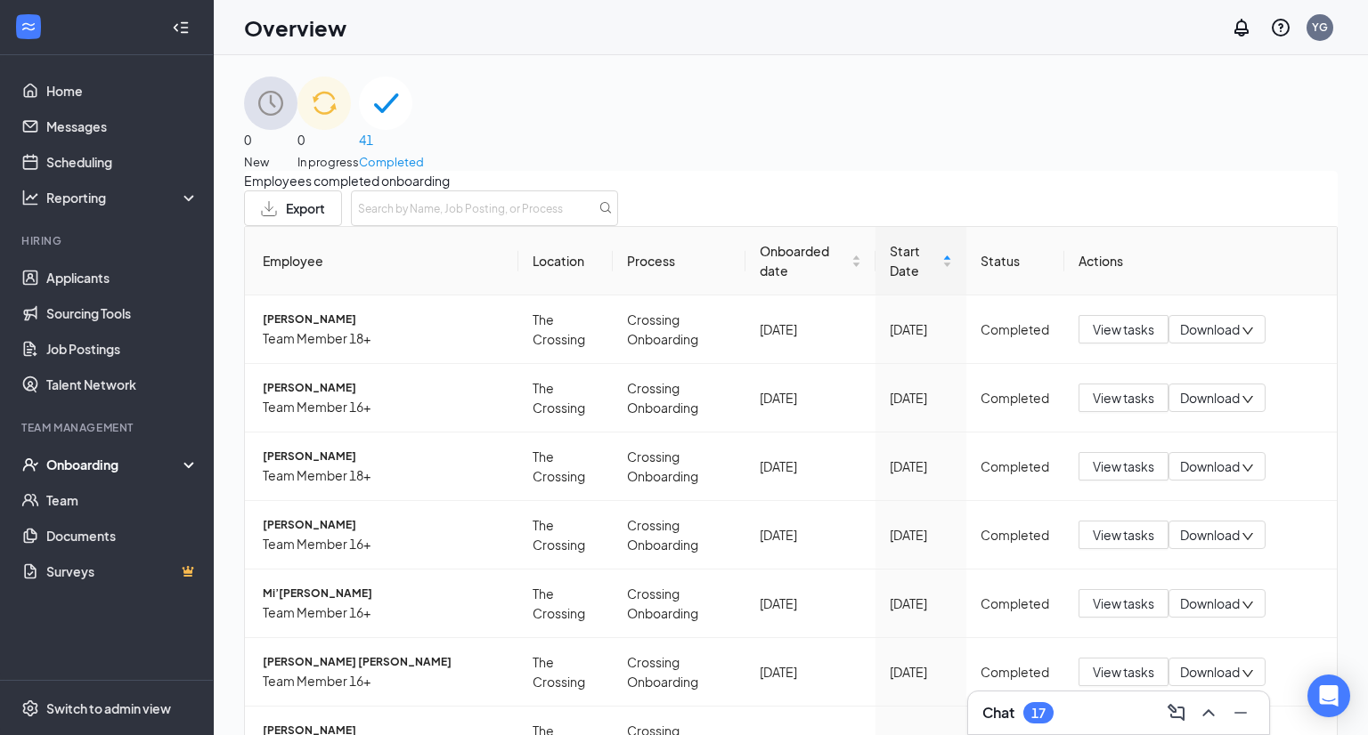
click at [86, 474] on div "Onboarding" at bounding box center [107, 465] width 214 height 36
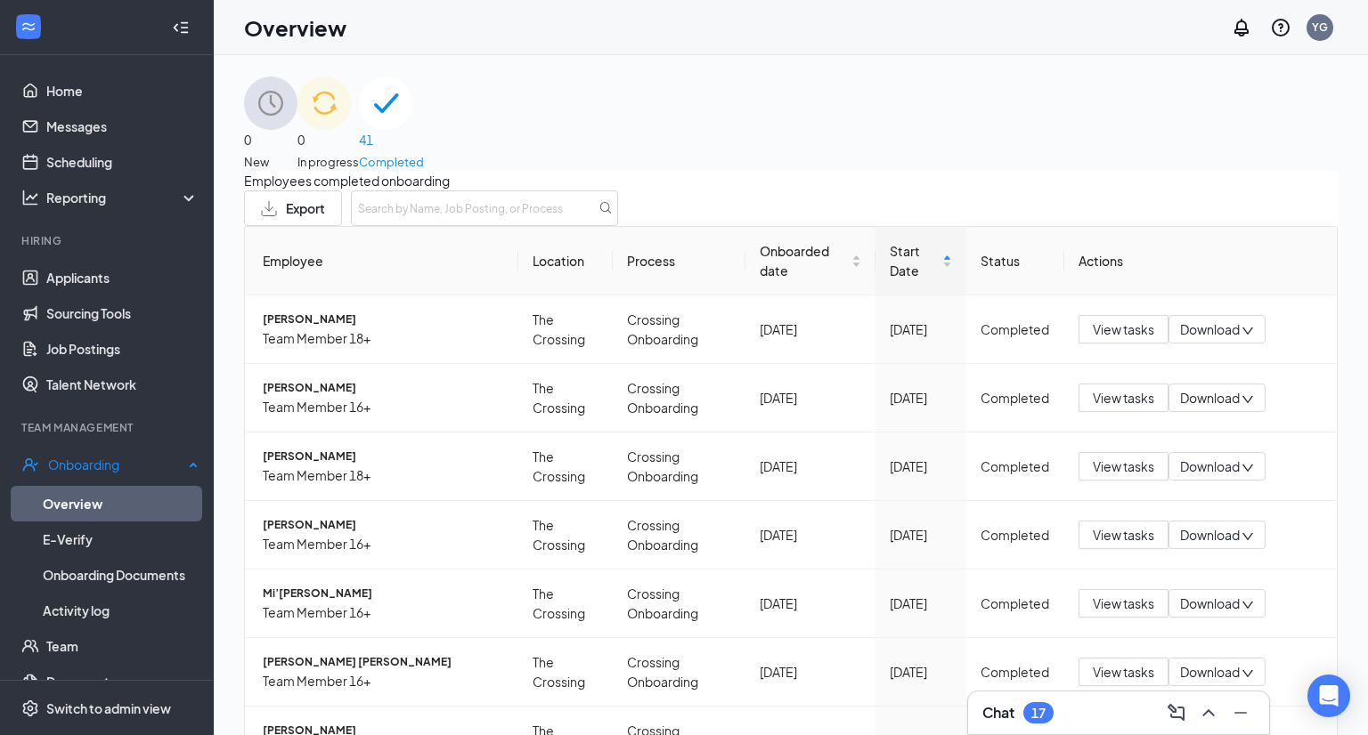
click at [77, 501] on link "Overview" at bounding box center [121, 504] width 156 height 36
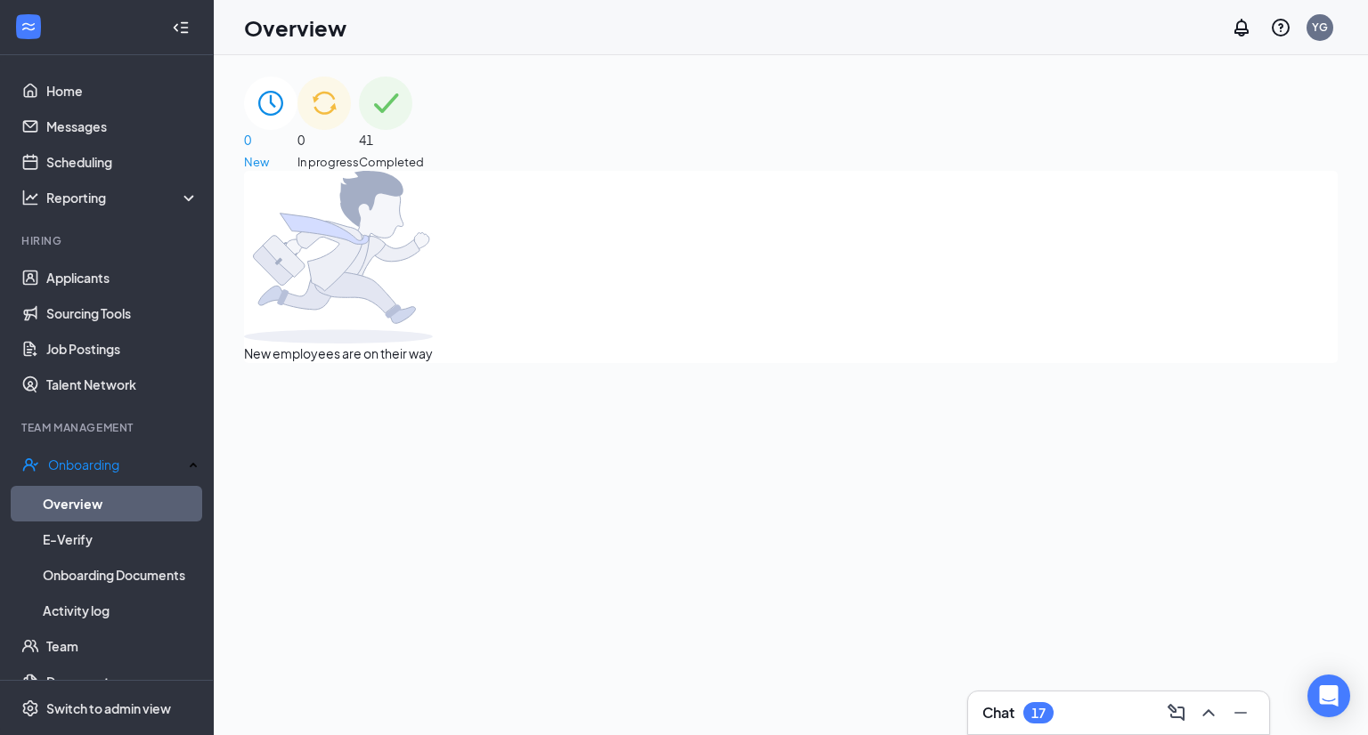
click at [424, 153] on span "Completed" at bounding box center [391, 162] width 65 height 18
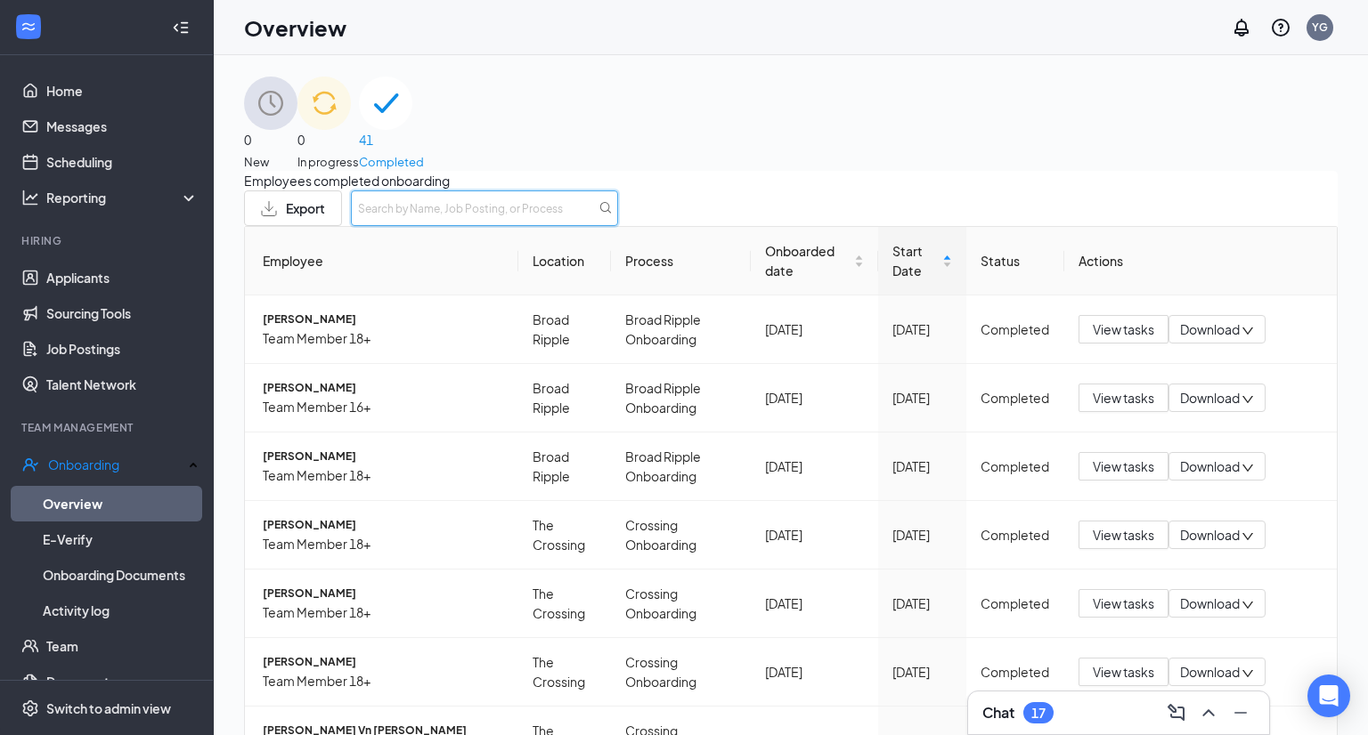
click at [618, 226] on input "text" at bounding box center [484, 209] width 267 height 36
type input "treasure"
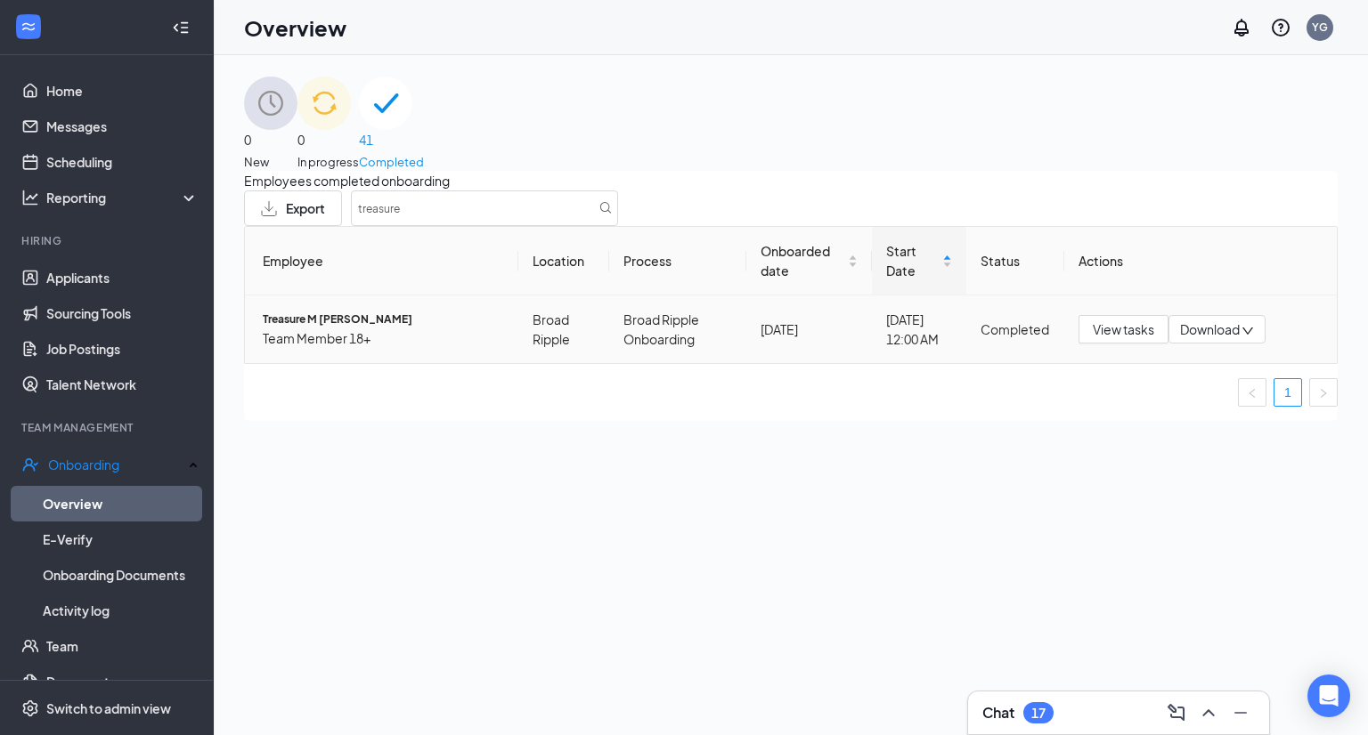
click at [354, 348] on span "Team Member 18+" at bounding box center [383, 339] width 241 height 20
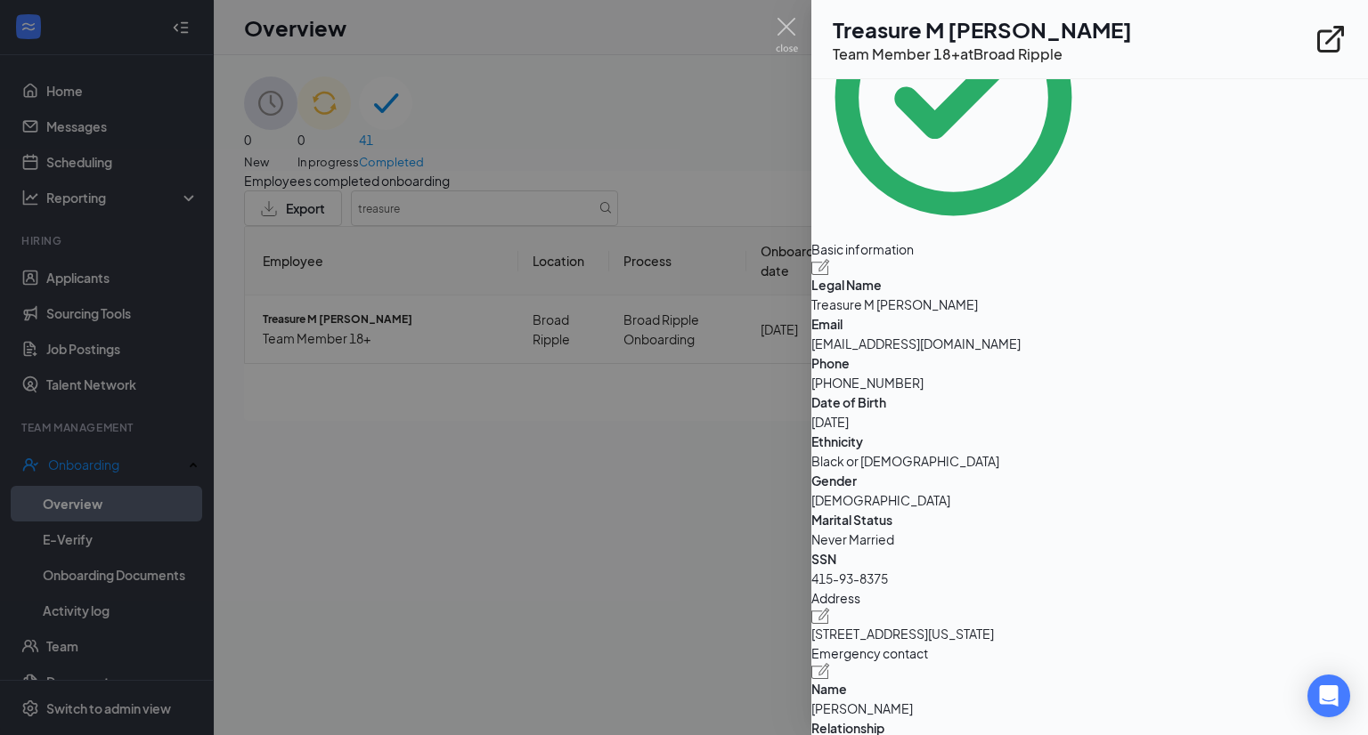
scroll to position [201, 0]
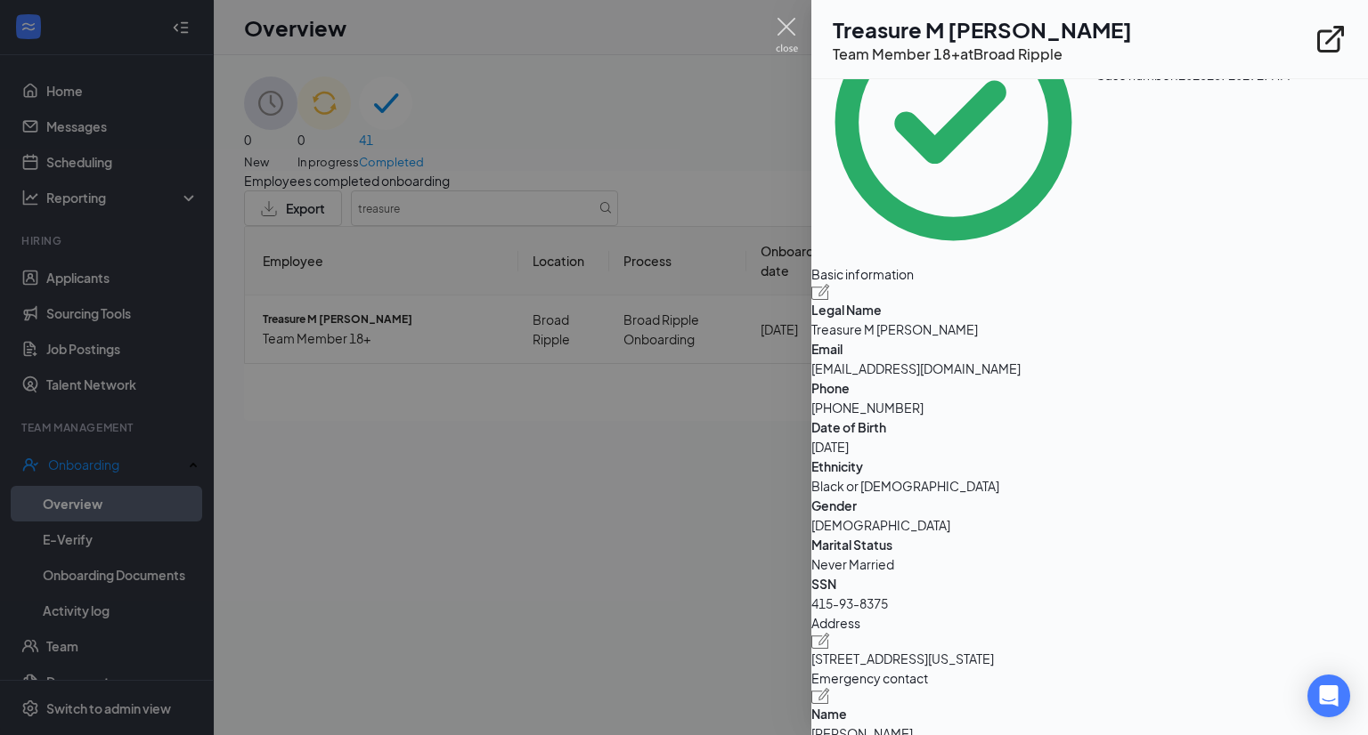
click at [783, 28] on img at bounding box center [786, 35] width 22 height 35
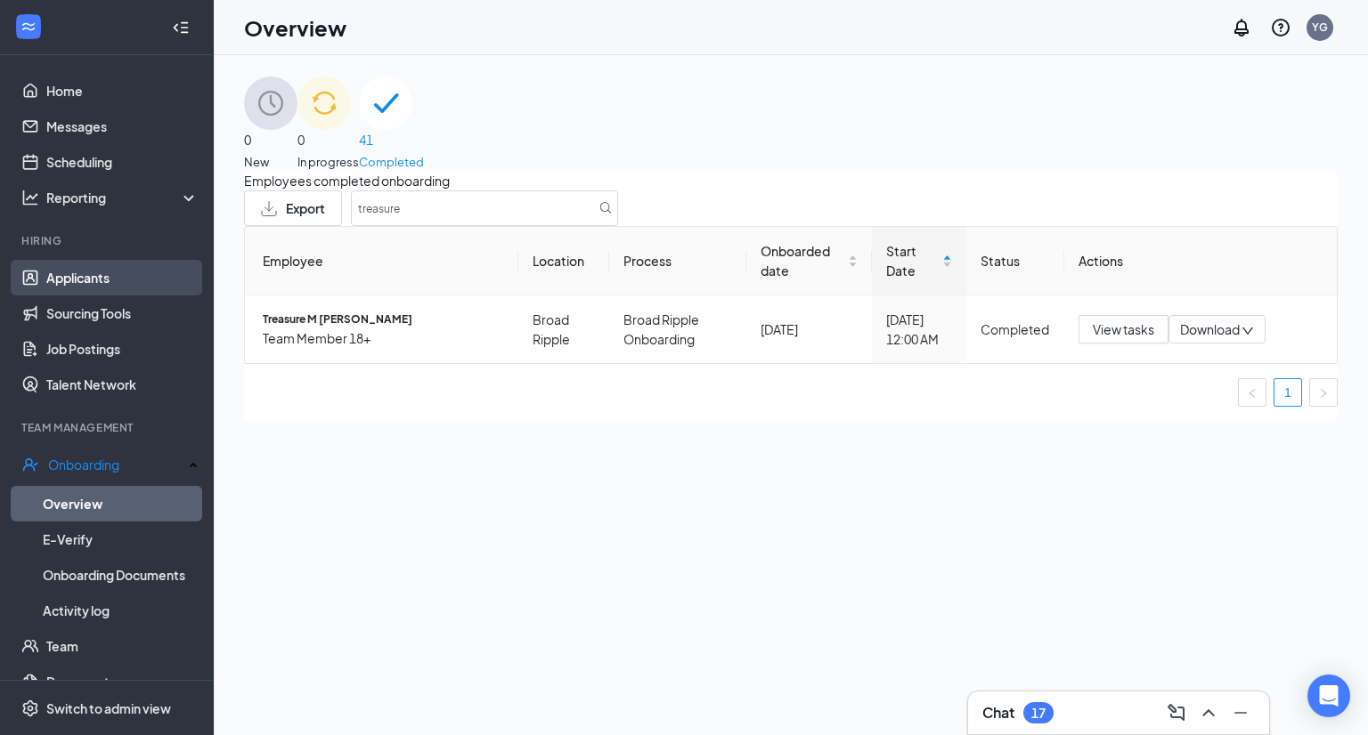
click at [134, 271] on link "Applicants" at bounding box center [122, 278] width 152 height 36
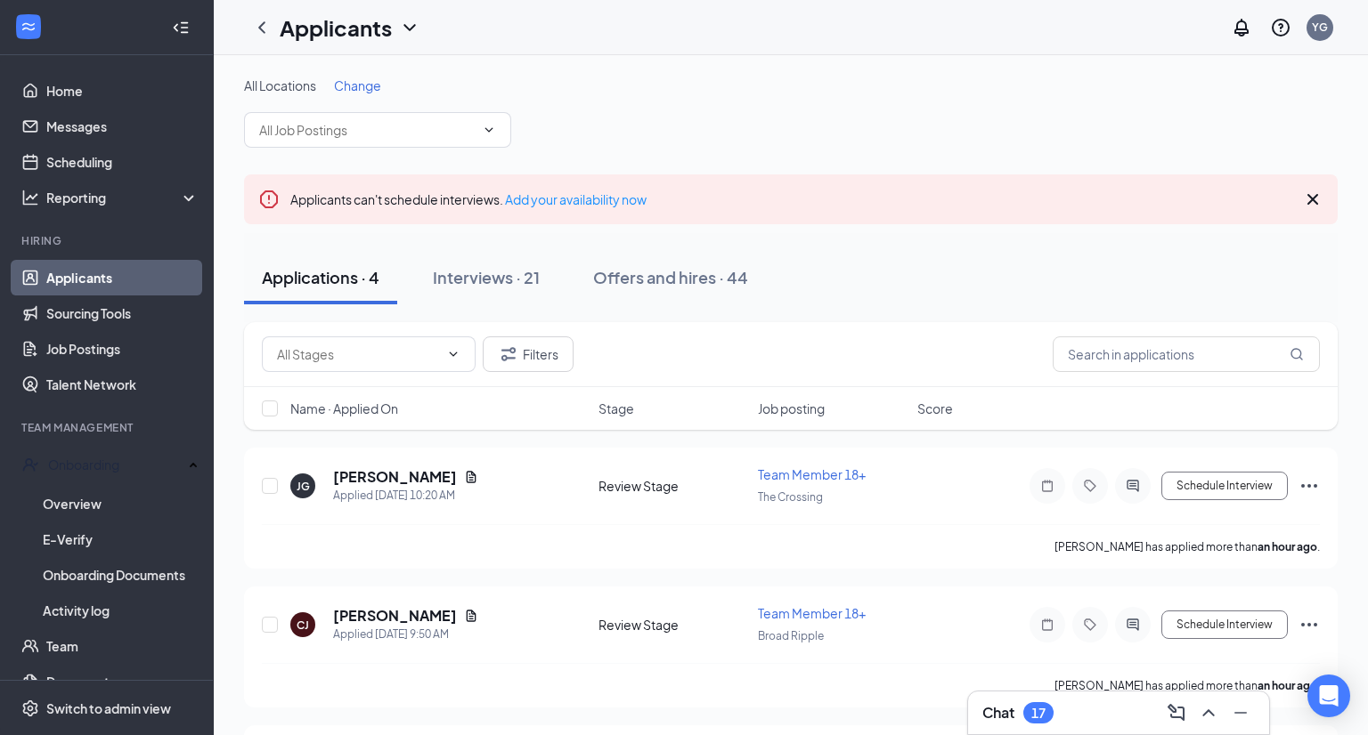
click at [367, 91] on span "Change" at bounding box center [357, 85] width 47 height 16
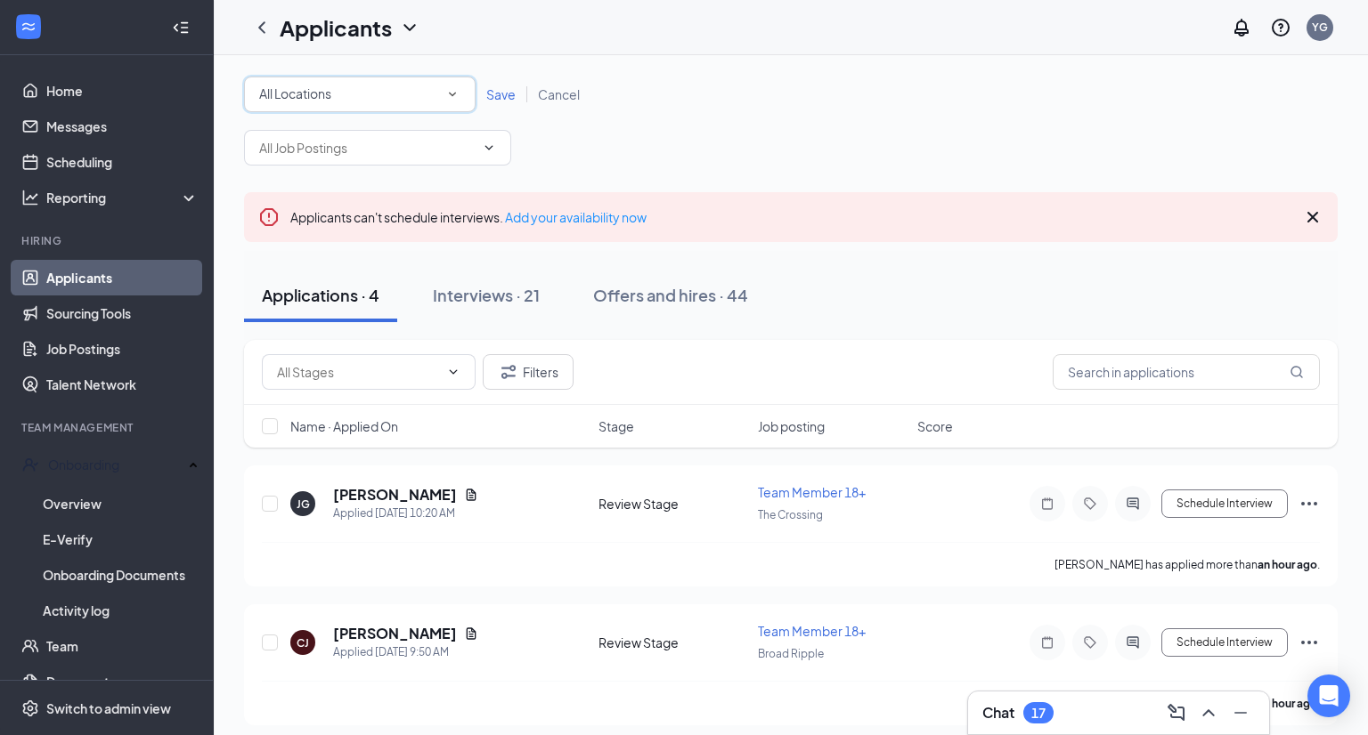
click at [367, 91] on div "All Locations" at bounding box center [359, 94] width 201 height 21
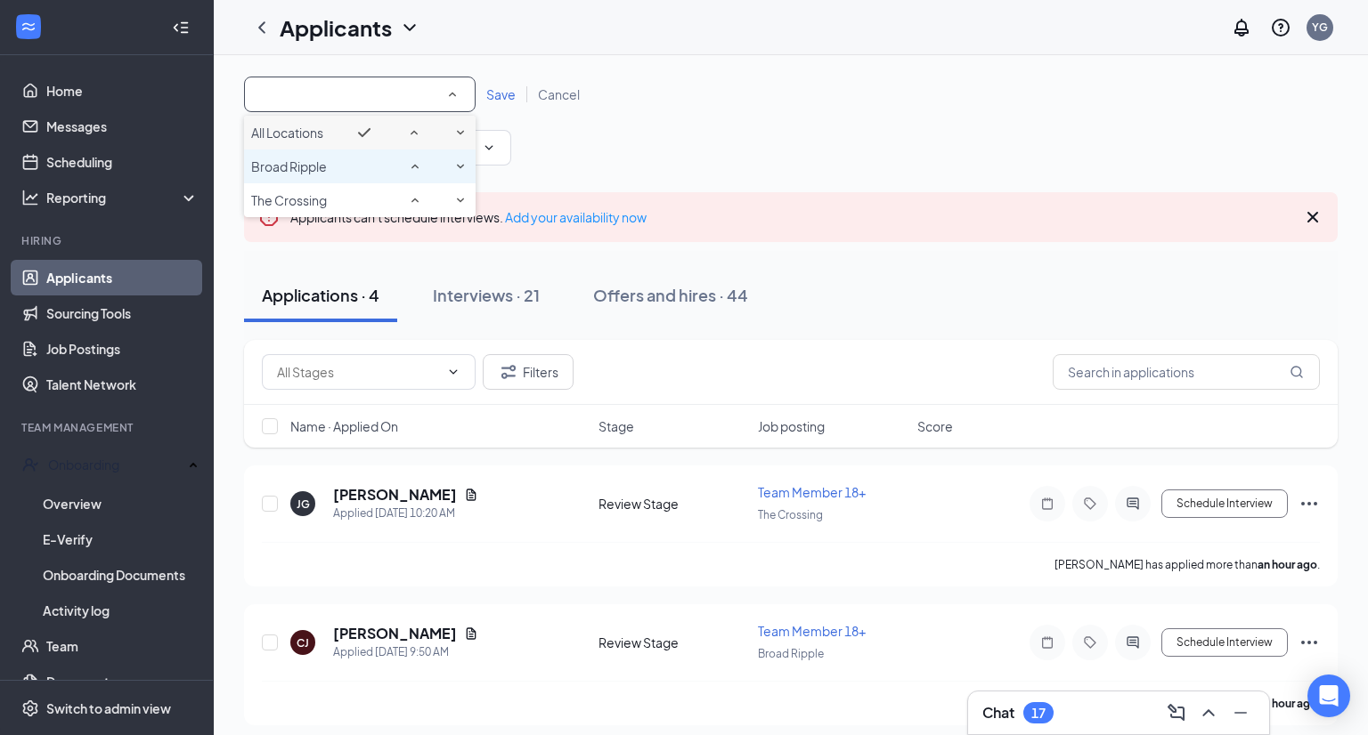
click at [346, 177] on div "Broad Ripple" at bounding box center [359, 166] width 217 height 21
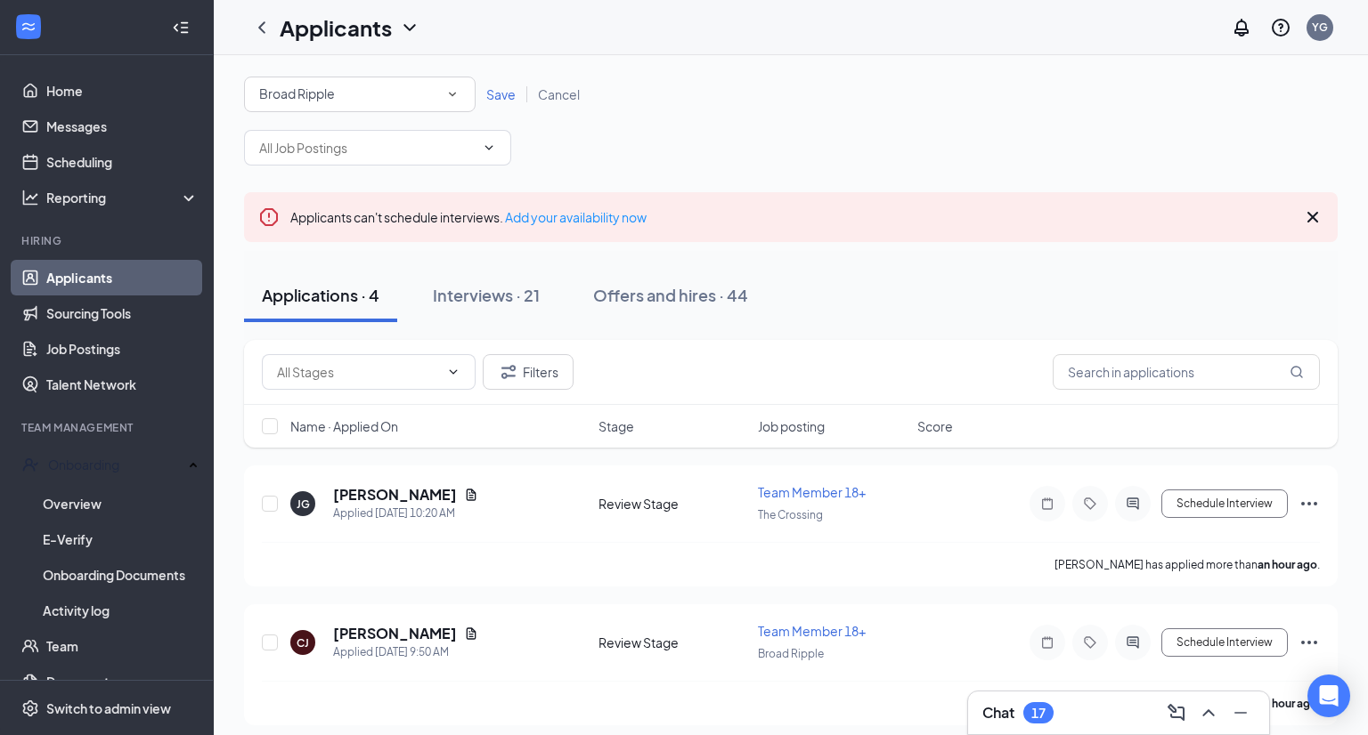
click at [519, 96] on link "Save" at bounding box center [501, 94] width 52 height 16
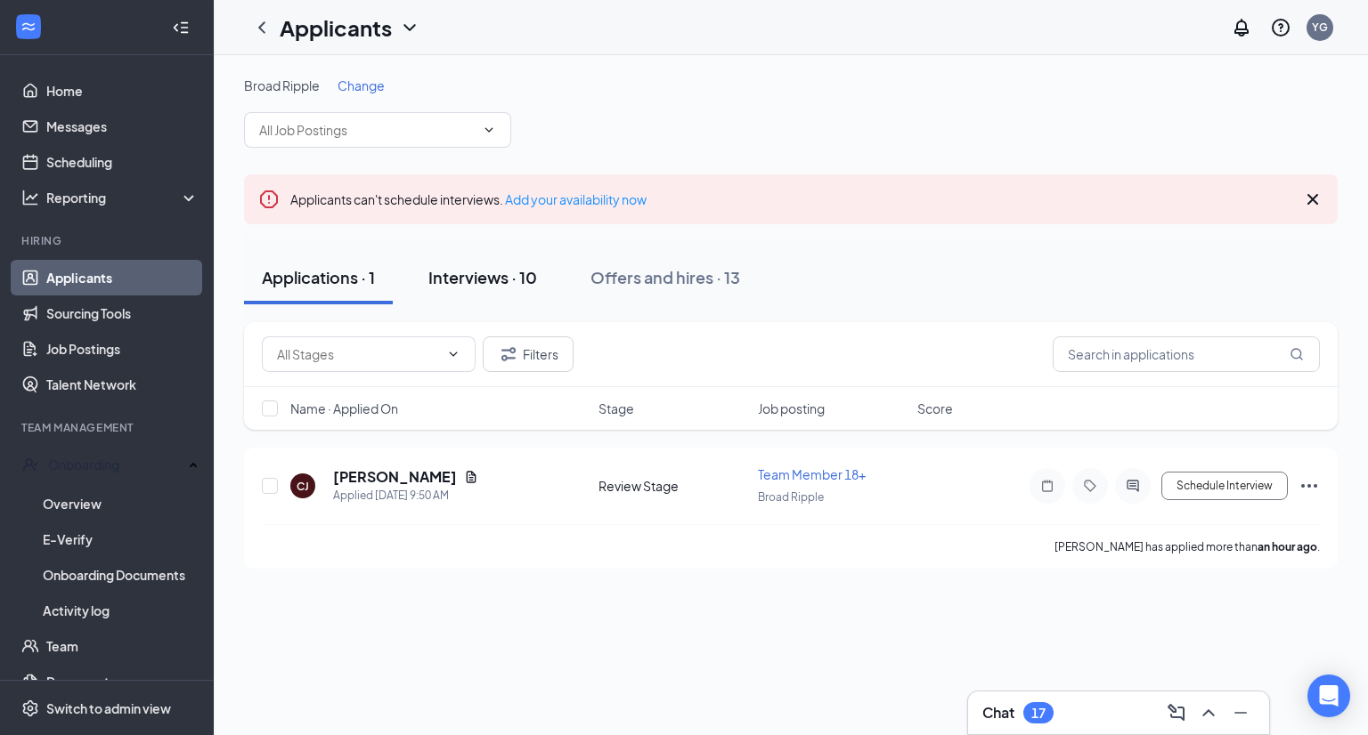
click at [462, 288] on button "Interviews · 10" at bounding box center [482, 277] width 144 height 53
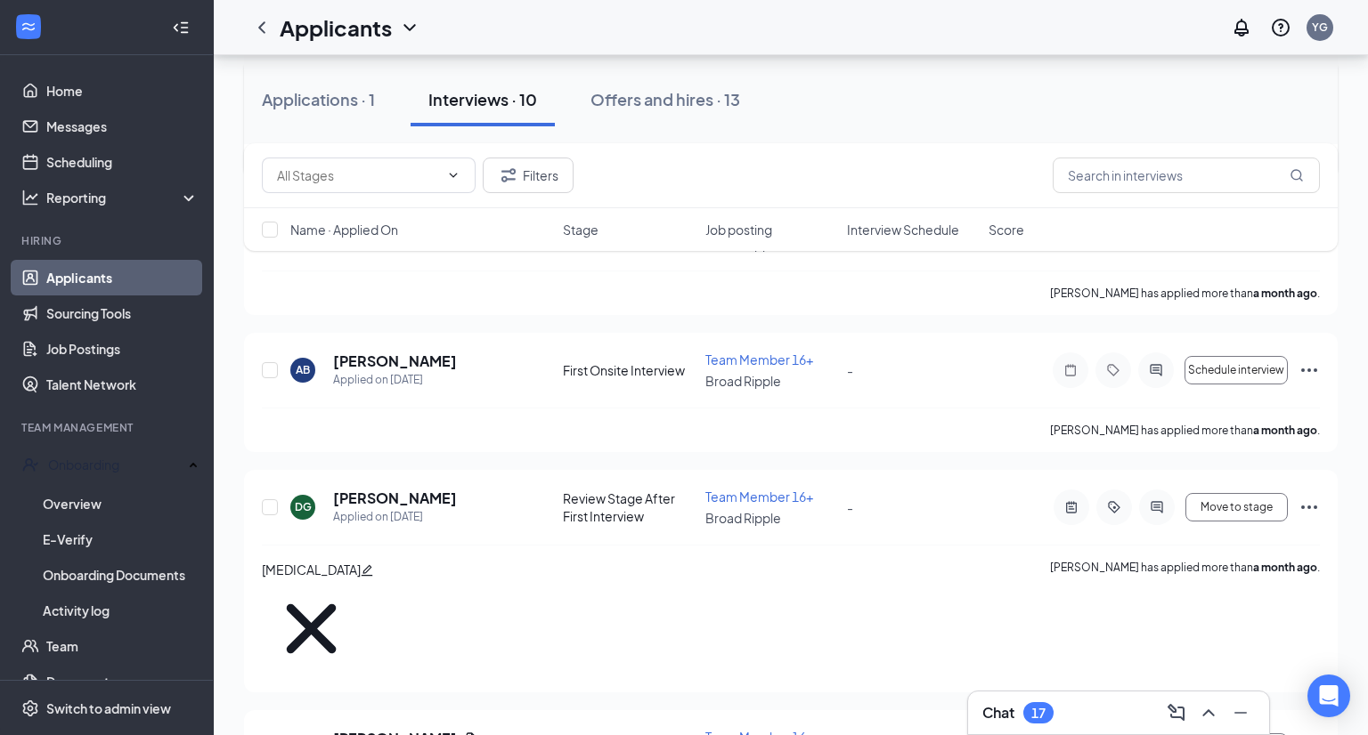
scroll to position [1075, 0]
click at [1161, 489] on div at bounding box center [1157, 507] width 36 height 36
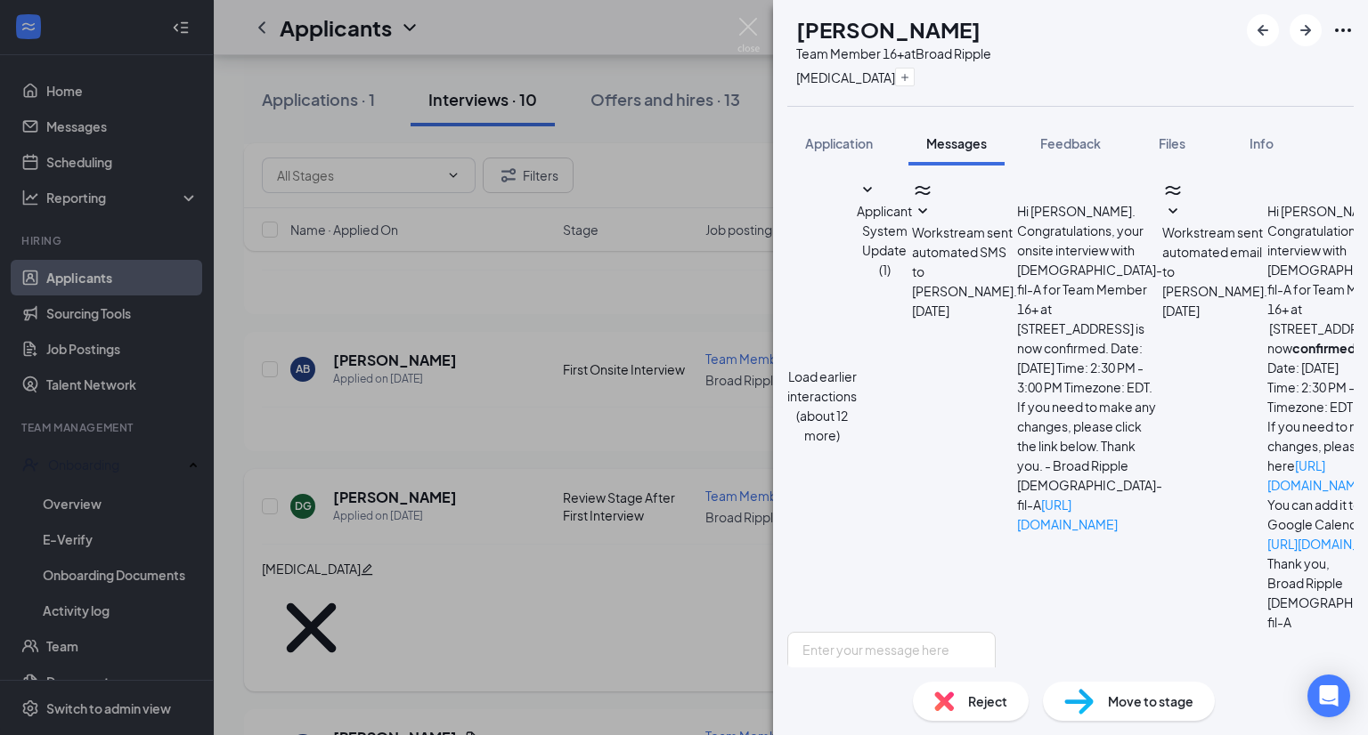
scroll to position [509, 0]
click at [978, 695] on span "Reject" at bounding box center [987, 702] width 39 height 20
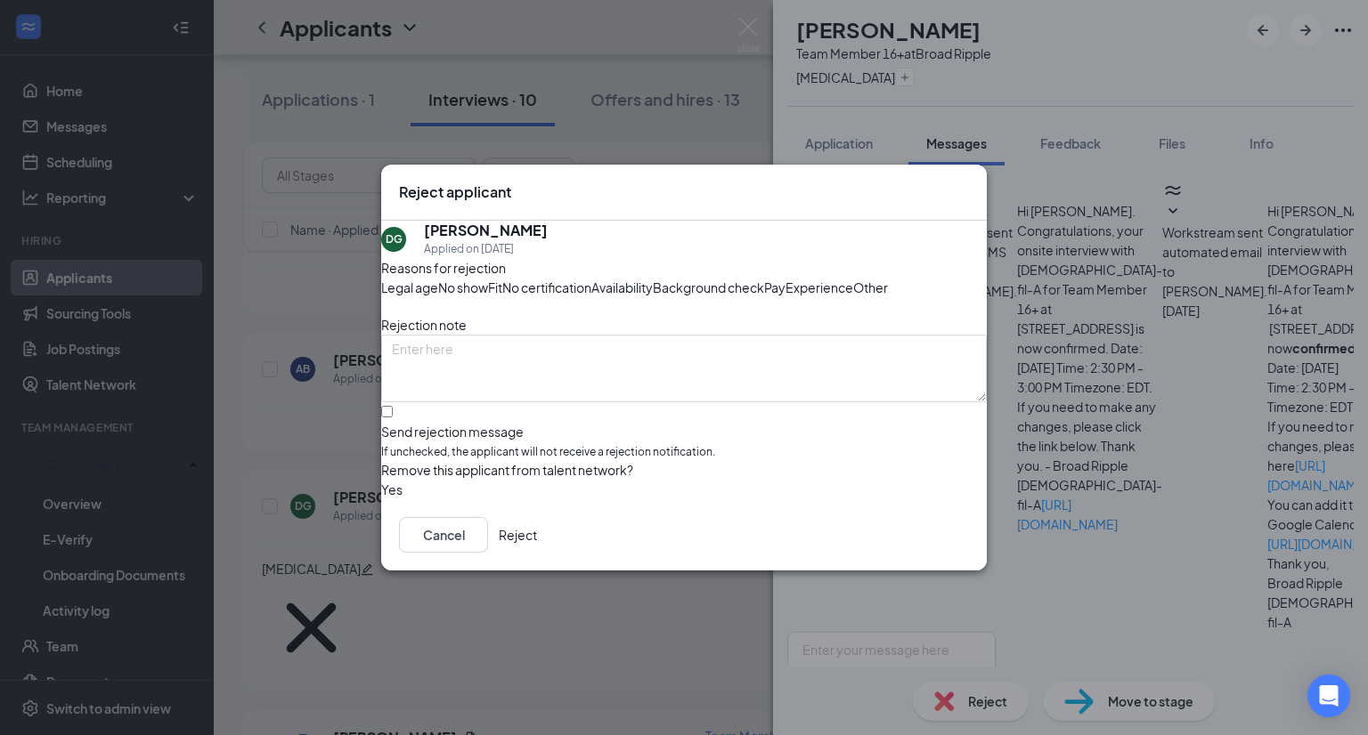
click at [853, 297] on span "Other" at bounding box center [870, 288] width 35 height 20
click at [393, 418] on input "Send rejection message If unchecked, the applicant will not receive a rejection…" at bounding box center [387, 412] width 12 height 12
checkbox input "true"
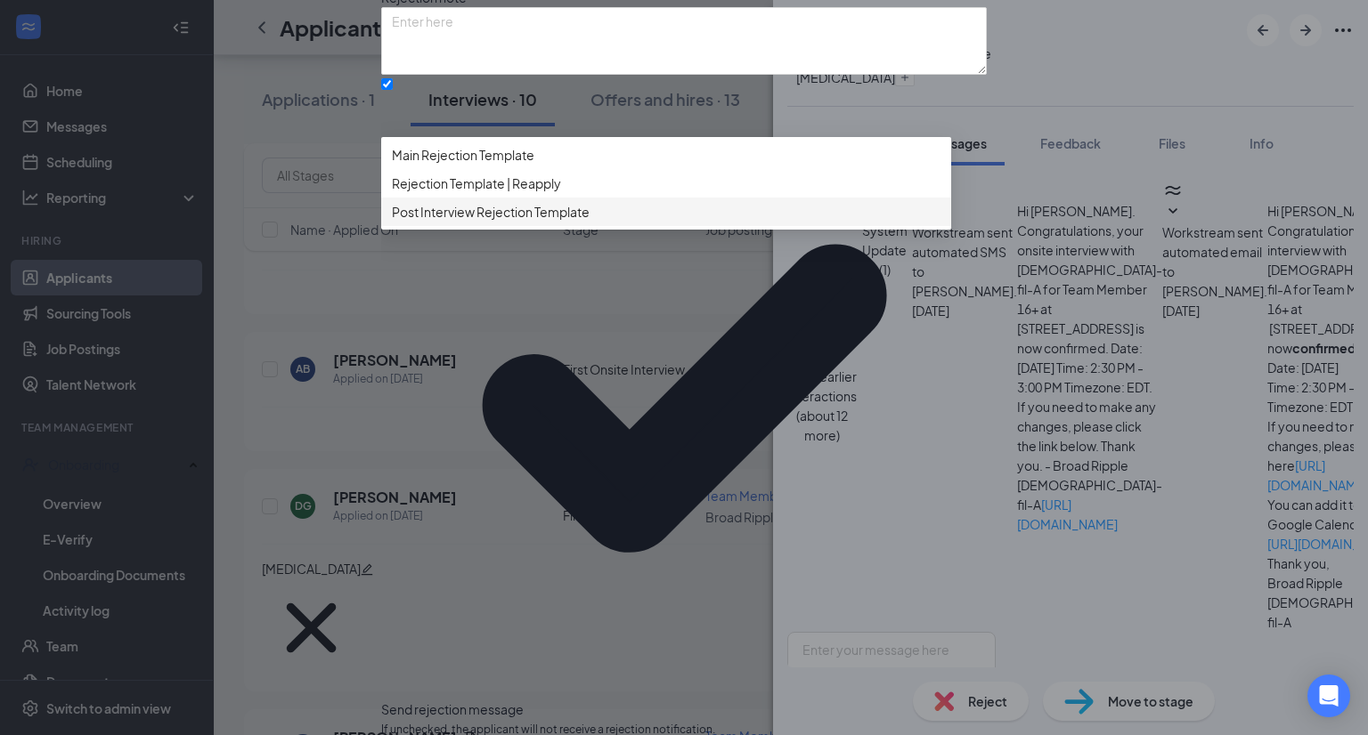
click at [481, 222] on span "Post Interview Rejection Template" at bounding box center [491, 212] width 198 height 20
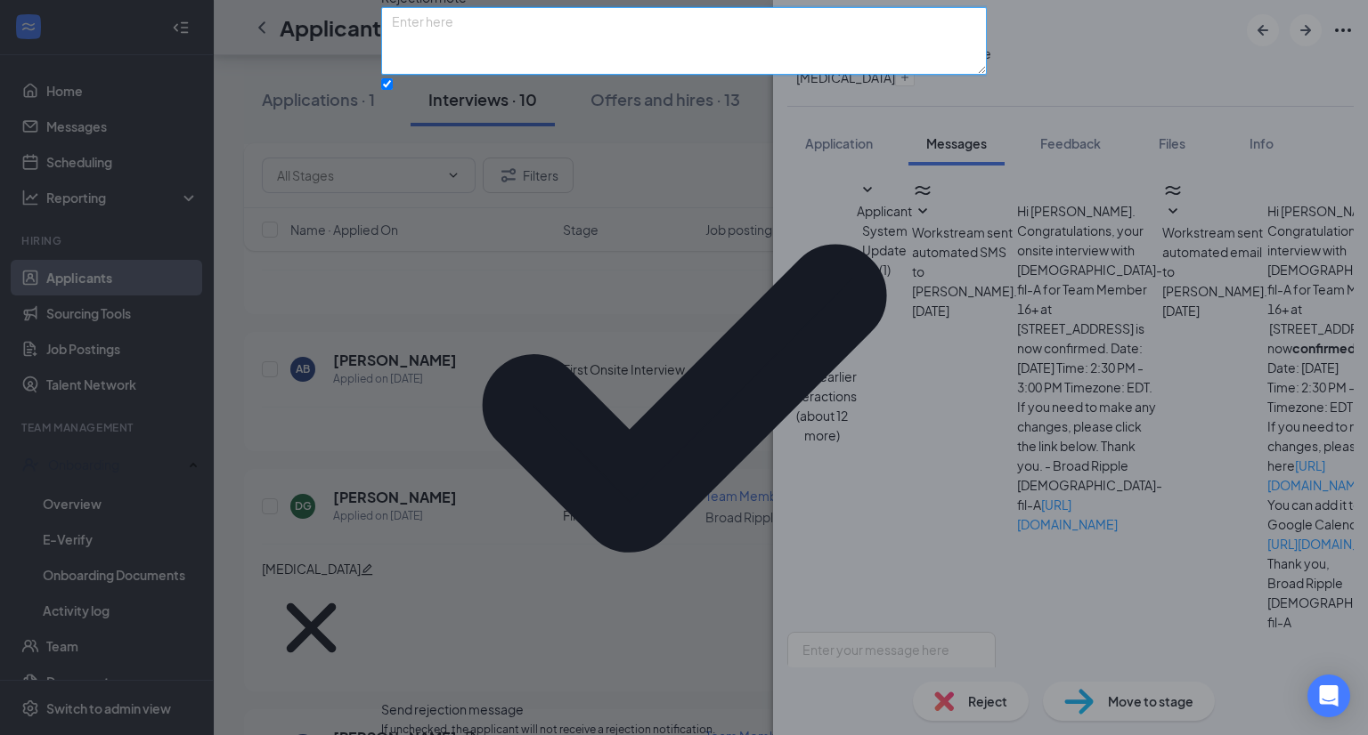
click at [507, 75] on textarea at bounding box center [683, 41] width 605 height 68
type textarea "Never replied for a second interview."
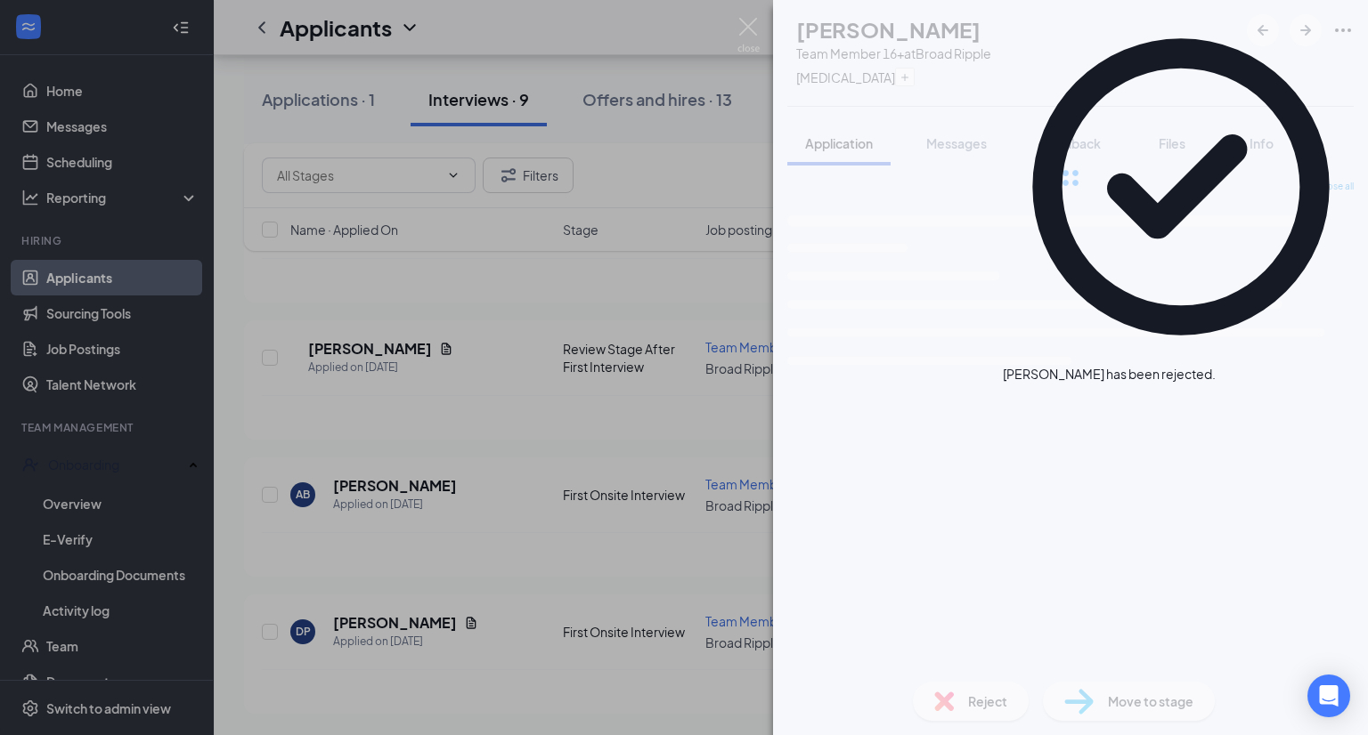
scroll to position [932, 0]
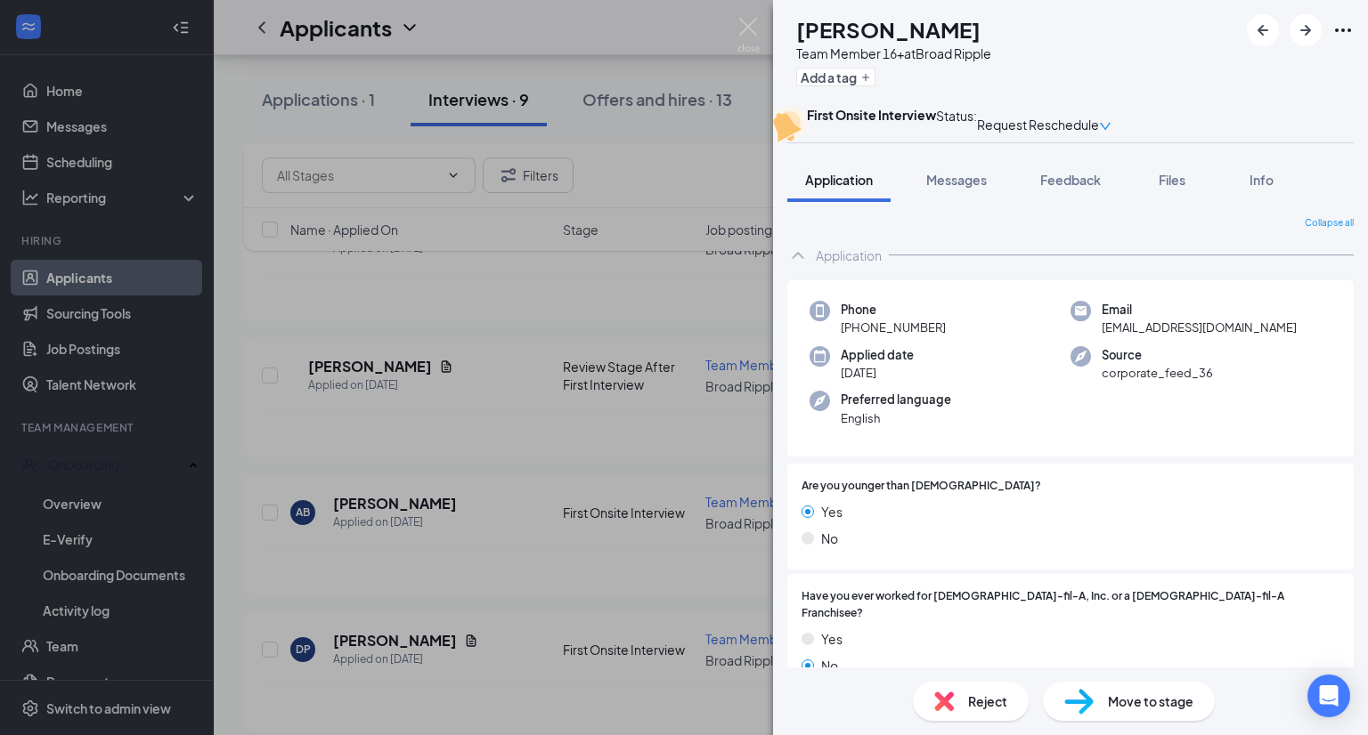
click at [592, 559] on div "DP [PERSON_NAME] Team Member 16+ at Broad Ripple Add a tag First Onsite Intervi…" at bounding box center [684, 367] width 1368 height 735
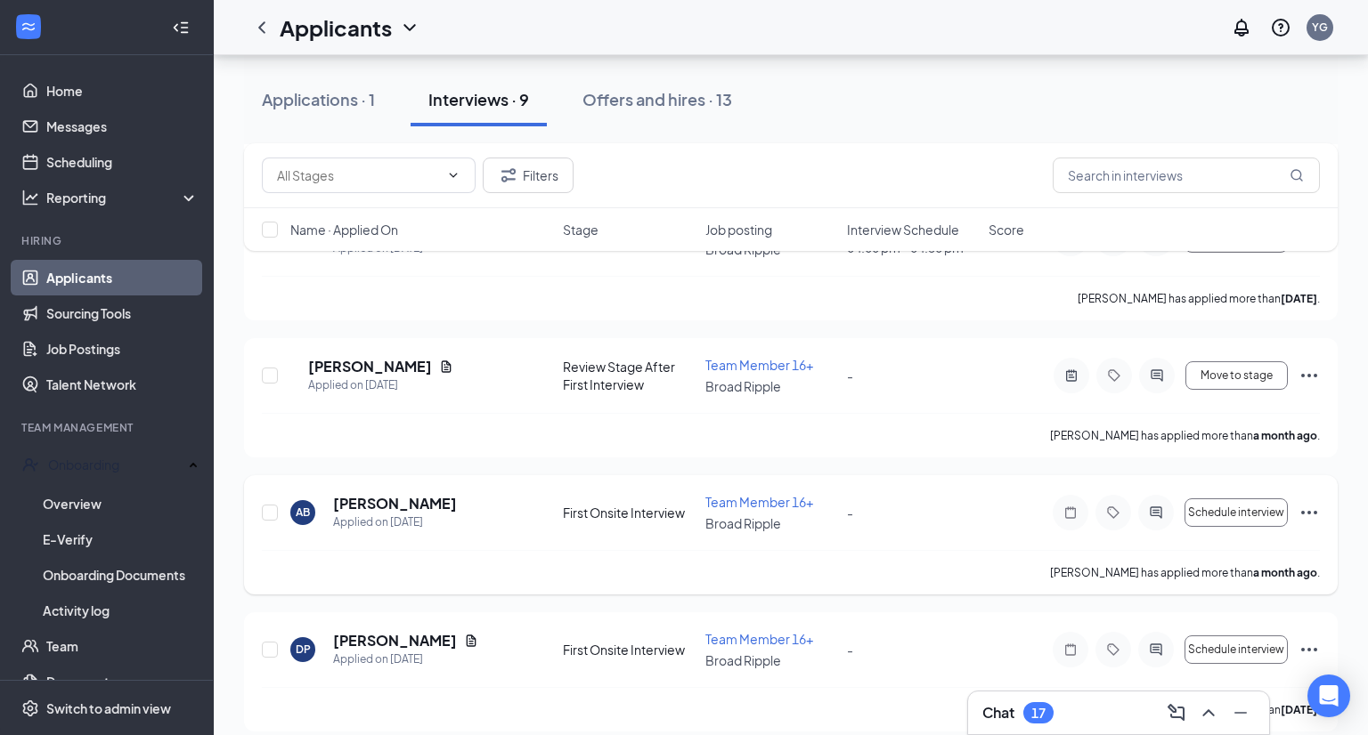
click at [1156, 507] on div at bounding box center [1156, 513] width 36 height 36
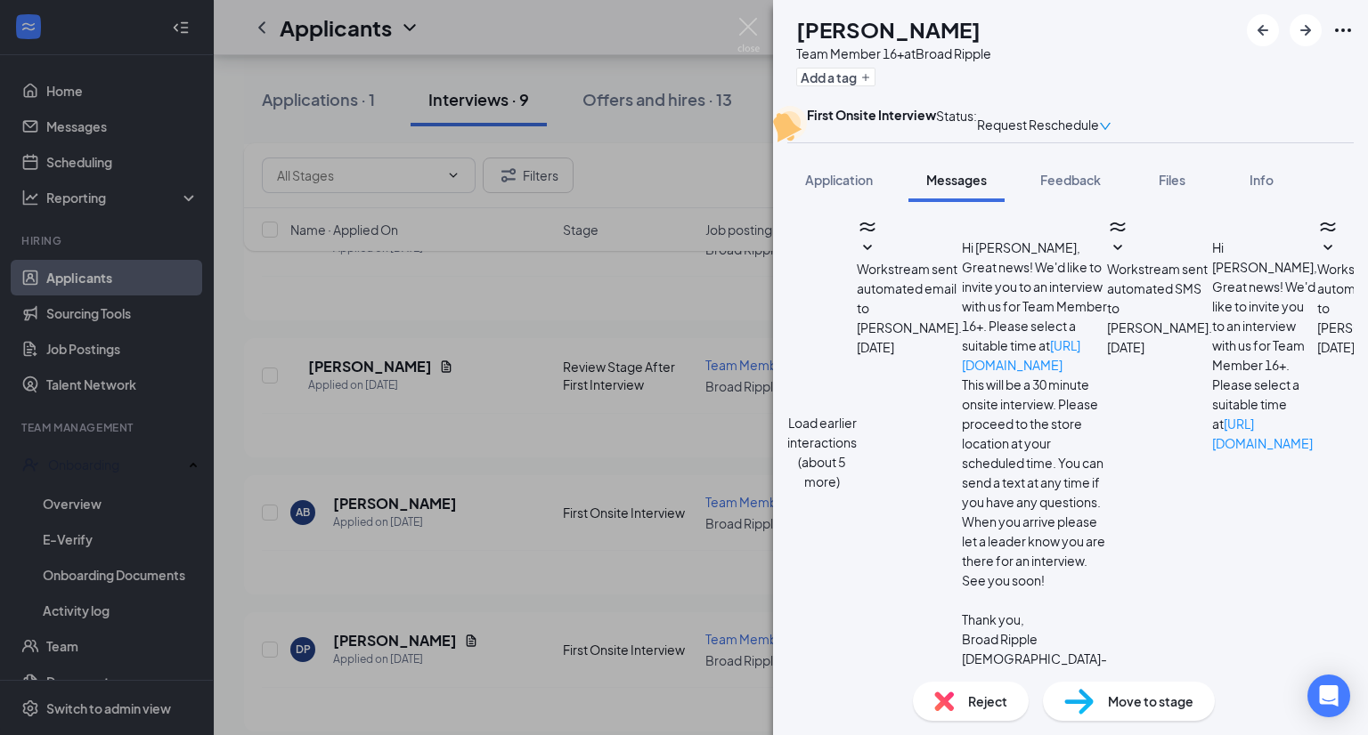
scroll to position [599, 0]
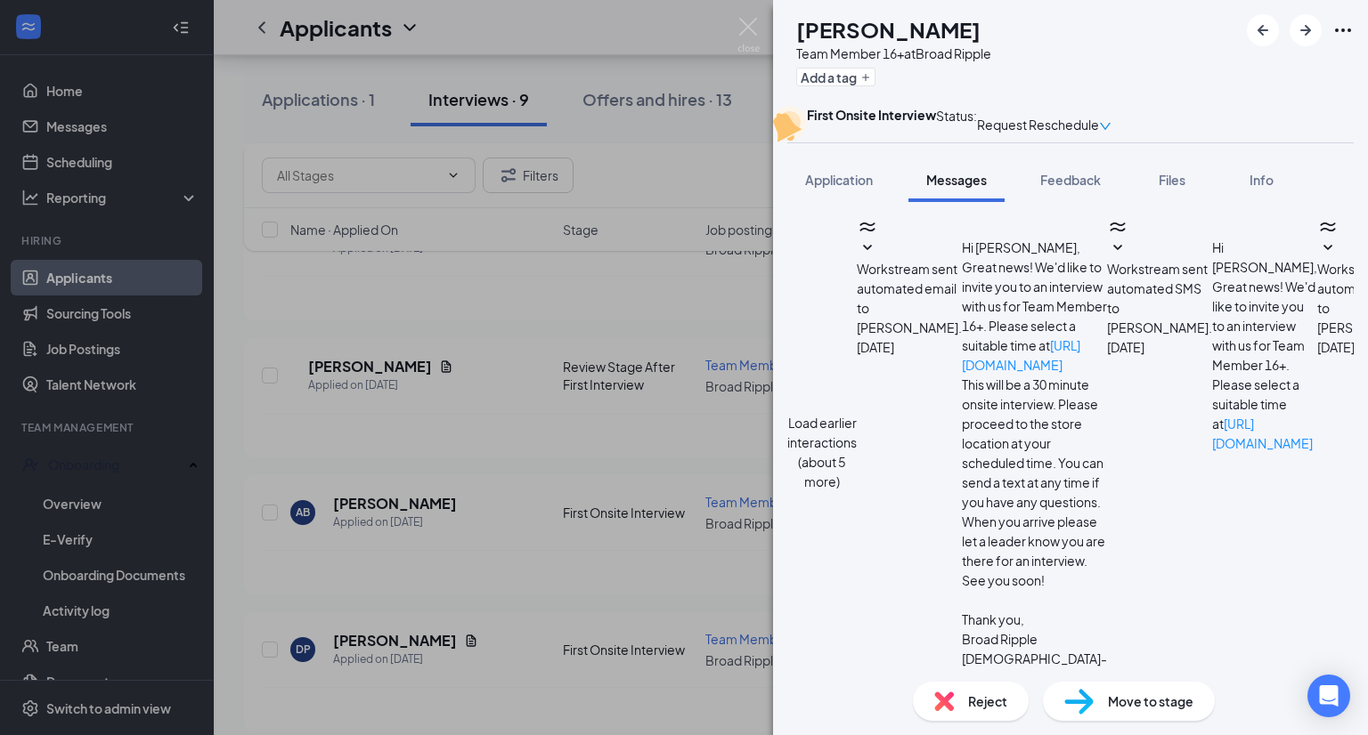
click at [998, 687] on div "Reject" at bounding box center [971, 701] width 116 height 39
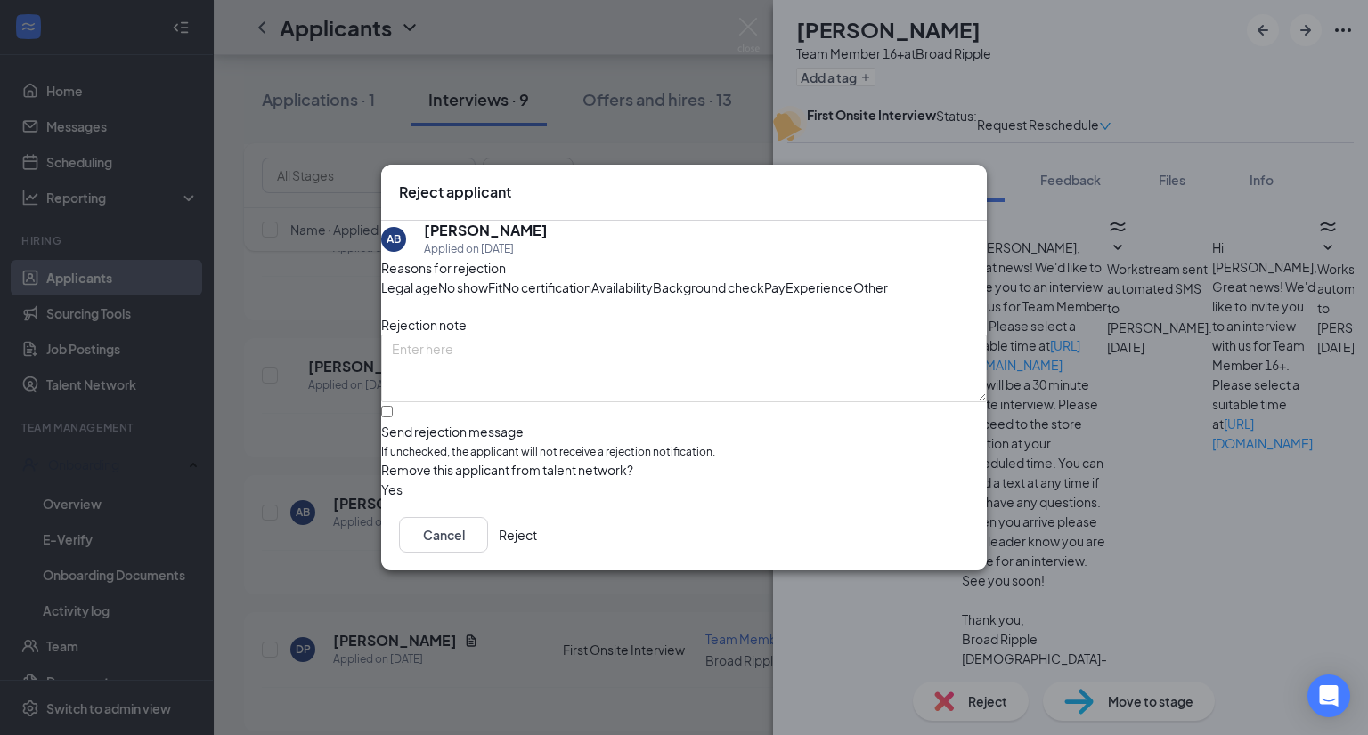
click at [853, 297] on span "Other" at bounding box center [870, 288] width 35 height 20
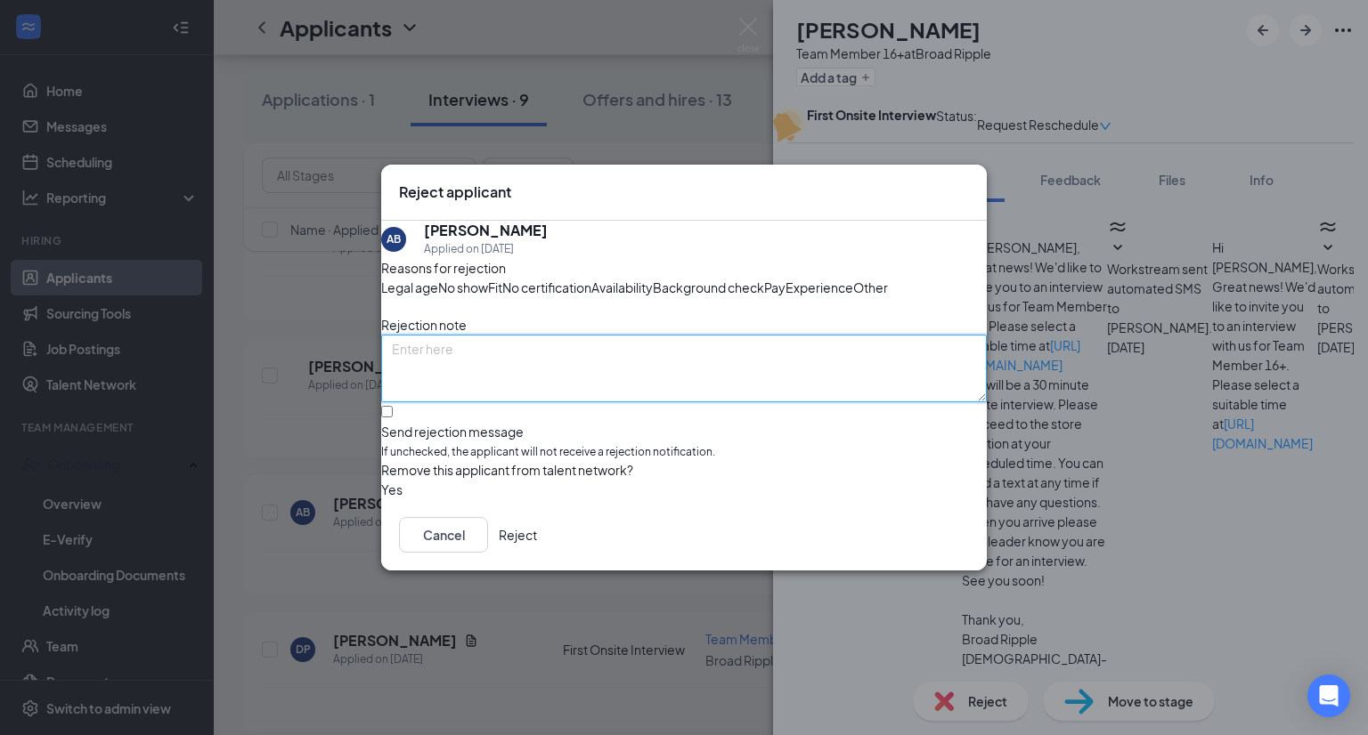
click at [531, 402] on textarea at bounding box center [683, 369] width 605 height 68
type textarea "Didn't reschedule."
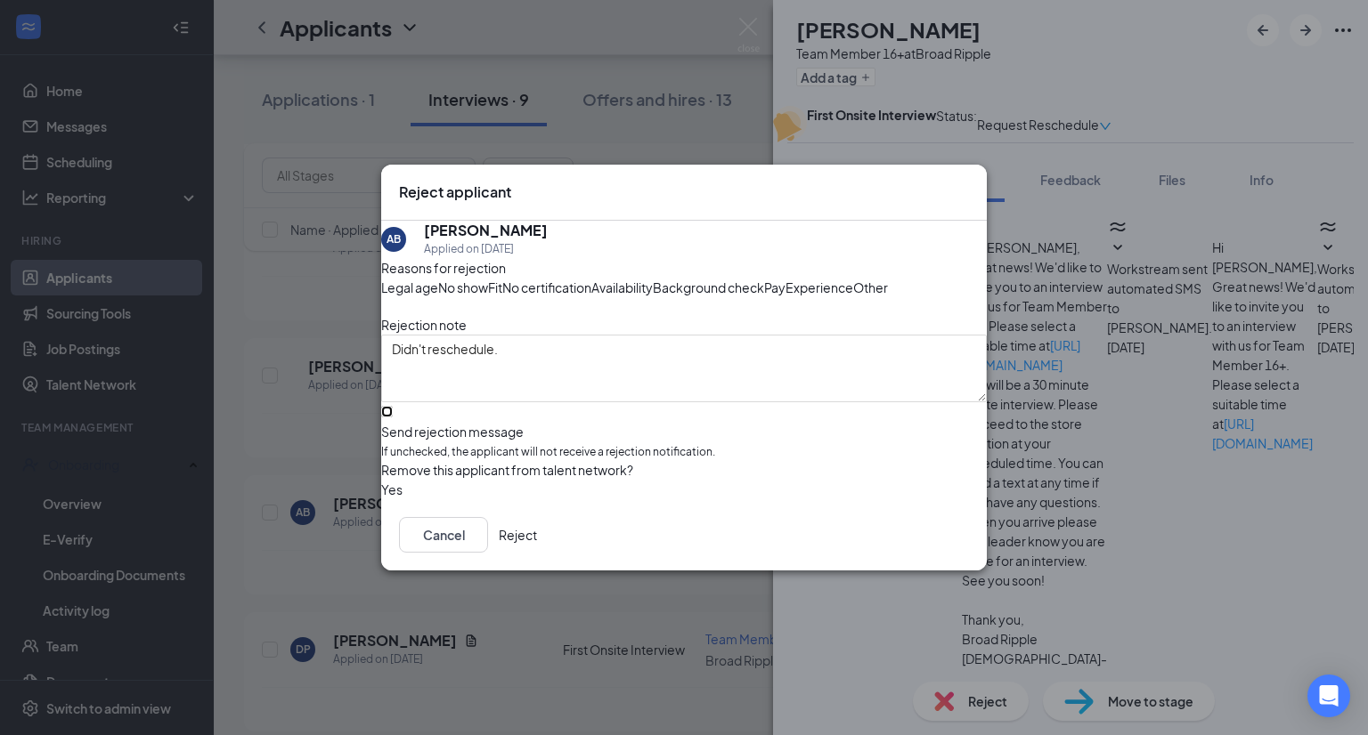
click at [393, 418] on input "Send rejection message If unchecked, the applicant will not receive a rejection…" at bounding box center [387, 412] width 12 height 12
checkbox input "true"
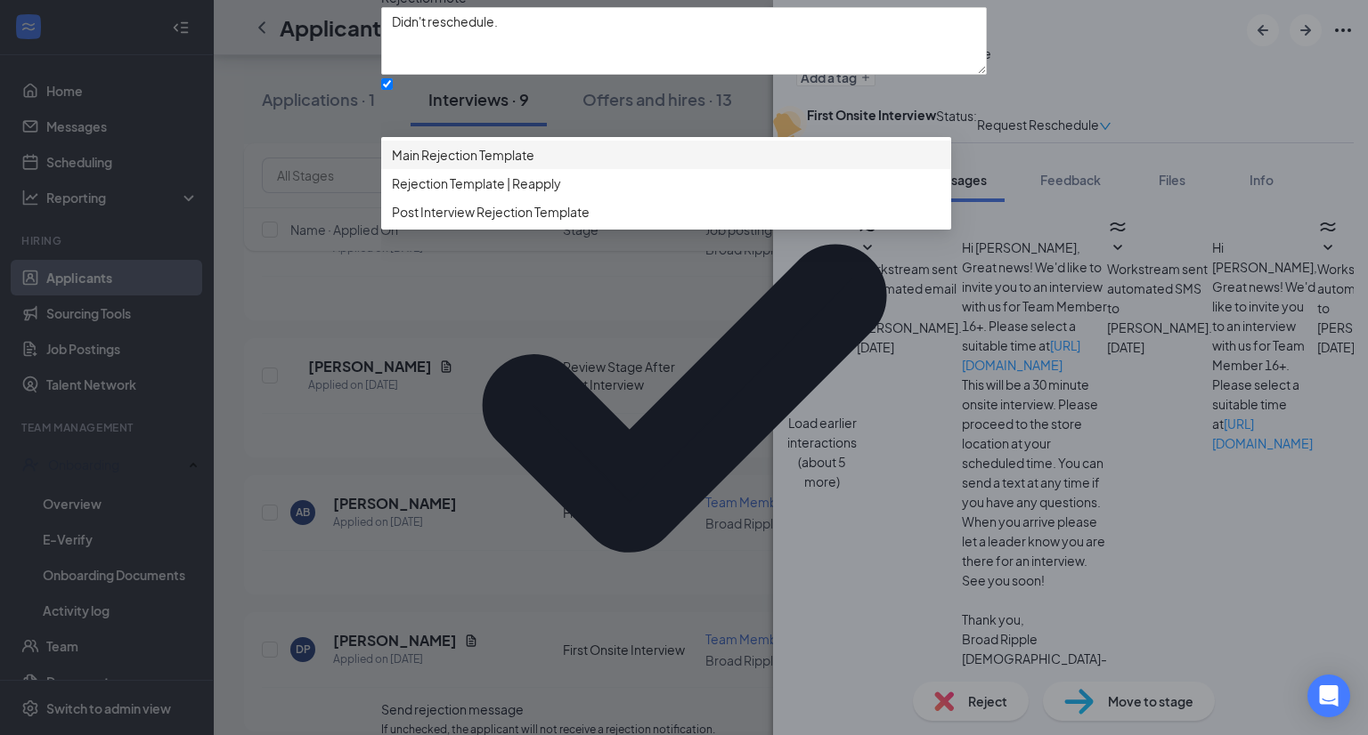
click at [494, 165] on span "Main Rejection Template" at bounding box center [463, 155] width 142 height 20
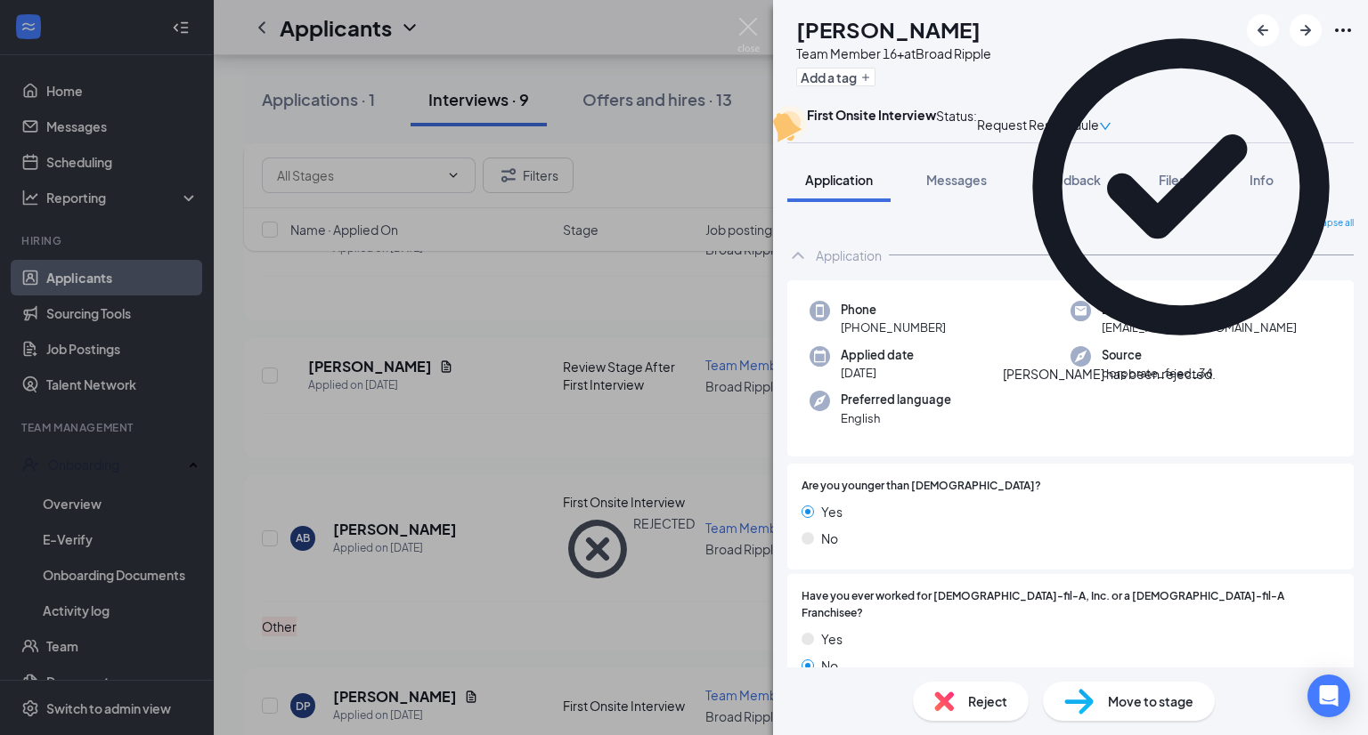
click at [601, 577] on div "DP [PERSON_NAME] Team Member 16+ at Broad Ripple Add a tag First Onsite Intervi…" at bounding box center [684, 367] width 1368 height 735
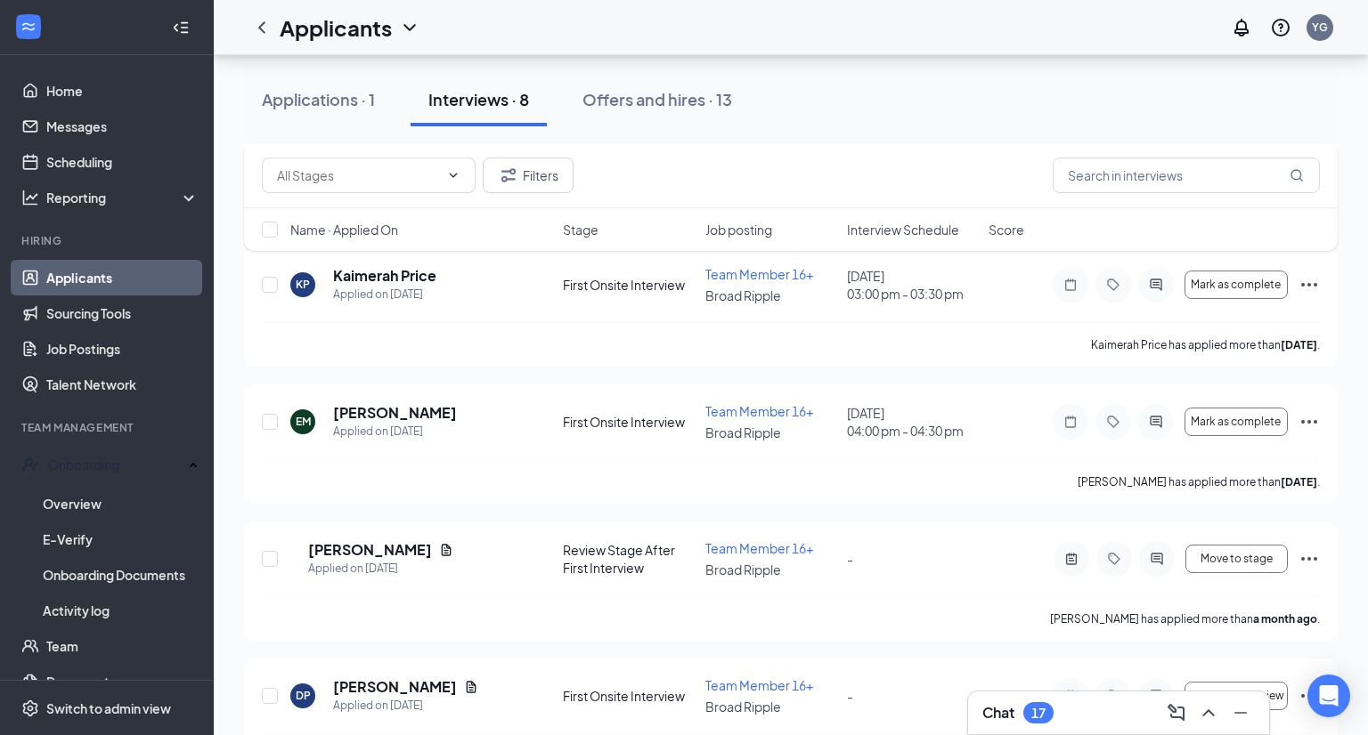
scroll to position [797, 0]
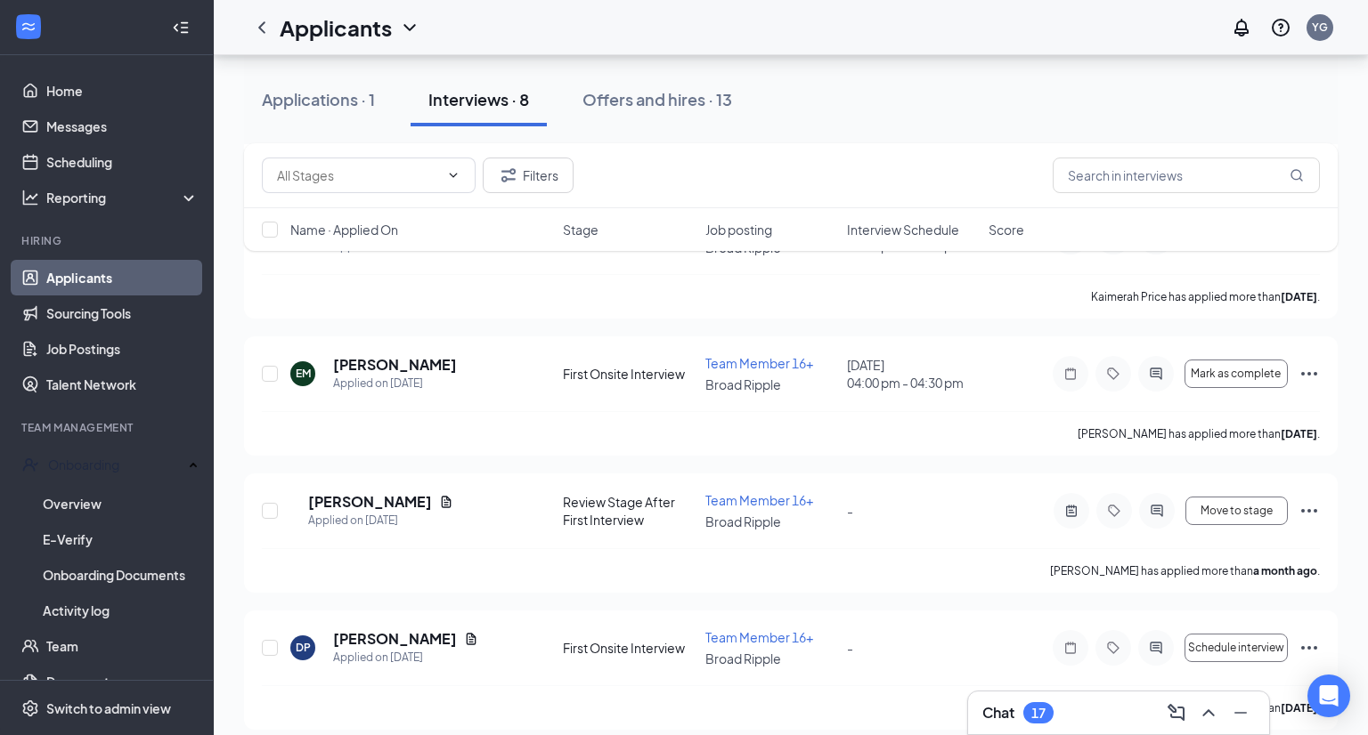
drag, startPoint x: 1137, startPoint y: 708, endPoint x: 1134, endPoint y: 721, distance: 13.6
click at [1134, 721] on div "Chat 17" at bounding box center [1118, 713] width 272 height 28
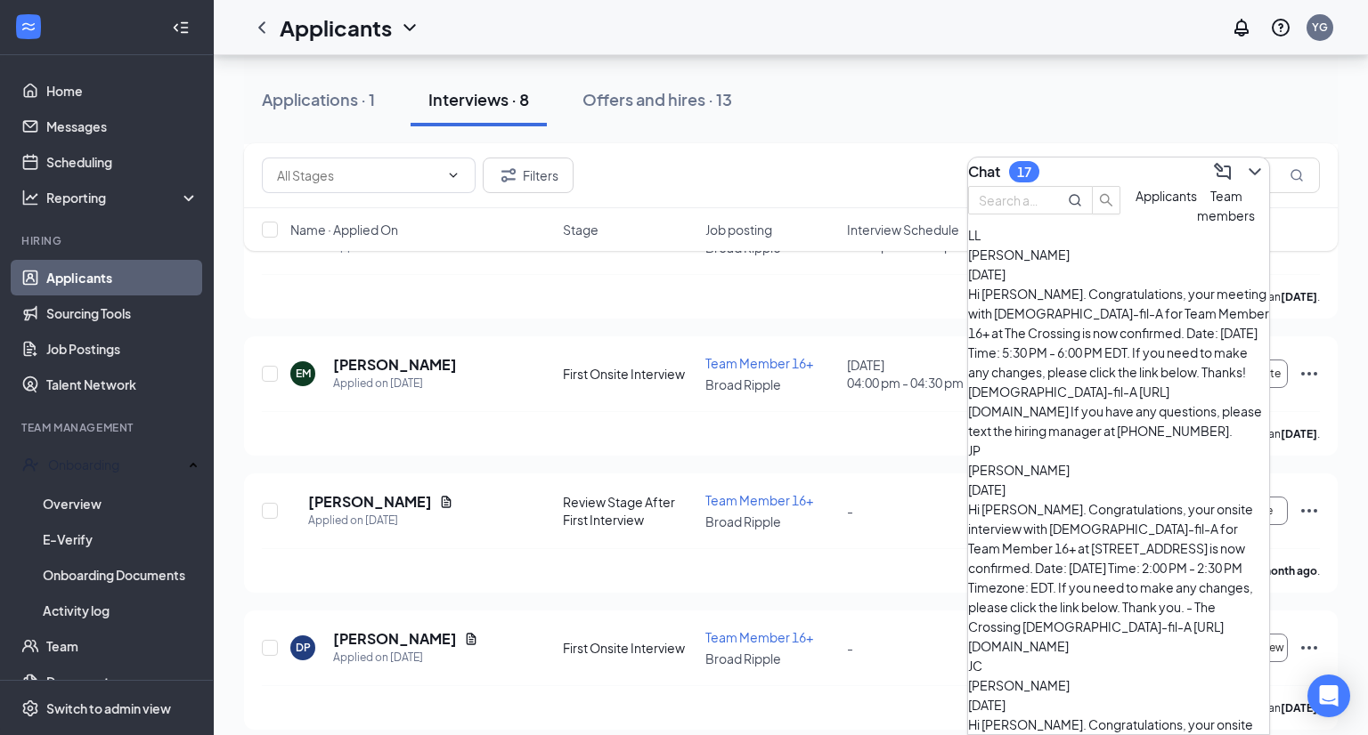
click at [1154, 164] on div "Chat 17" at bounding box center [1118, 172] width 301 height 28
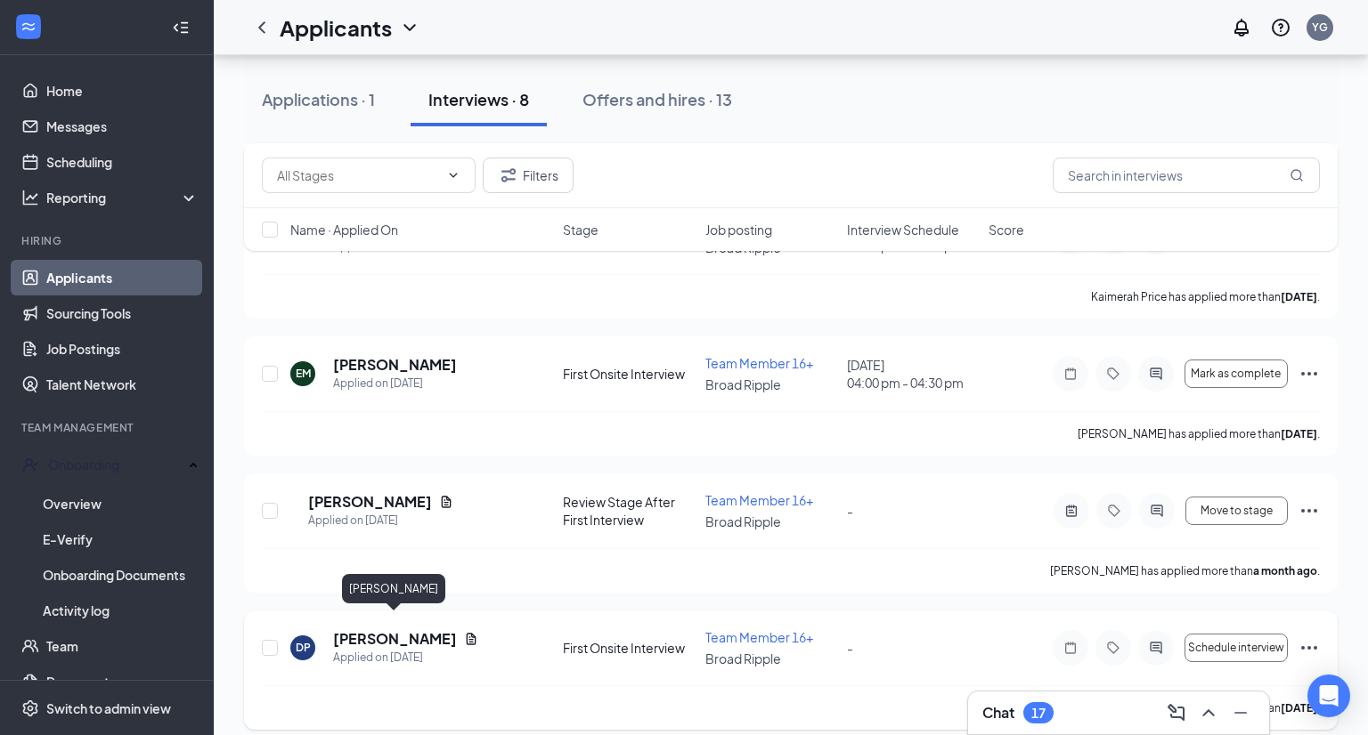
click at [370, 631] on h5 "[PERSON_NAME]" at bounding box center [395, 639] width 124 height 20
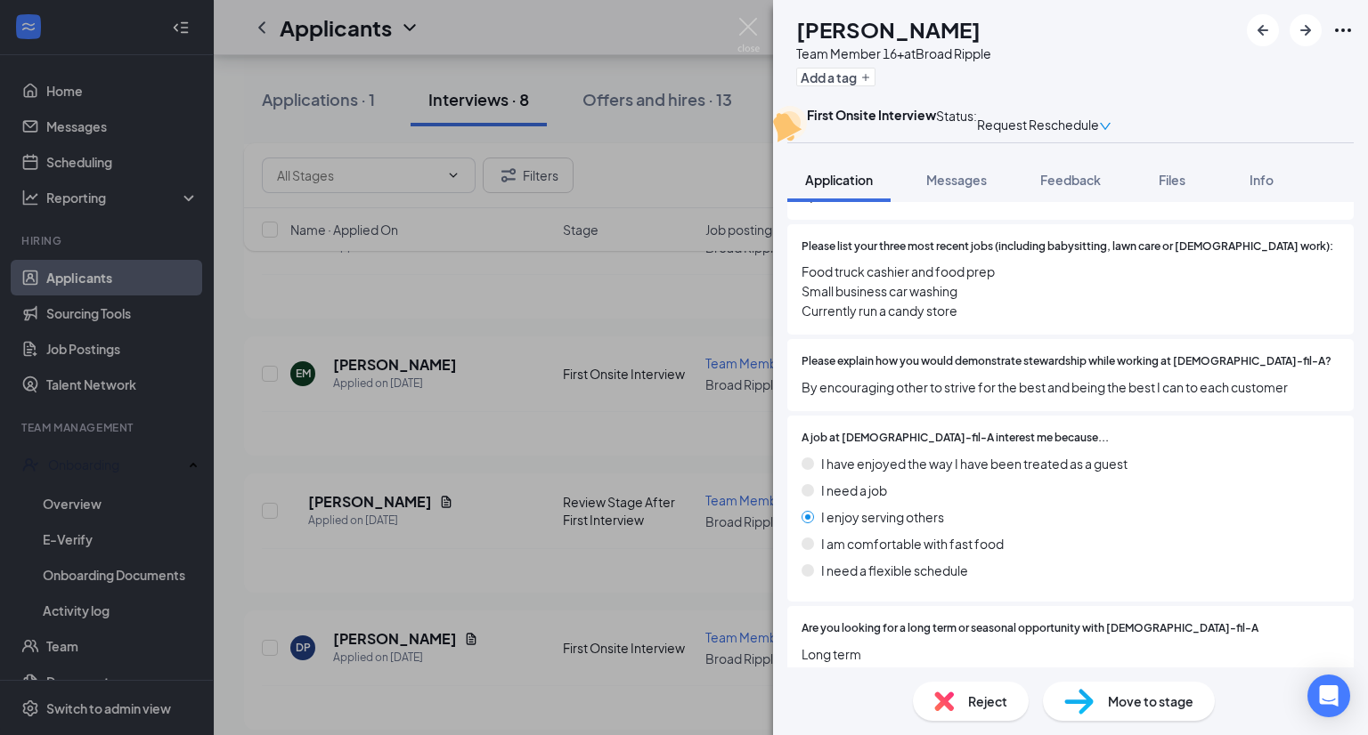
scroll to position [557, 0]
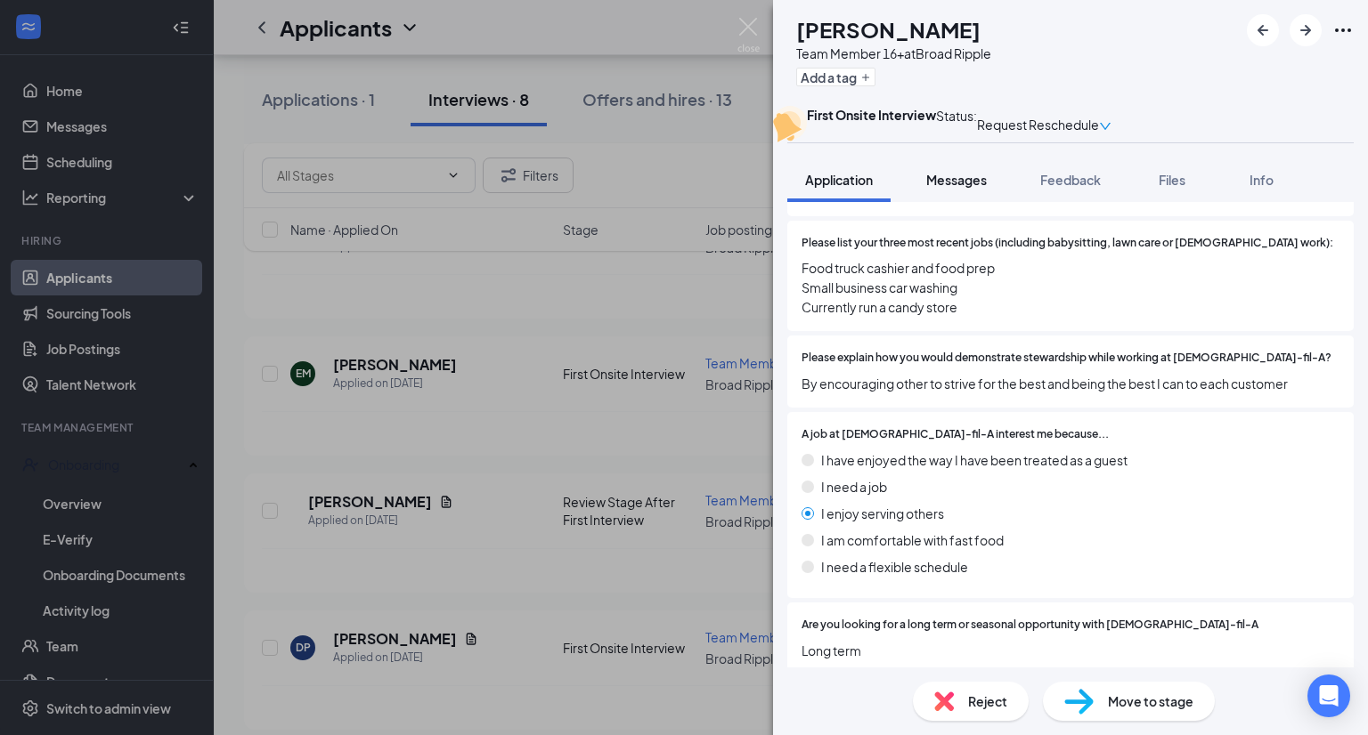
click at [967, 188] on span "Messages" at bounding box center [956, 180] width 61 height 16
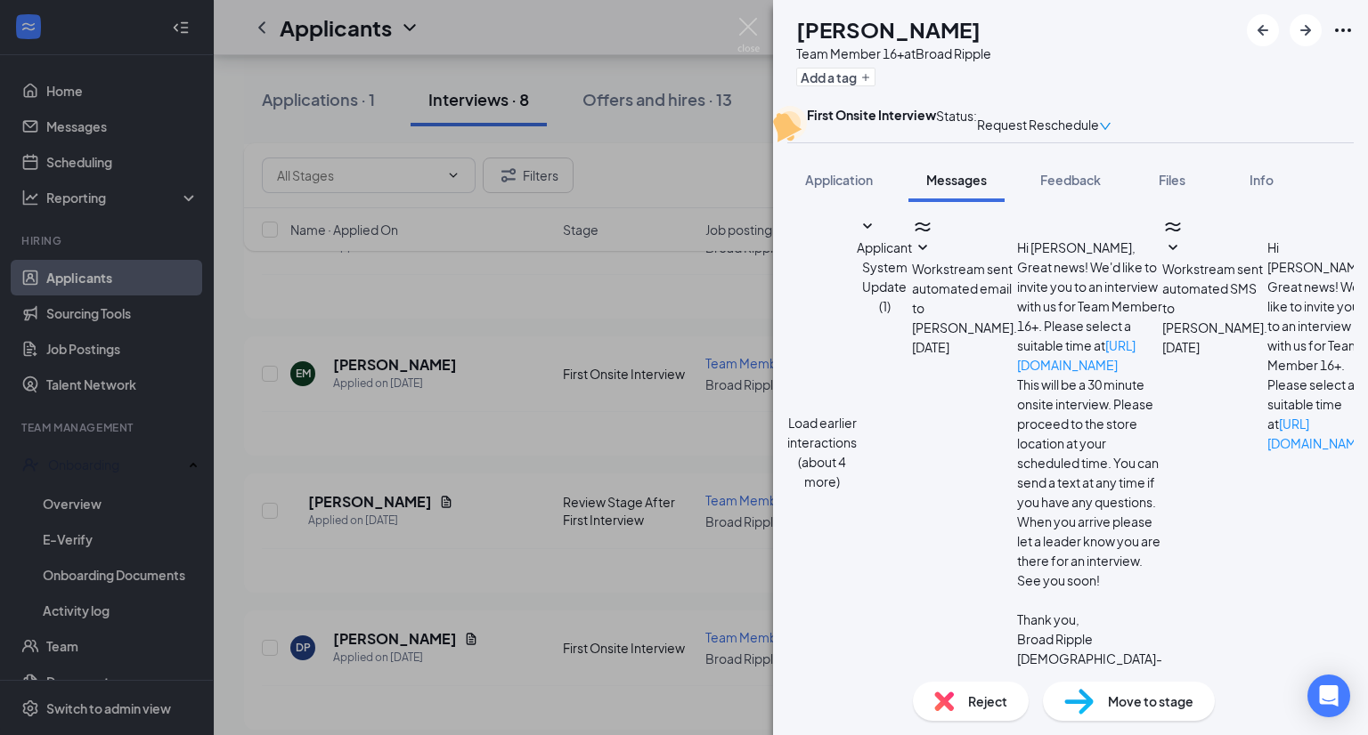
scroll to position [528, 0]
click at [574, 569] on div "DP [PERSON_NAME] Team Member 16+ at Broad Ripple Add a tag First Onsite Intervi…" at bounding box center [684, 367] width 1368 height 735
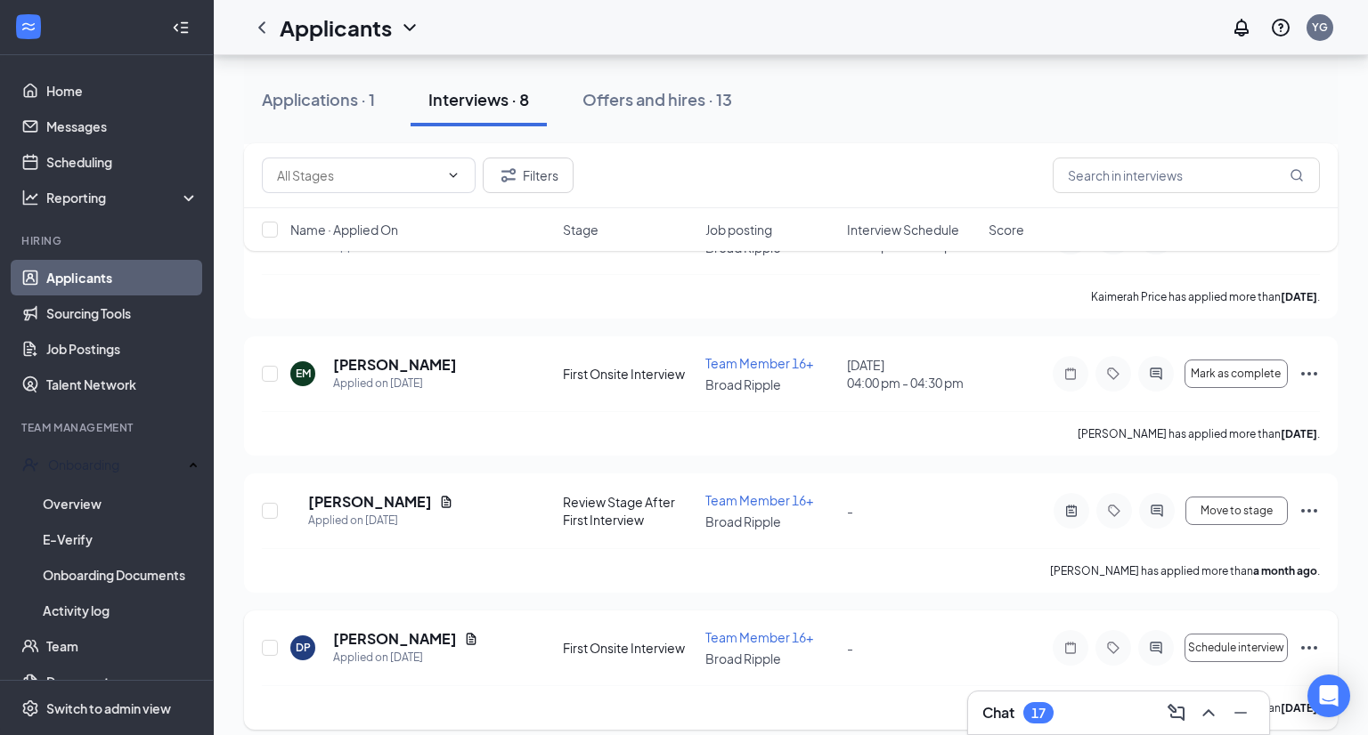
click at [1303, 637] on icon "Ellipses" at bounding box center [1308, 647] width 21 height 21
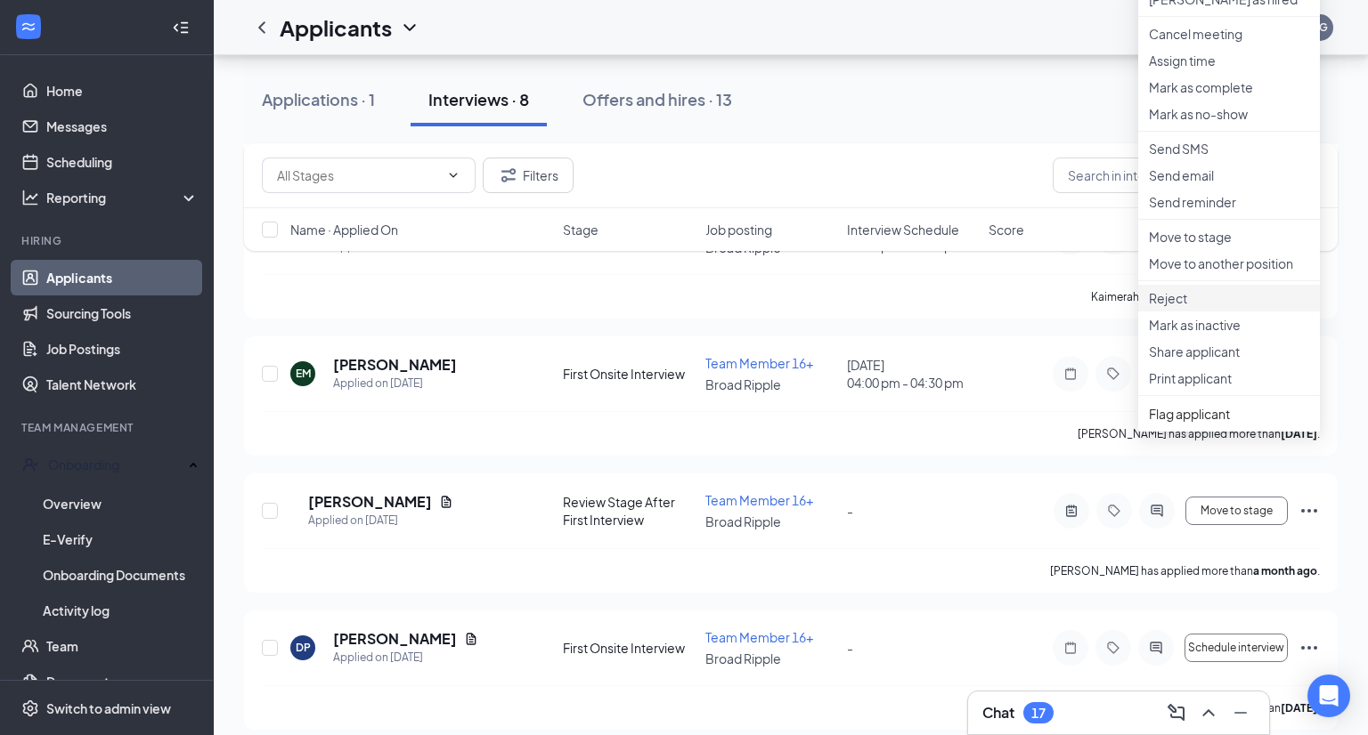
click at [1173, 307] on p "Reject" at bounding box center [1229, 298] width 160 height 18
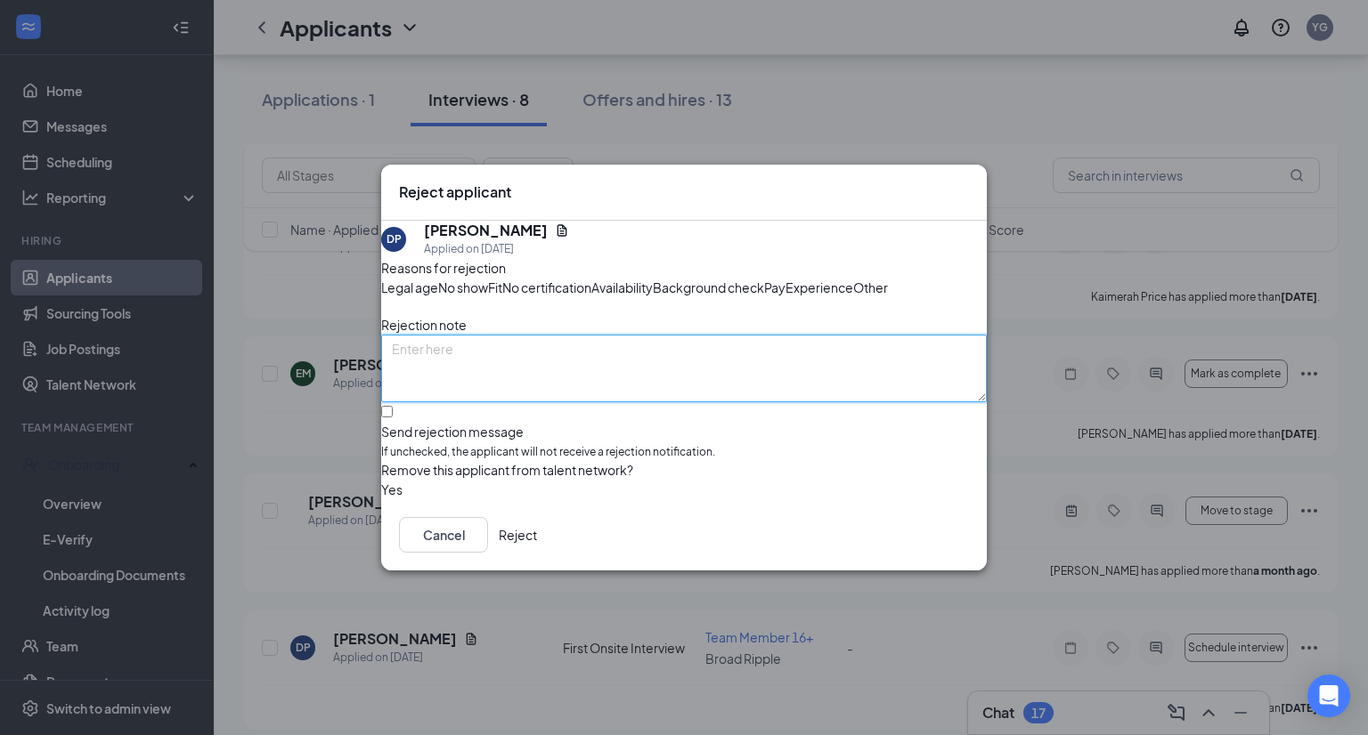
click at [569, 402] on textarea at bounding box center [683, 369] width 605 height 68
type textarea "D"
type textarea "Never rescheduled."
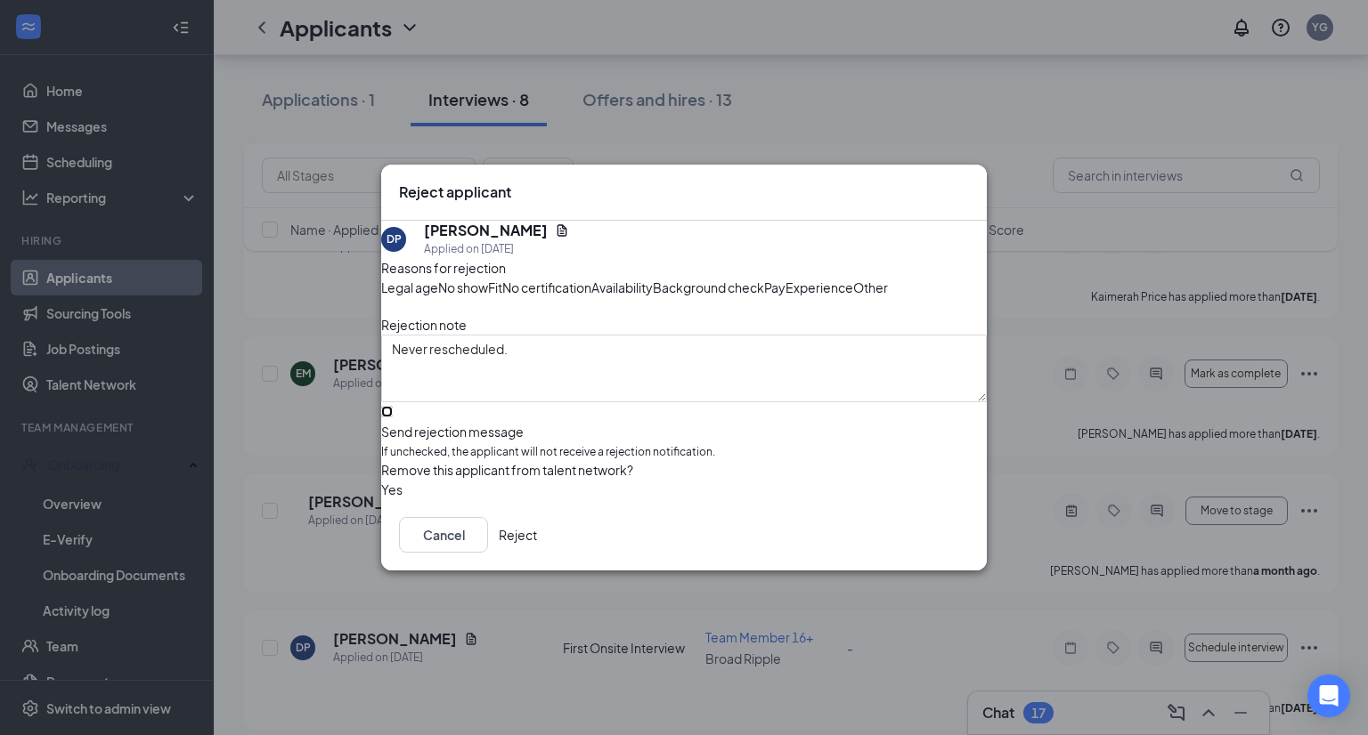
click at [393, 418] on input "Send rejection message If unchecked, the applicant will not receive a rejection…" at bounding box center [387, 412] width 12 height 12
checkbox input "true"
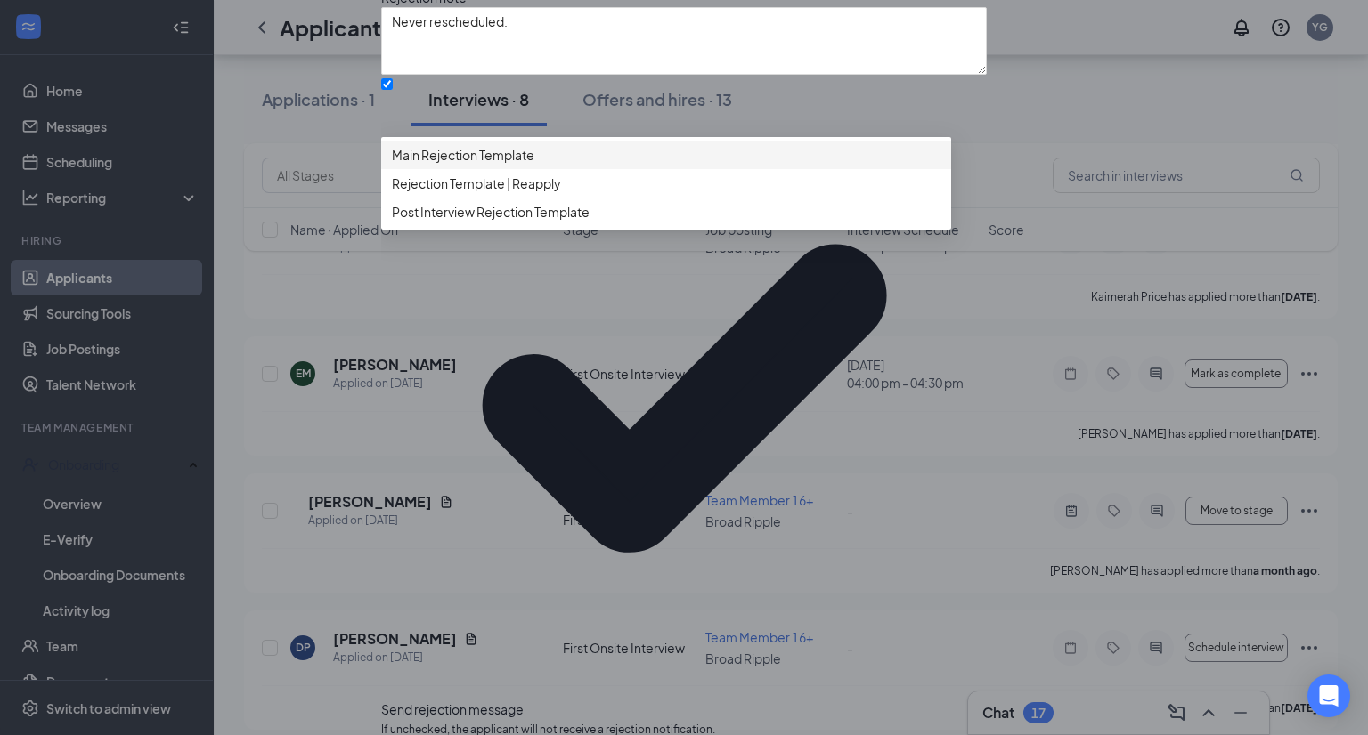
click at [466, 165] on span "Main Rejection Template" at bounding box center [463, 155] width 142 height 20
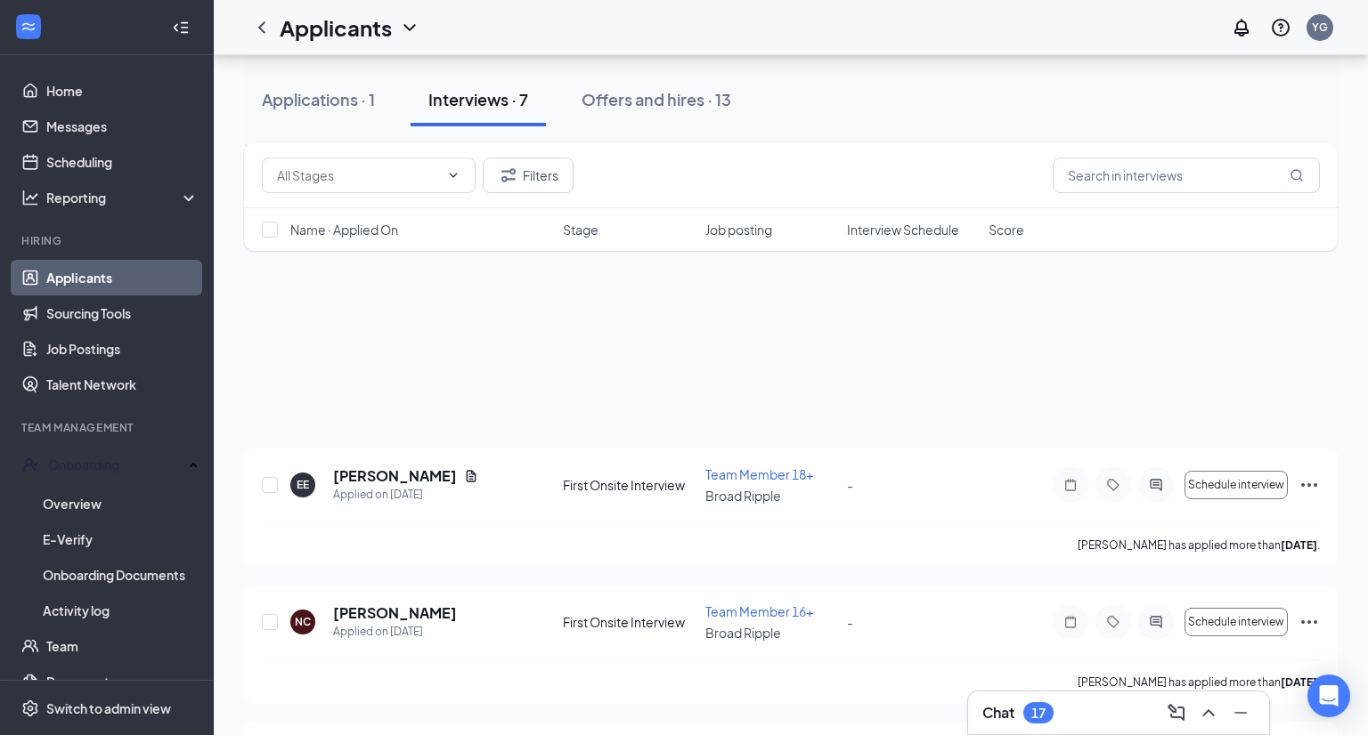
scroll to position [662, 0]
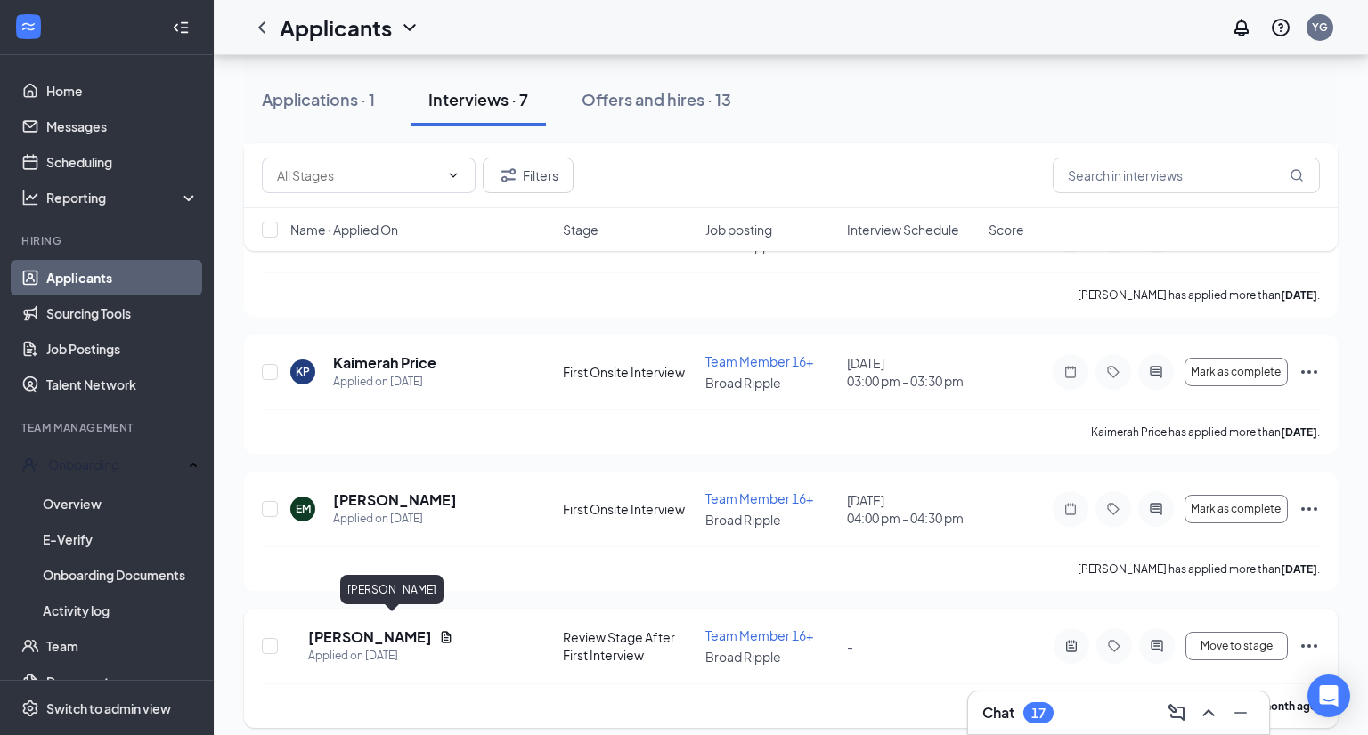
click at [394, 628] on h5 "[PERSON_NAME]" at bounding box center [370, 638] width 124 height 20
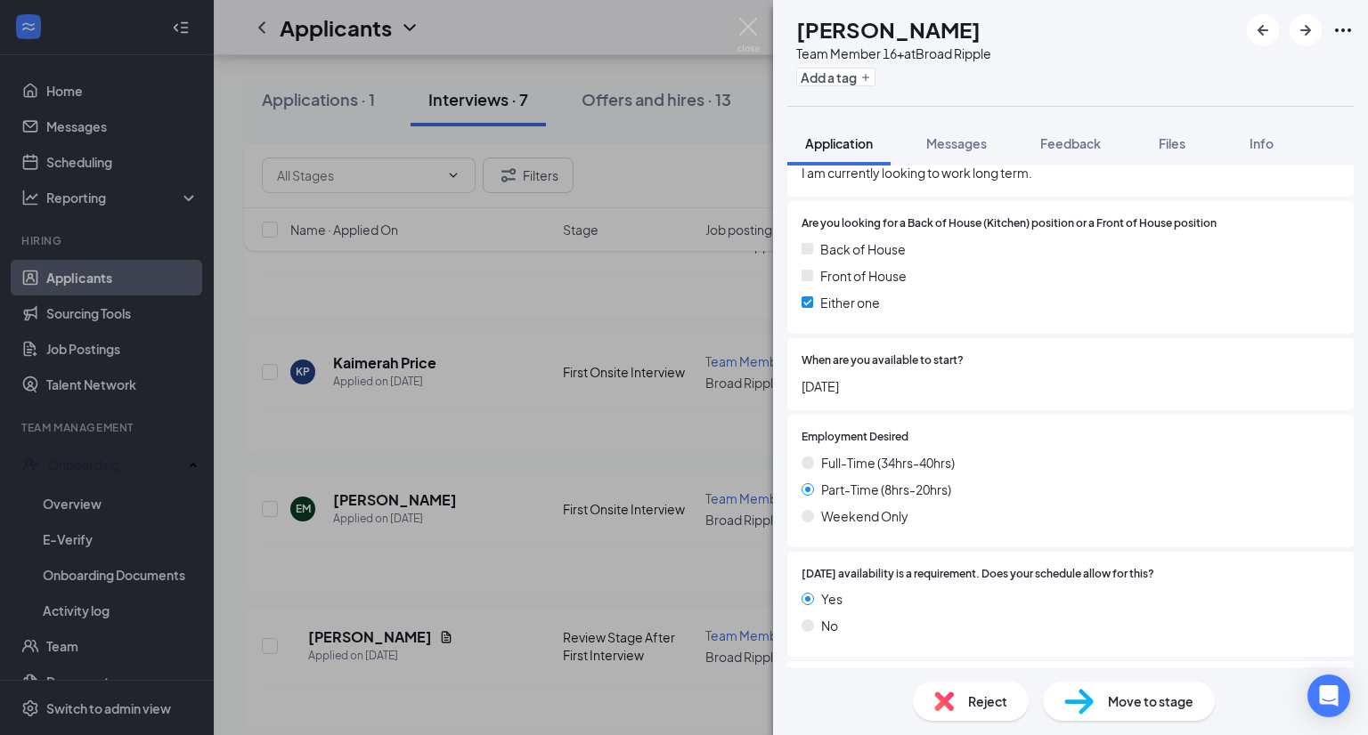
scroll to position [1018, 0]
click at [579, 569] on div "TM [PERSON_NAME] Team Member 16+ at Broad Ripple Add a tag Application Messages…" at bounding box center [684, 367] width 1368 height 735
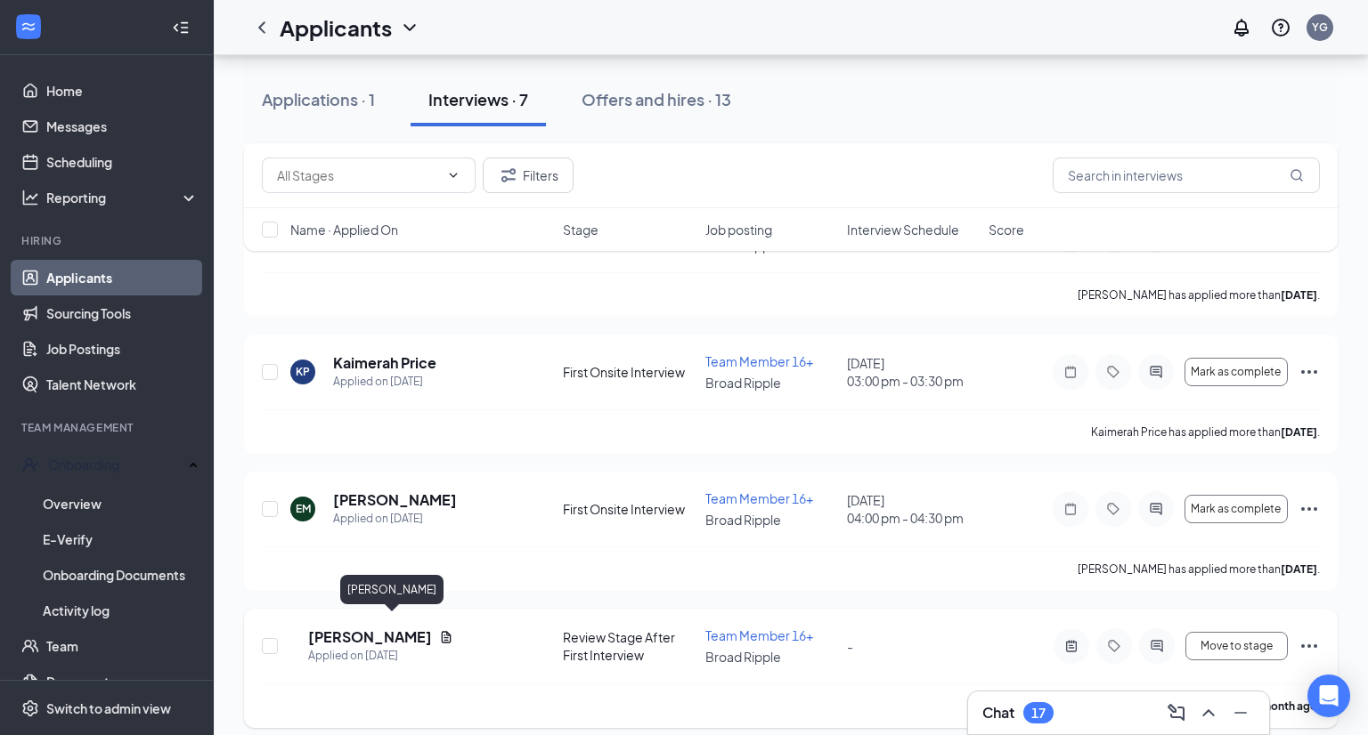
click at [355, 628] on h5 "[PERSON_NAME]" at bounding box center [370, 638] width 124 height 20
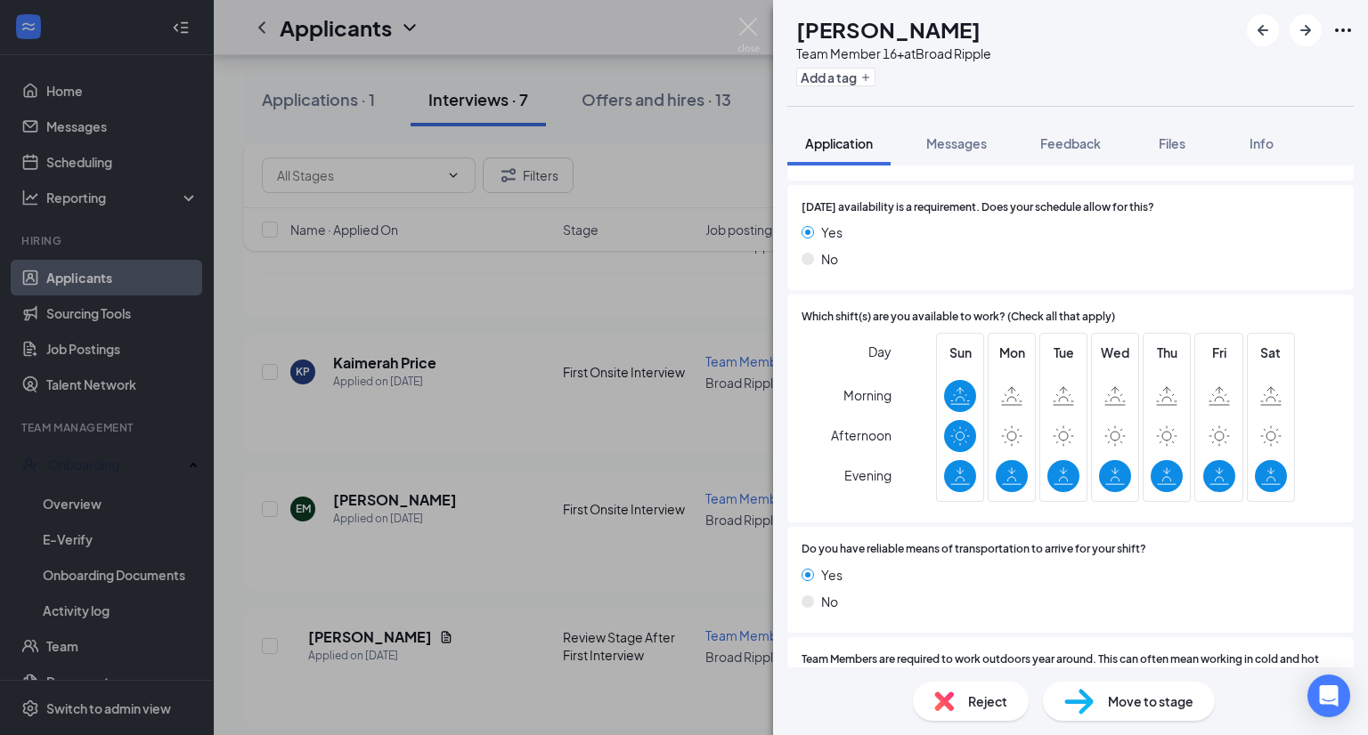
scroll to position [1590, 0]
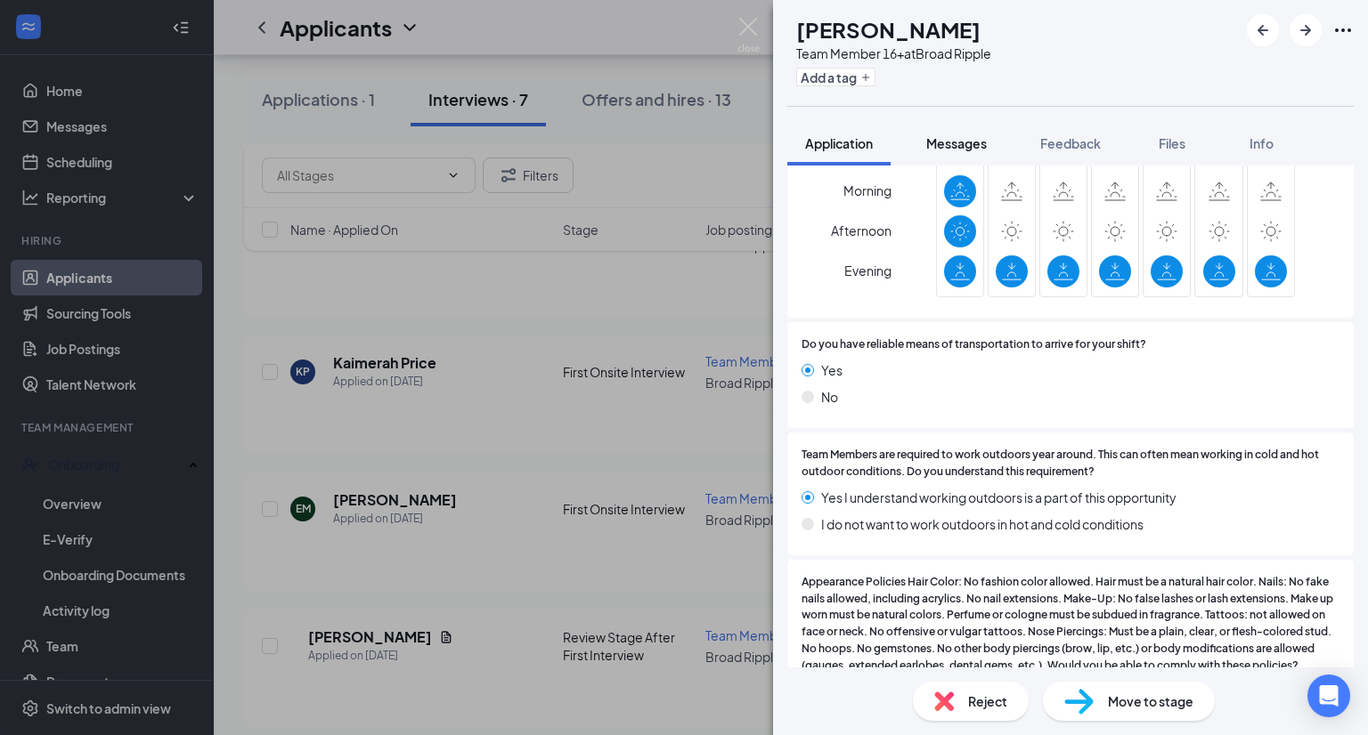
click at [959, 141] on span "Messages" at bounding box center [956, 143] width 61 height 16
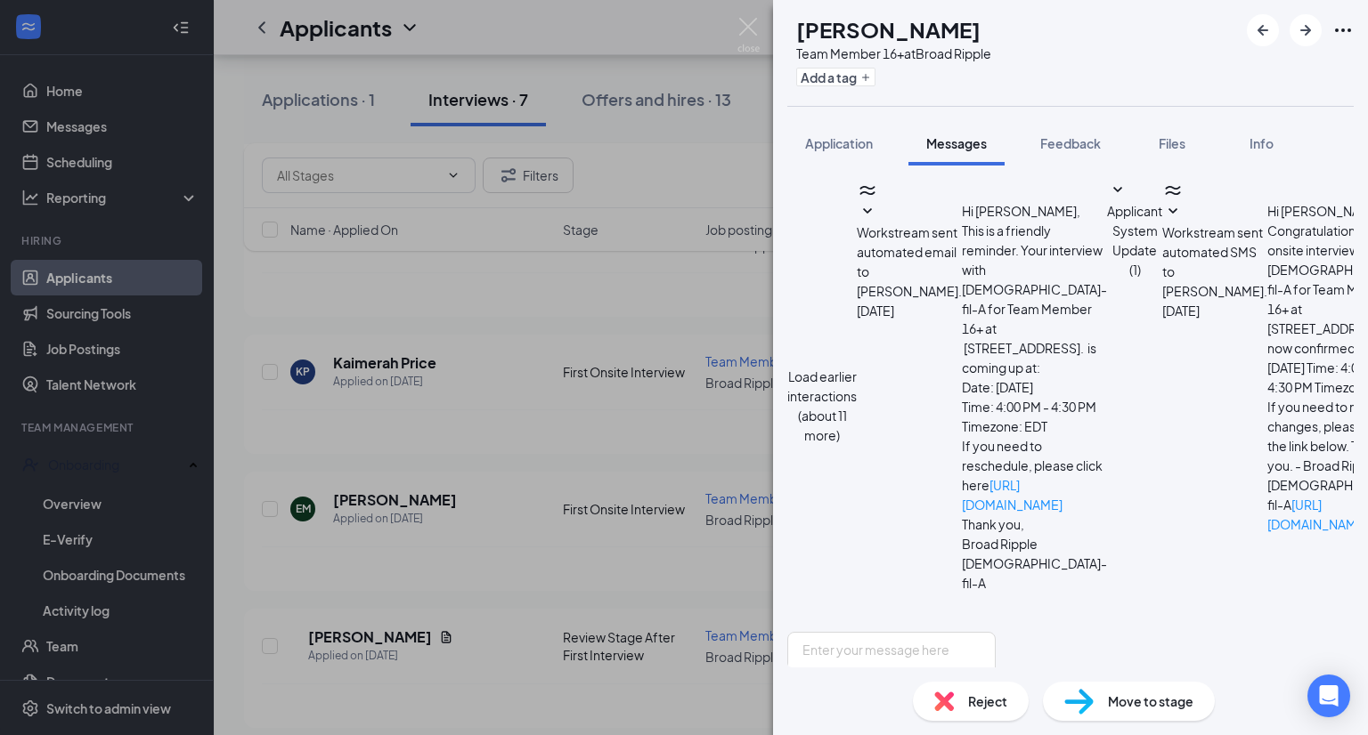
scroll to position [441, 0]
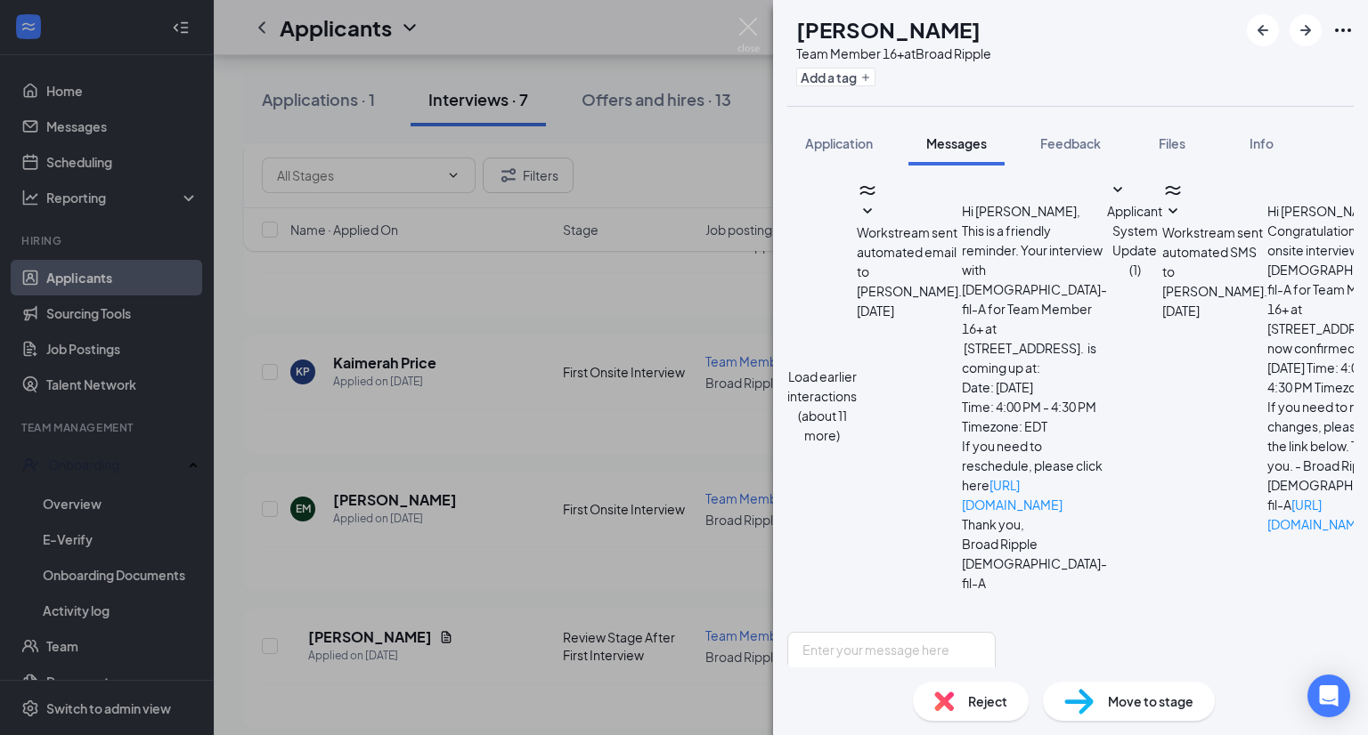
click at [425, 674] on div "TM [PERSON_NAME] Team Member 16+ at Broad Ripple Add a tag Application Messages…" at bounding box center [684, 367] width 1368 height 735
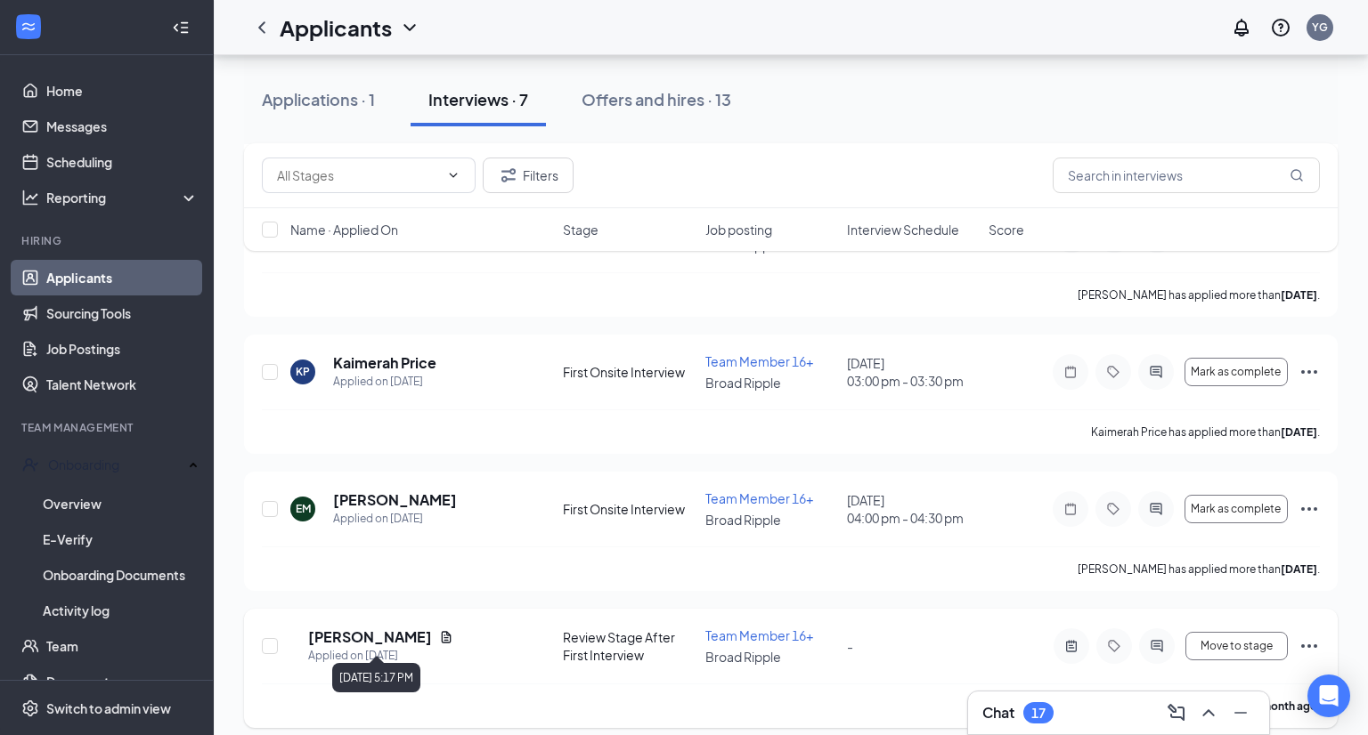
click at [386, 647] on div "Applied on [DATE]" at bounding box center [380, 656] width 145 height 18
click at [407, 628] on h5 "[PERSON_NAME]" at bounding box center [370, 638] width 124 height 20
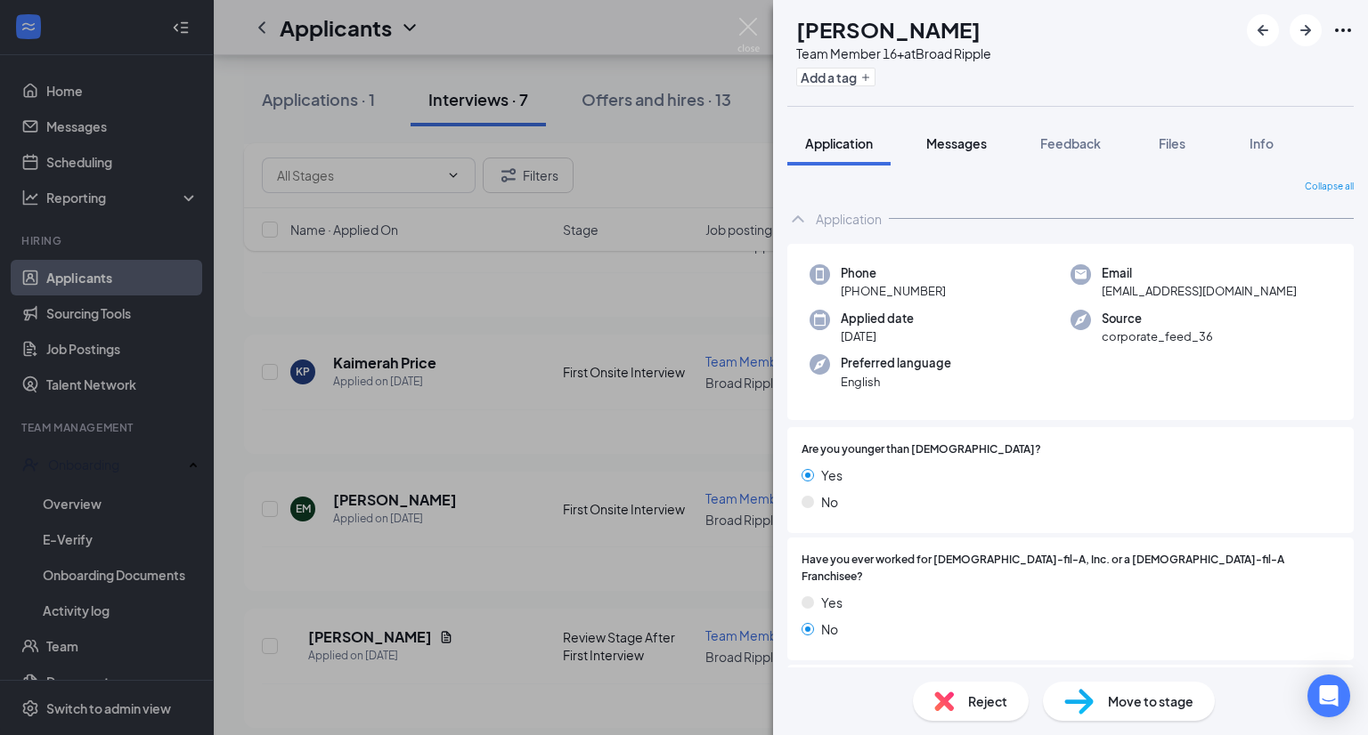
click at [974, 156] on button "Messages" at bounding box center [956, 143] width 96 height 45
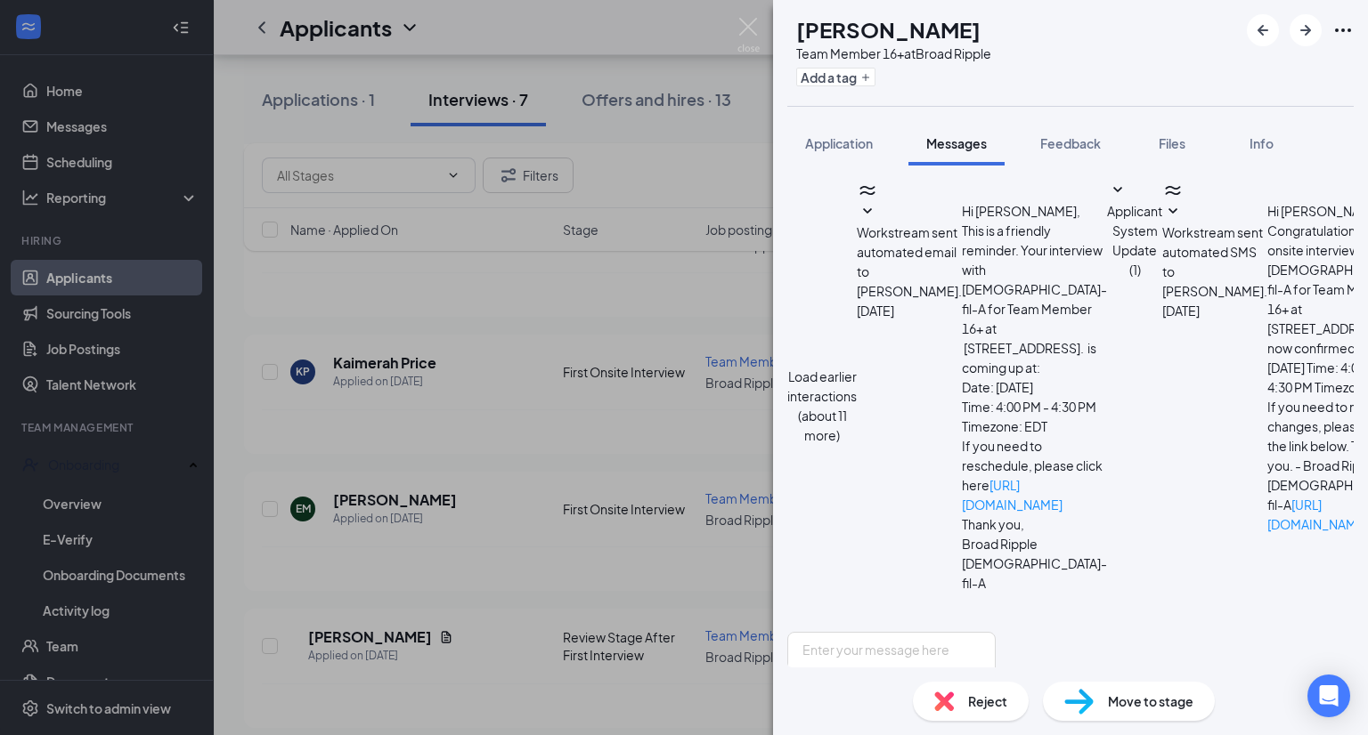
scroll to position [441, 0]
click at [1058, 150] on span "Feedback" at bounding box center [1070, 143] width 61 height 16
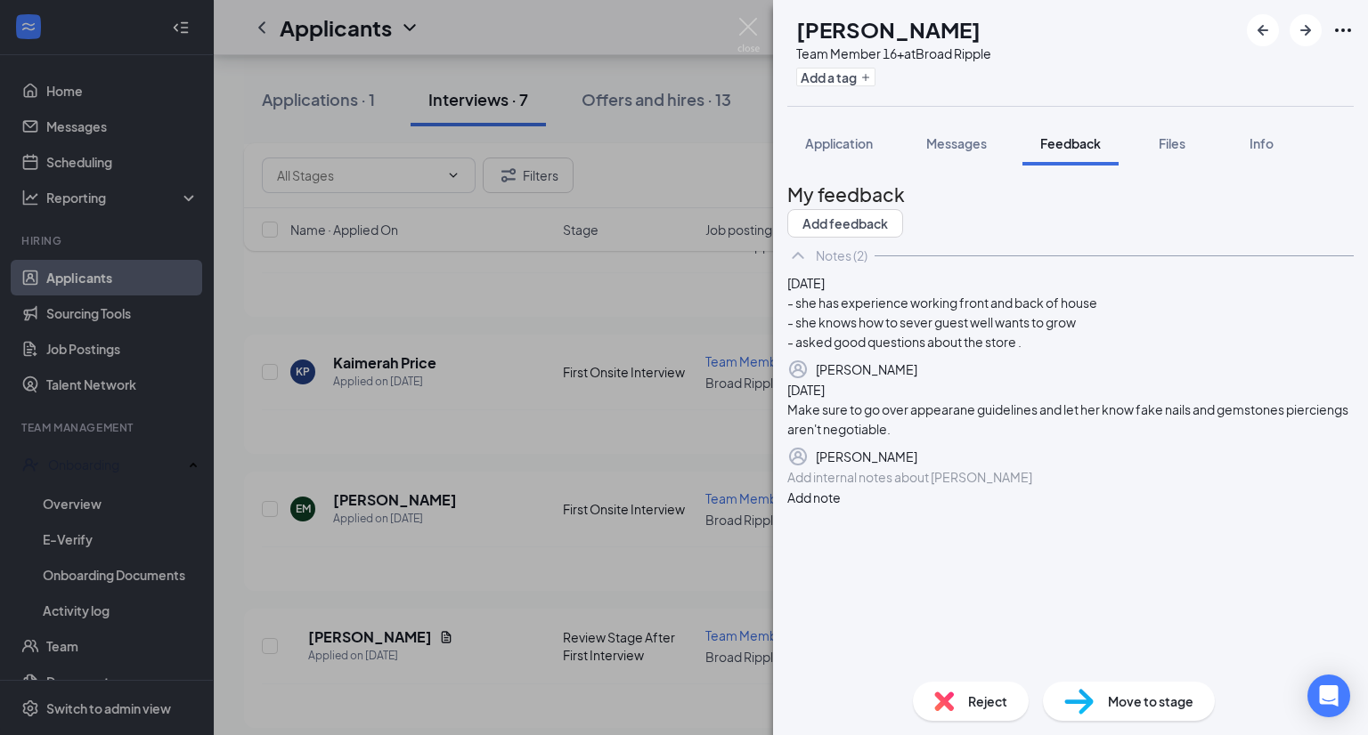
scroll to position [17, 0]
